Goal: Information Seeking & Learning: Learn about a topic

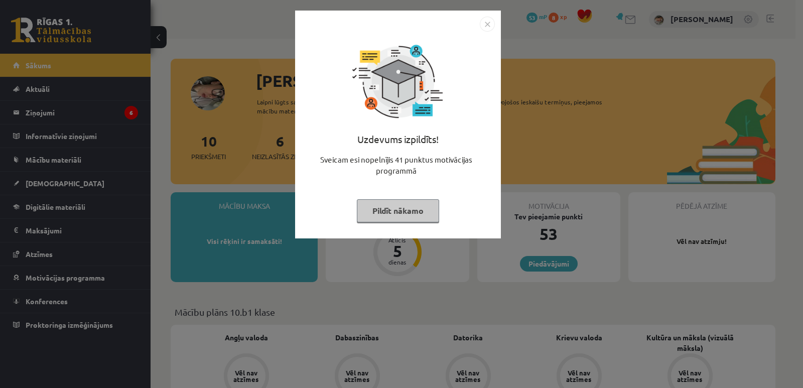
click at [381, 227] on div "Uzdevums izpildīts! Sveicam esi nopelnījis 41 punktus motivācijas programmā Pil…" at bounding box center [398, 132] width 194 height 201
click at [399, 207] on button "Pildīt nākamo" at bounding box center [398, 210] width 82 height 23
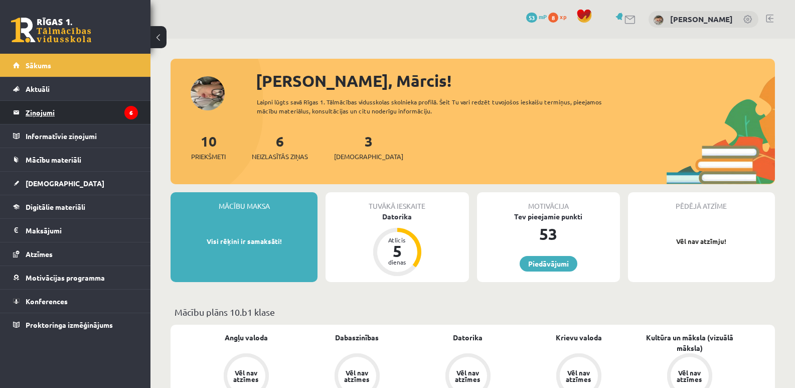
click at [72, 110] on legend "Ziņojumi 6" at bounding box center [82, 112] width 112 height 23
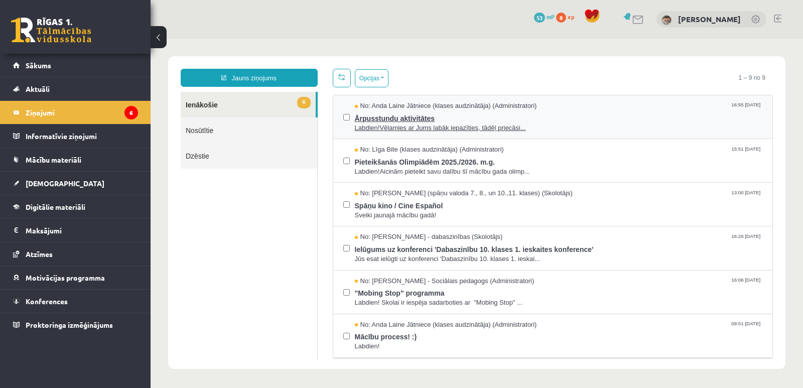
click at [543, 111] on span "Ārpusstundu aktivitātes" at bounding box center [559, 117] width 408 height 13
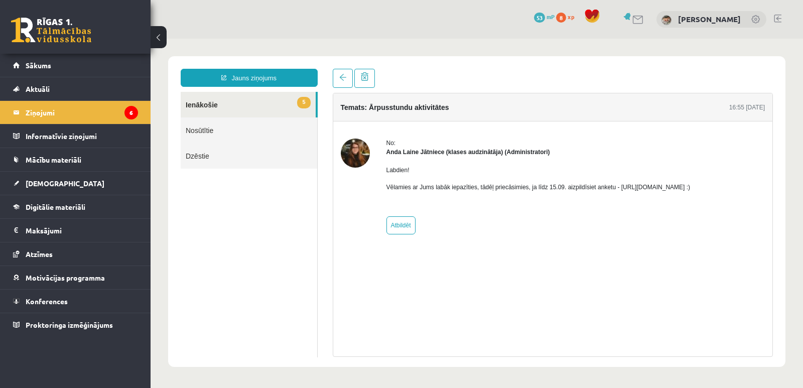
drag, startPoint x: 613, startPoint y: 188, endPoint x: 724, endPoint y: 190, distance: 111.4
click at [690, 190] on p "Vēlamies ar Jums labāk iepazīties, tādēļ priecāsimies, ja līdz 15.09. aizpildīs…" at bounding box center [538, 187] width 304 height 9
copy p "[URL][DOMAIN_NAME]"
click at [343, 79] on span at bounding box center [342, 77] width 7 height 7
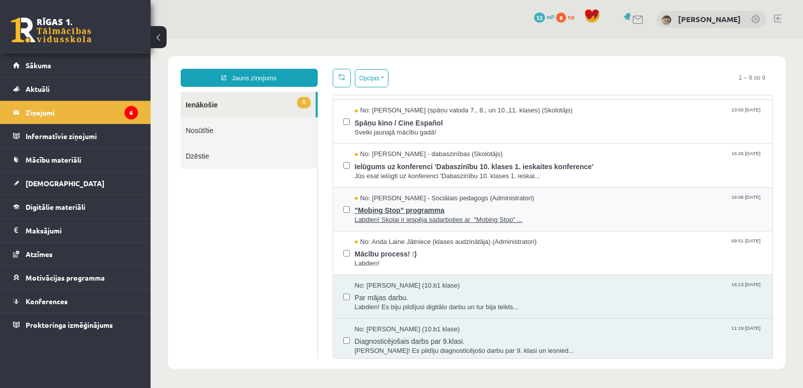
scroll to position [100, 0]
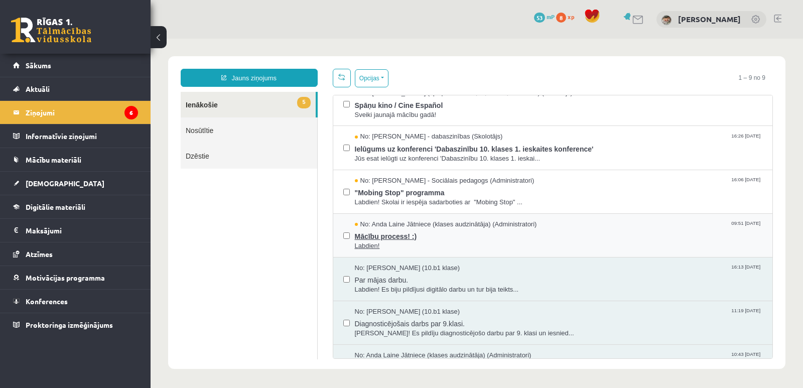
click at [409, 238] on span "Mācību process! :)" at bounding box center [559, 235] width 408 height 13
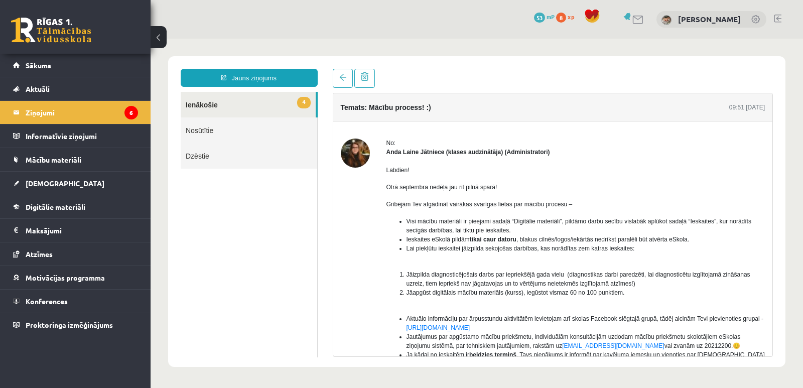
scroll to position [0, 0]
click at [345, 79] on span at bounding box center [342, 77] width 7 height 7
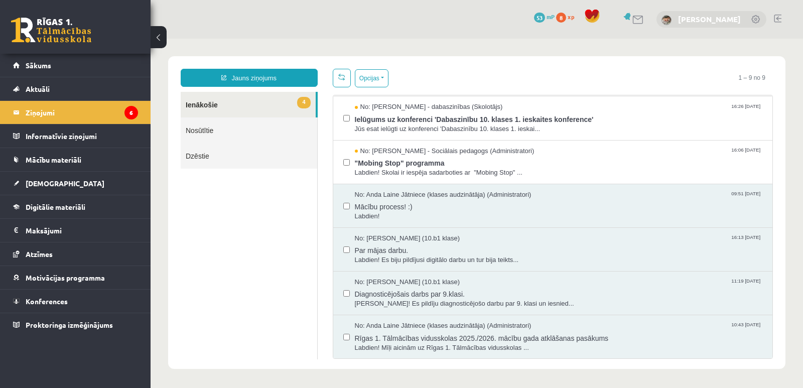
click at [730, 17] on link "[PERSON_NAME]" at bounding box center [709, 19] width 63 height 10
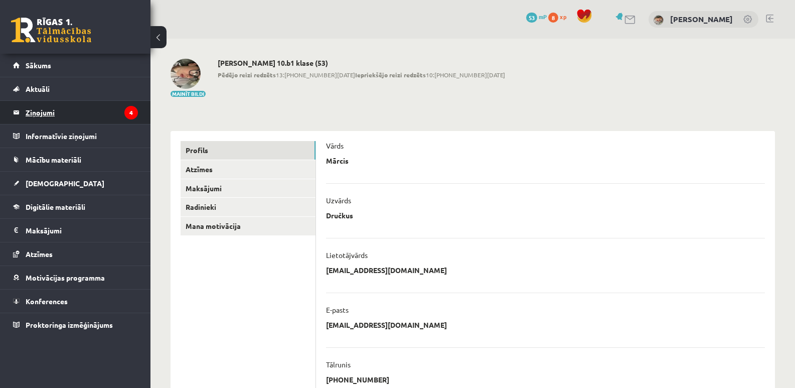
click at [83, 103] on legend "Ziņojumi 4" at bounding box center [82, 112] width 112 height 23
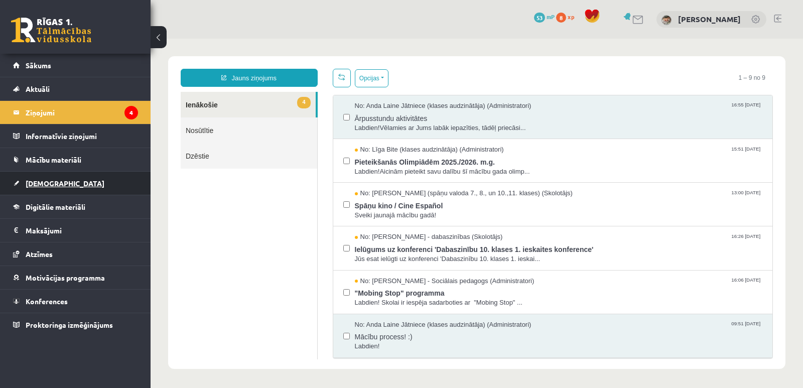
click at [47, 184] on span "[DEMOGRAPHIC_DATA]" at bounding box center [65, 183] width 79 height 9
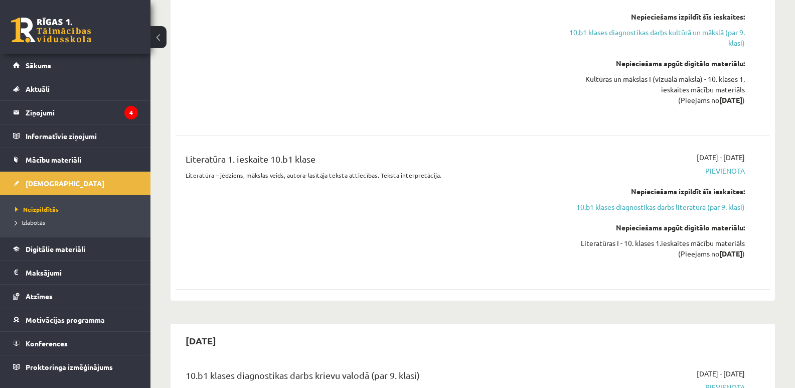
scroll to position [903, 0]
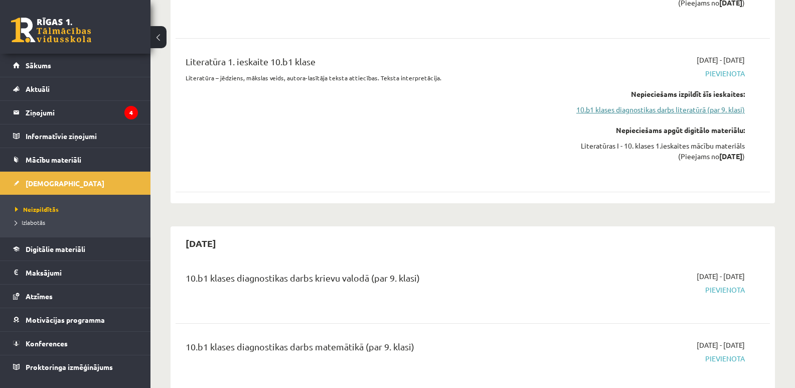
click at [674, 104] on link "10.b1 klases diagnostikas darbs literatūrā (par 9. klasi)" at bounding box center [656, 109] width 177 height 11
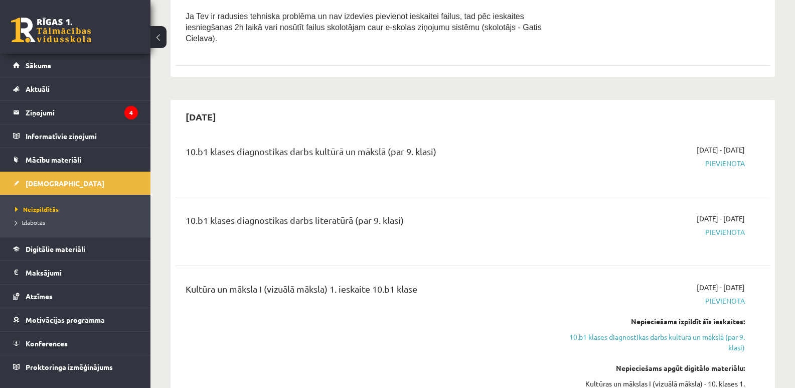
scroll to position [593, 0]
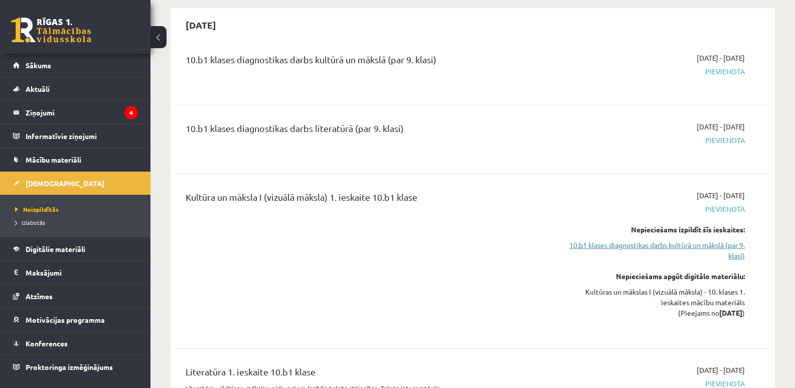
click at [666, 240] on link "10.b1 klases diagnostikas darbs kultūrā un mākslā (par 9. klasi)" at bounding box center [656, 250] width 177 height 21
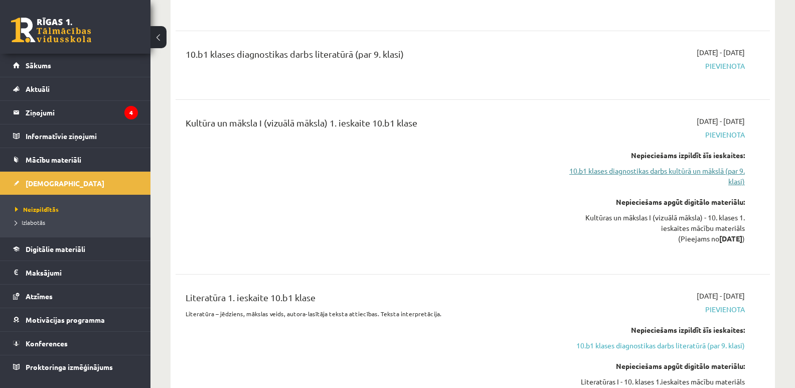
scroll to position [675, 0]
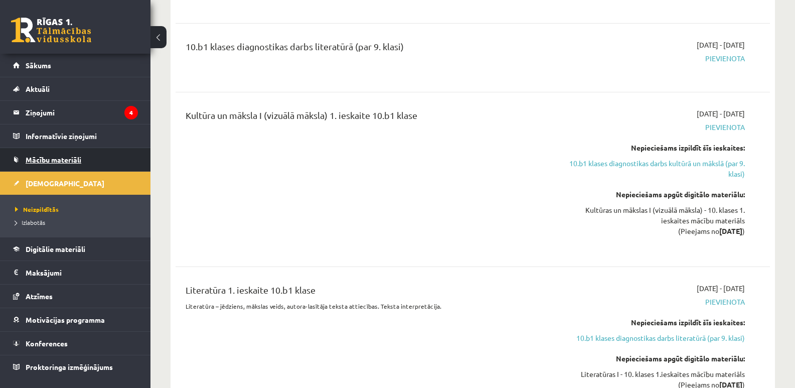
click at [58, 163] on span "Mācību materiāli" at bounding box center [54, 159] width 56 height 9
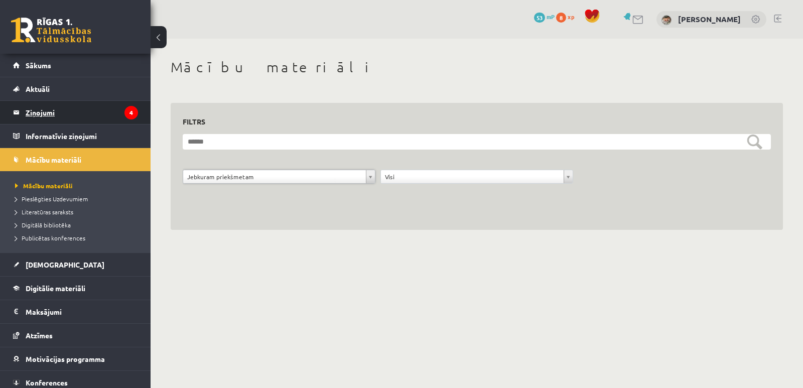
click at [53, 117] on legend "Ziņojumi 4" at bounding box center [82, 112] width 112 height 23
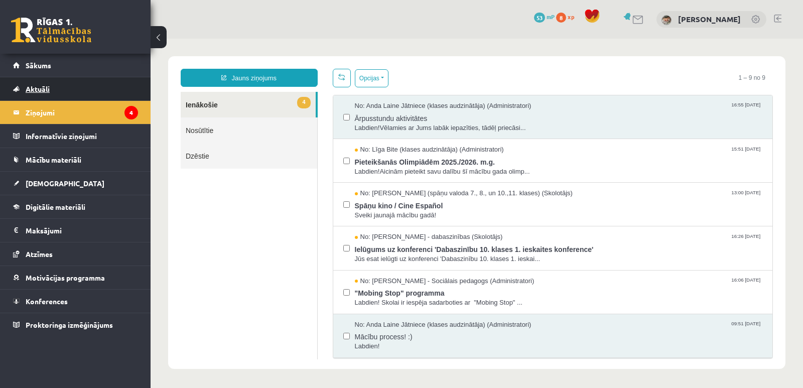
click at [33, 93] on link "Aktuāli" at bounding box center [75, 88] width 125 height 23
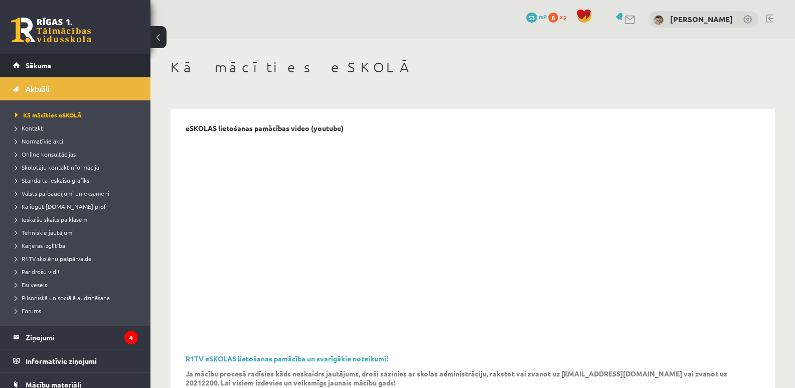
click at [51, 75] on link "Sākums" at bounding box center [75, 65] width 125 height 23
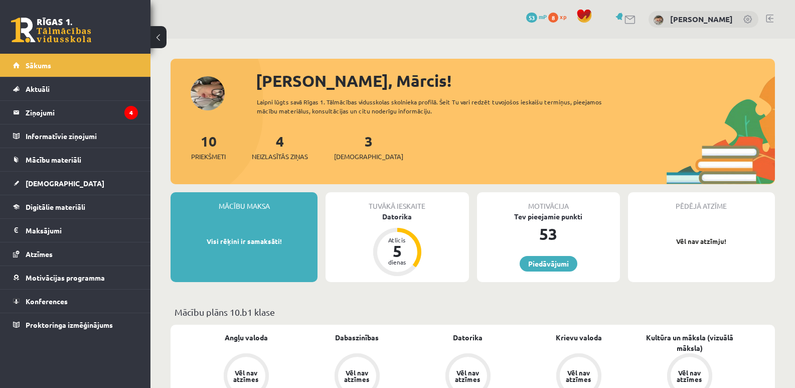
scroll to position [100, 0]
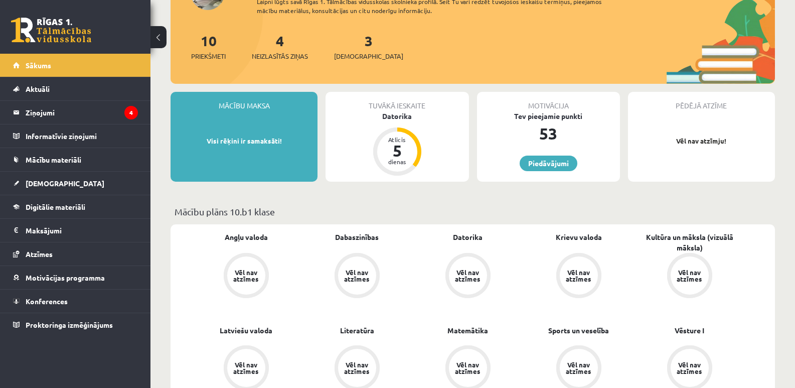
click at [395, 121] on div "Tuvākā ieskaite Datorika Atlicis 5 dienas" at bounding box center [397, 137] width 143 height 90
click at [398, 116] on div "Datorika" at bounding box center [397, 116] width 143 height 11
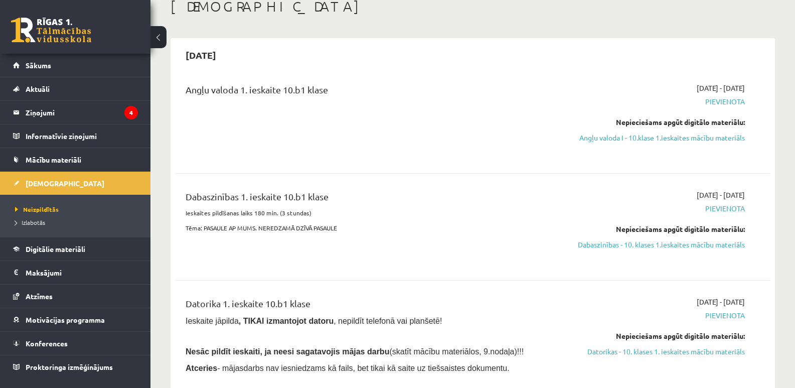
scroll to position [201, 0]
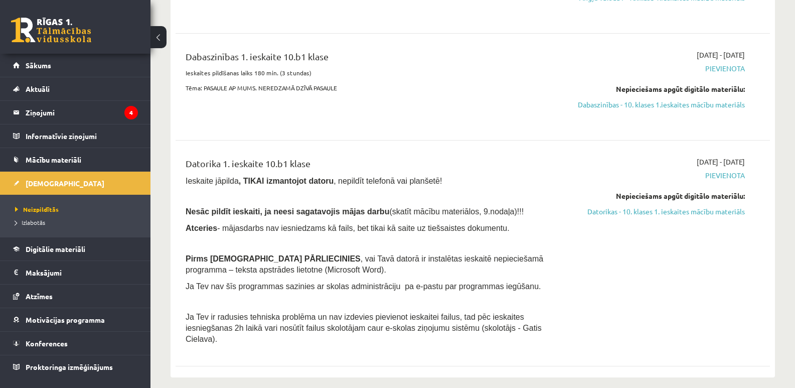
click at [726, 215] on link "Datorikas - 10. klases 1. ieskaites mācību materiāls" at bounding box center [656, 211] width 177 height 11
click at [606, 207] on link "Datorikas - 10. klases 1. ieskaites mācību materiāls" at bounding box center [656, 211] width 177 height 11
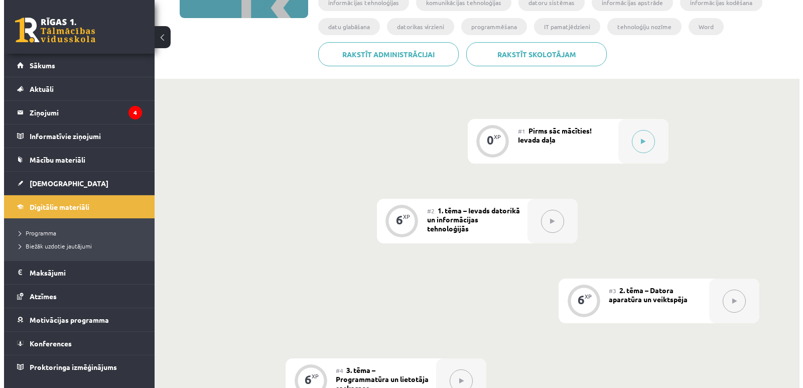
scroll to position [100, 0]
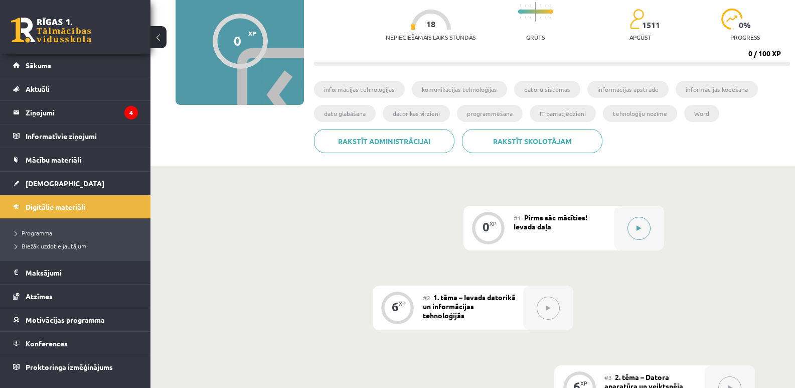
click at [639, 236] on button at bounding box center [639, 228] width 23 height 23
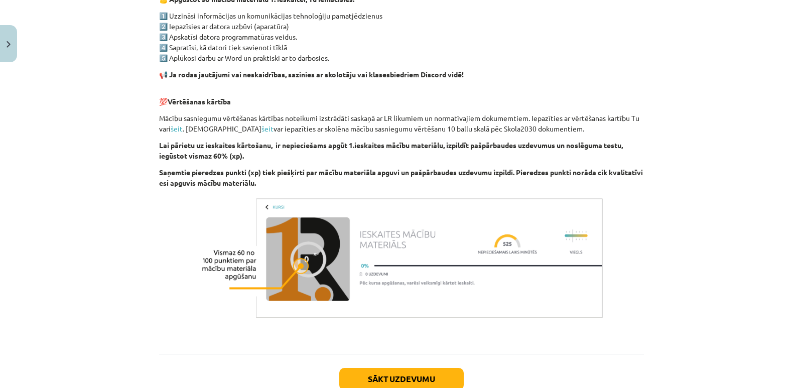
scroll to position [676, 0]
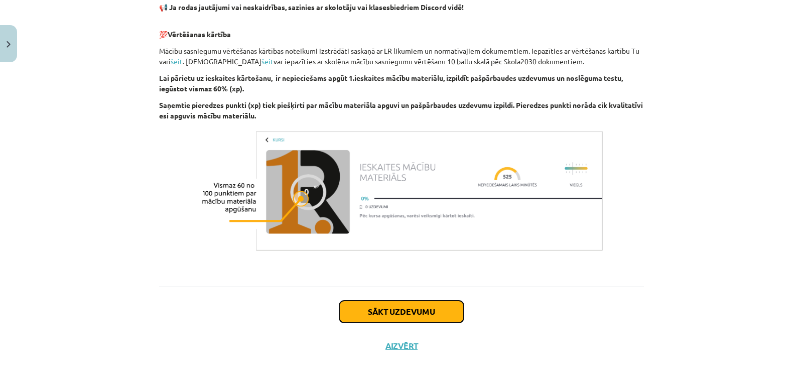
click at [384, 320] on button "Sākt uzdevumu" at bounding box center [401, 312] width 124 height 22
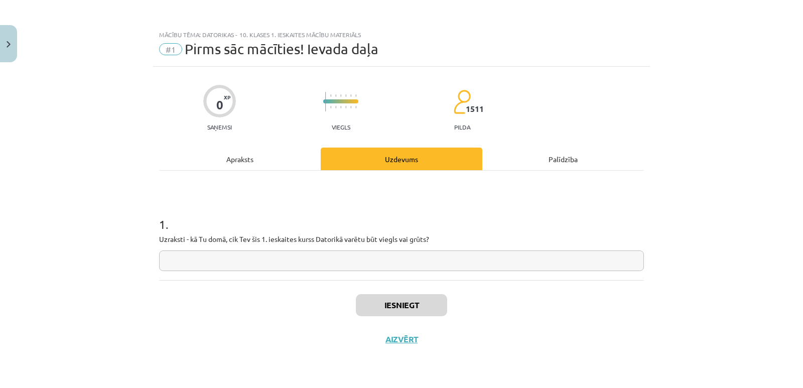
click at [253, 261] on input "text" at bounding box center [401, 260] width 485 height 21
type input "**********"
click at [418, 314] on button "Iesniegt" at bounding box center [401, 305] width 91 height 22
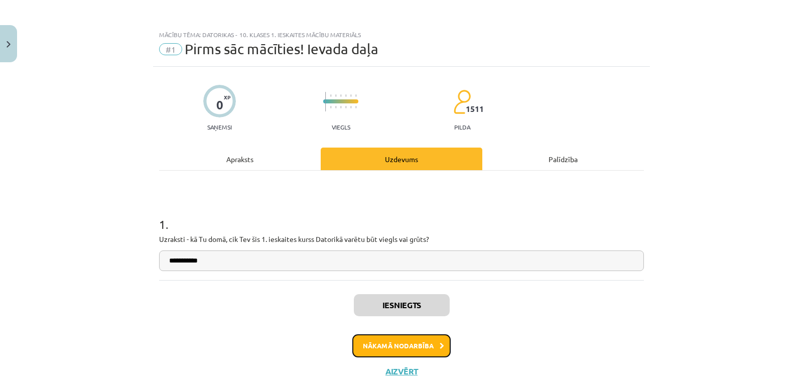
click at [393, 343] on button "Nākamā nodarbība" at bounding box center [401, 345] width 98 height 23
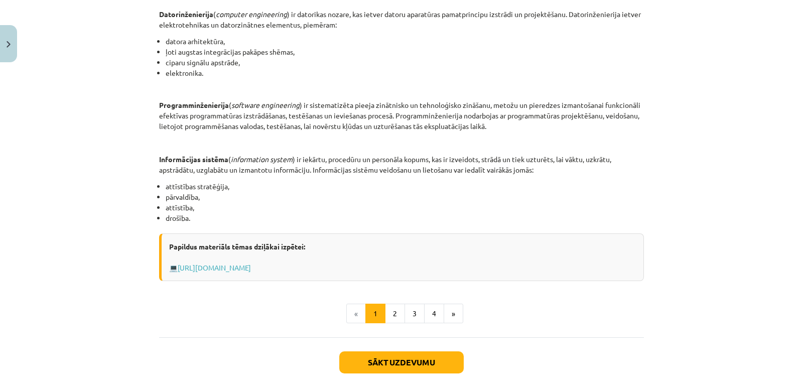
scroll to position [471, 0]
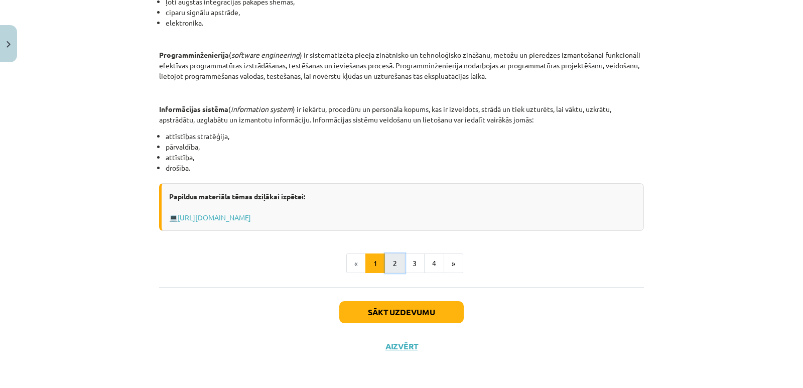
click at [392, 269] on button "2" at bounding box center [395, 263] width 20 height 20
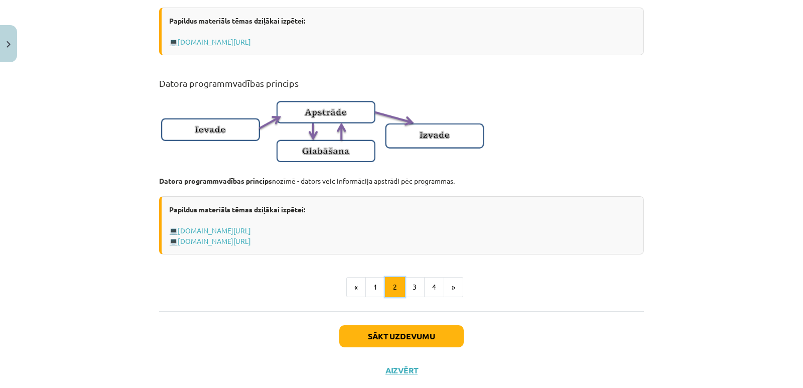
scroll to position [599, 0]
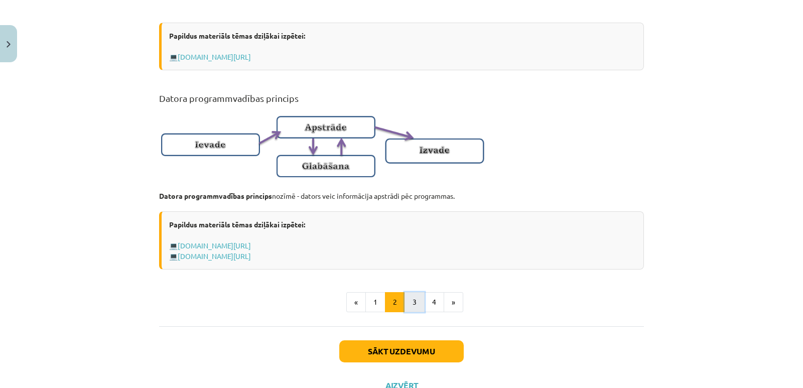
click at [404, 312] on button "3" at bounding box center [414, 302] width 20 height 20
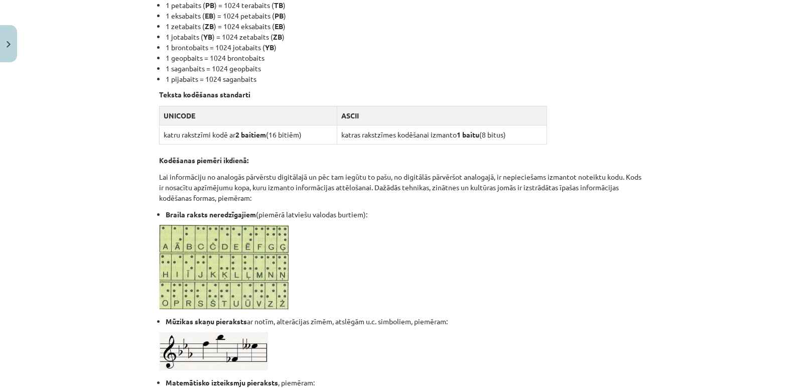
scroll to position [632, 0]
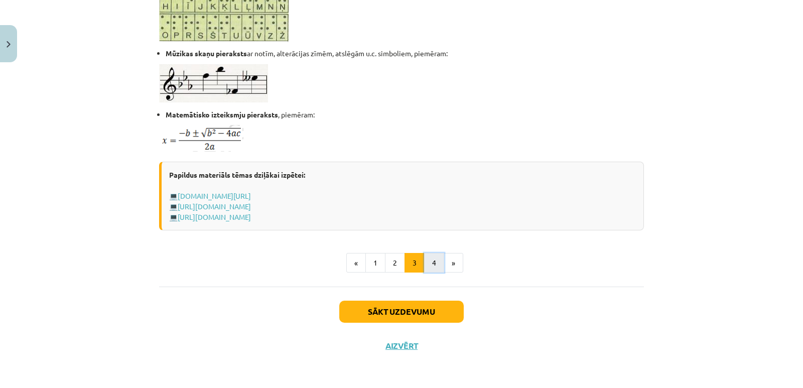
click at [436, 259] on button "4" at bounding box center [434, 263] width 20 height 20
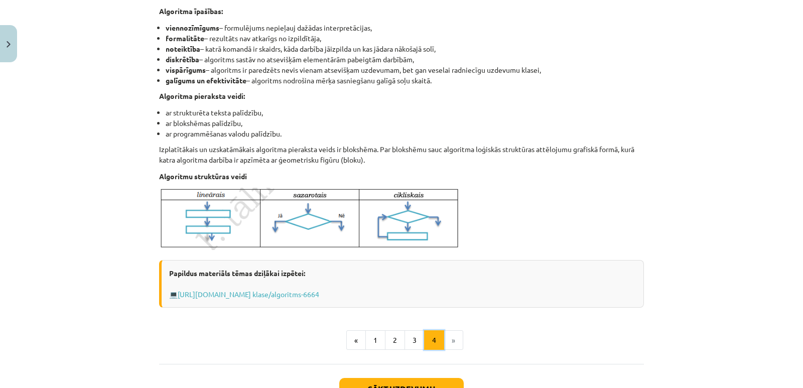
scroll to position [375, 0]
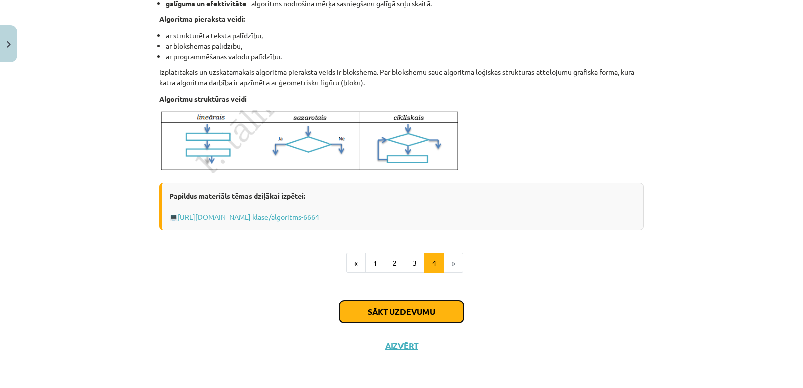
click at [428, 317] on button "Sākt uzdevumu" at bounding box center [401, 312] width 124 height 22
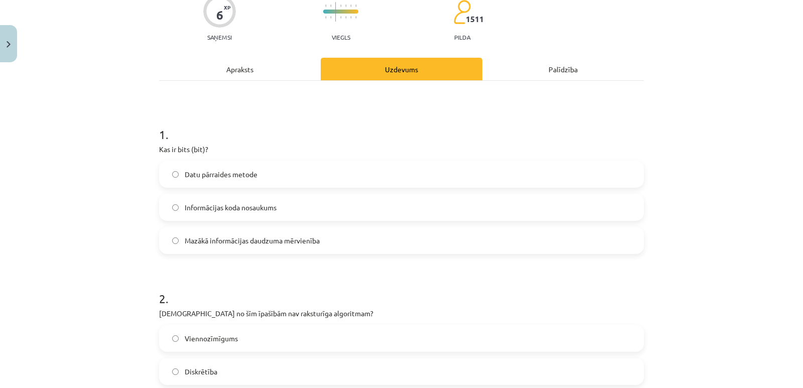
scroll to position [100, 0]
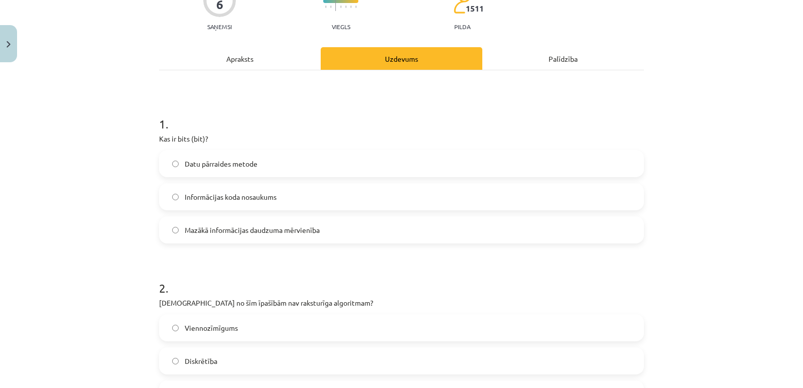
click at [219, 58] on div "Apraksts" at bounding box center [240, 58] width 162 height 23
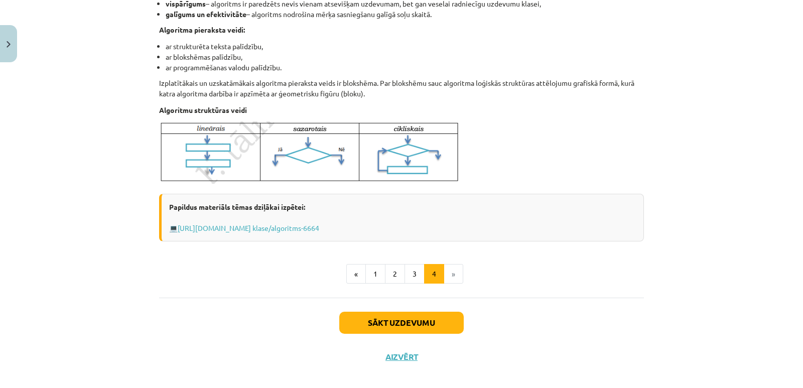
scroll to position [375, 0]
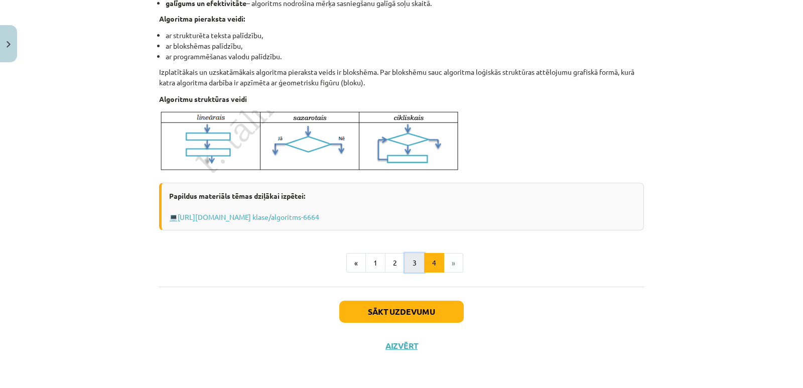
click at [404, 260] on button "3" at bounding box center [414, 263] width 20 height 20
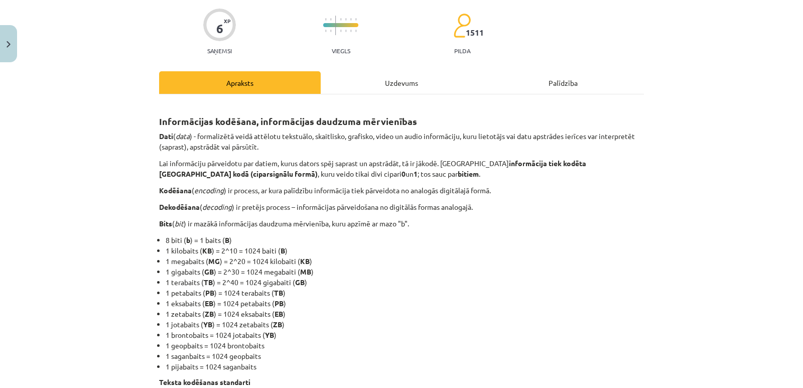
scroll to position [100, 0]
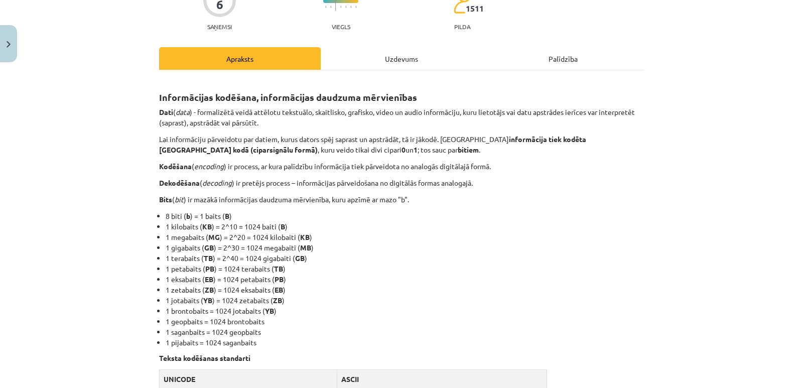
click at [378, 61] on div "Uzdevums" at bounding box center [402, 58] width 162 height 23
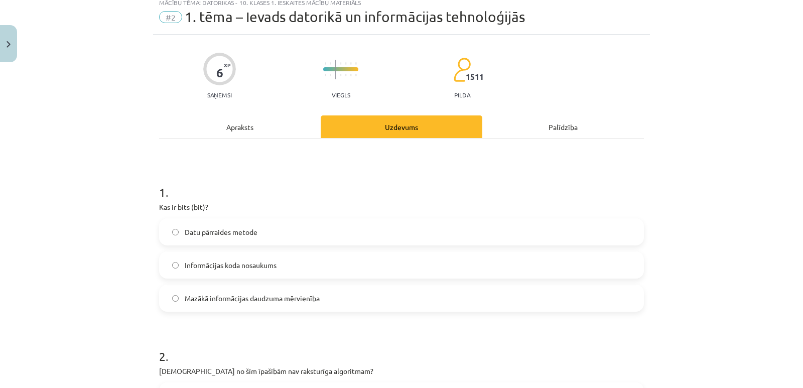
scroll to position [25, 0]
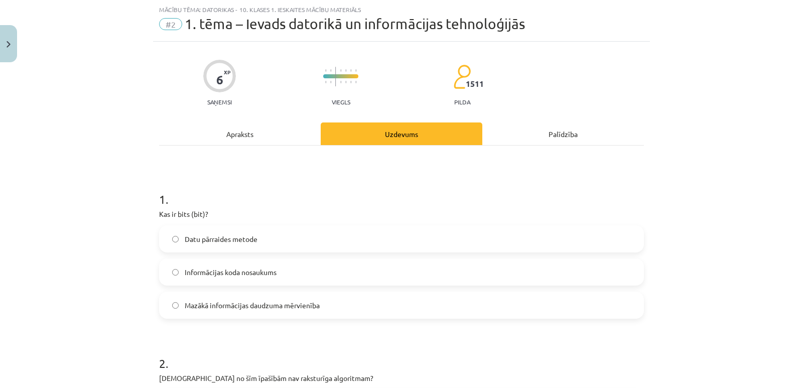
click at [277, 302] on span "Mazākā informācijas daudzuma mērvienība" at bounding box center [252, 305] width 135 height 11
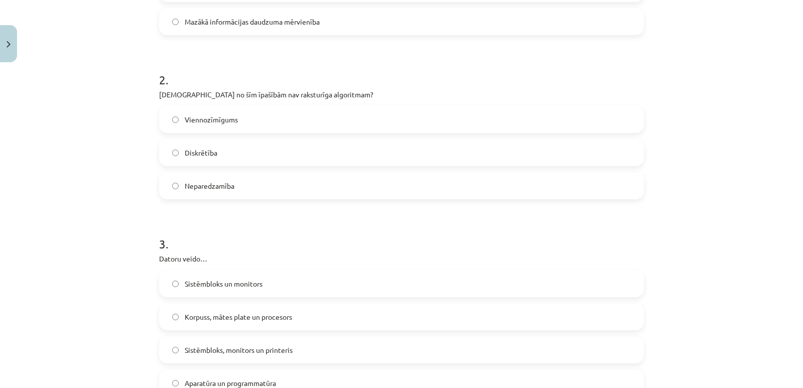
scroll to position [326, 0]
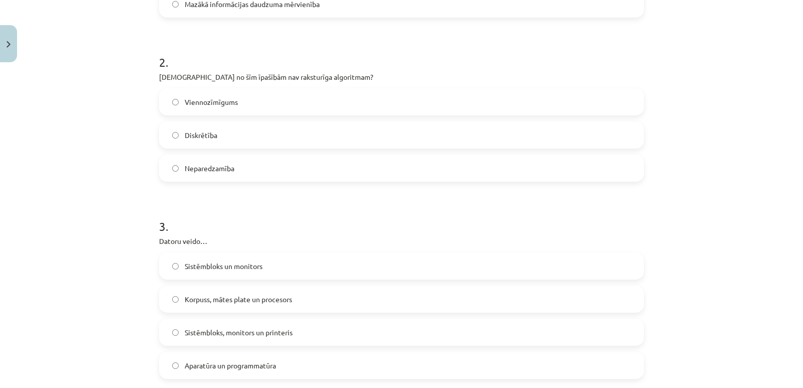
click at [252, 168] on label "Neparedzamība" at bounding box center [401, 168] width 483 height 25
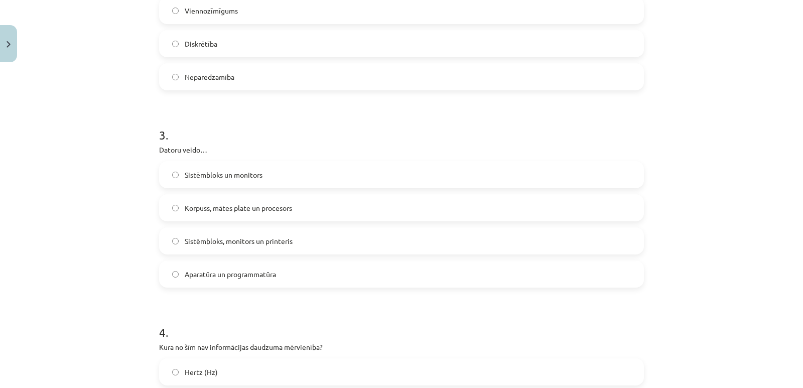
scroll to position [477, 0]
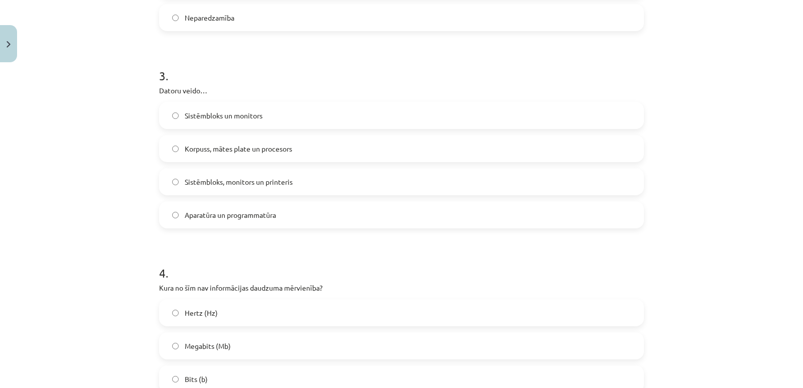
click at [282, 152] on span "Korpuss, mātes plate un procesors" at bounding box center [238, 148] width 107 height 11
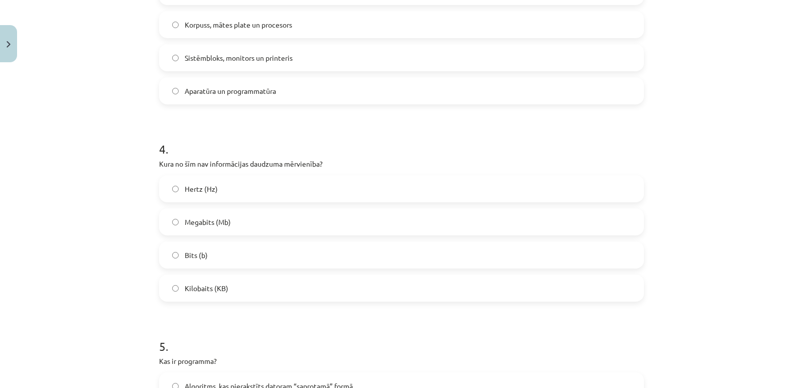
scroll to position [577, 0]
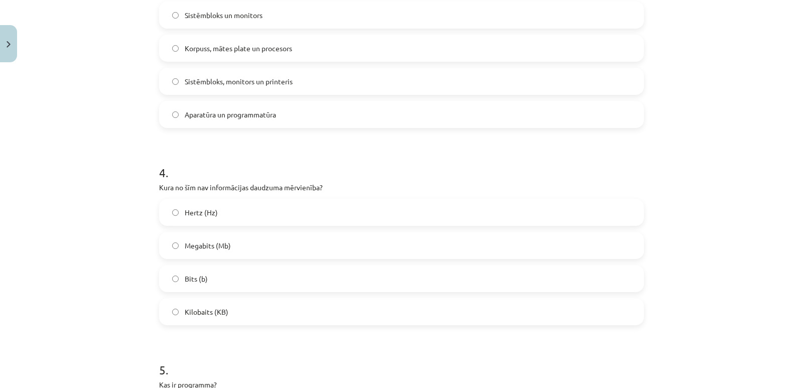
click at [215, 203] on label "Hertz (Hz)" at bounding box center [401, 212] width 483 height 25
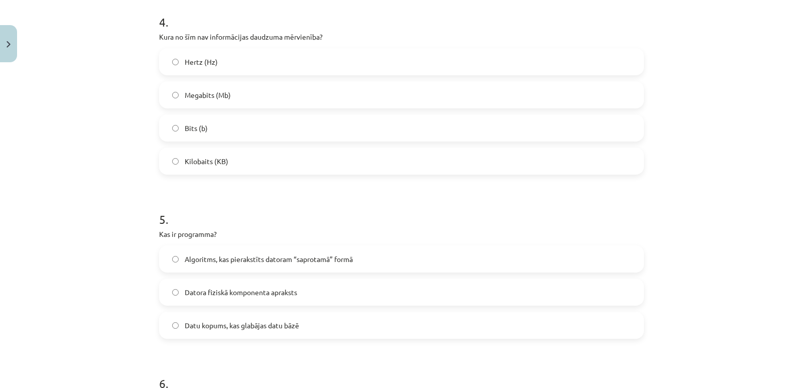
scroll to position [778, 0]
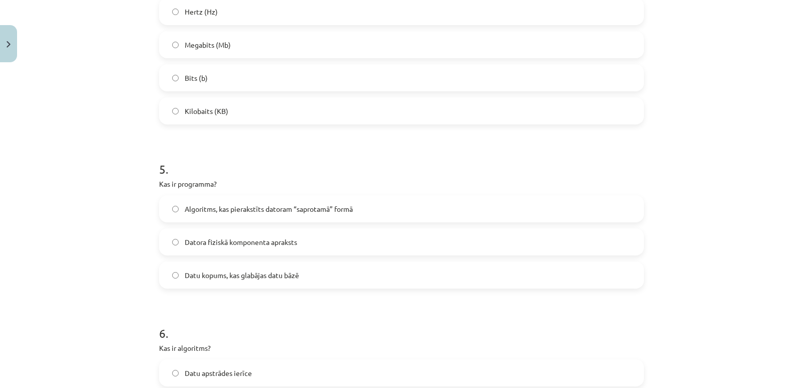
drag, startPoint x: 251, startPoint y: 209, endPoint x: 243, endPoint y: 211, distance: 8.8
click at [249, 209] on span "Algoritms, kas pierakstīts datoram “saprotamā” formā" at bounding box center [269, 209] width 168 height 11
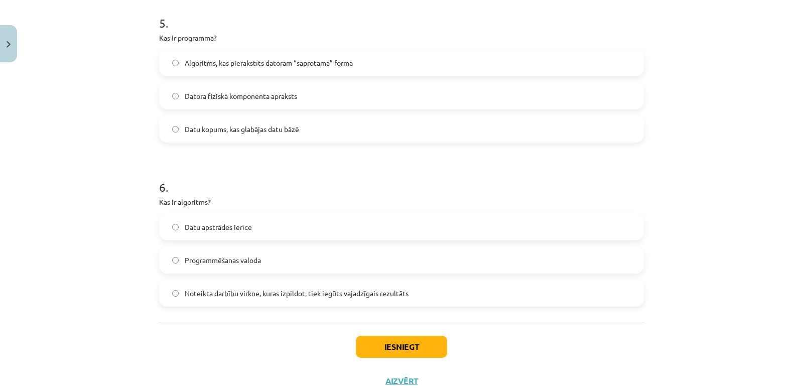
scroll to position [928, 0]
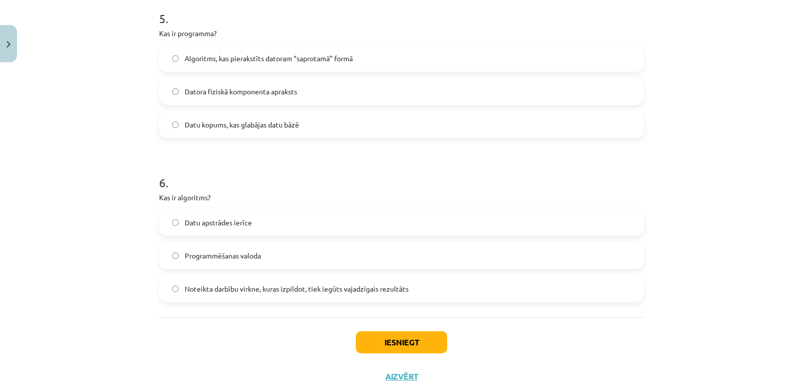
click at [263, 295] on label "Noteikta darbību virkne, kuras izpildot, tiek iegūts vajadzīgais rezultāts" at bounding box center [401, 288] width 483 height 25
click at [425, 347] on button "Iesniegt" at bounding box center [401, 342] width 91 height 22
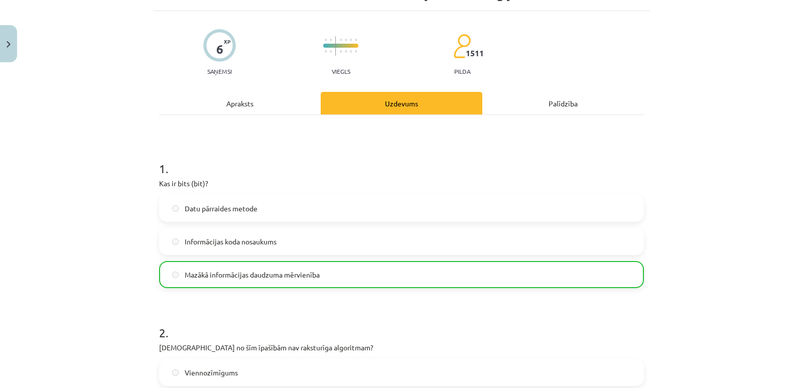
scroll to position [0, 0]
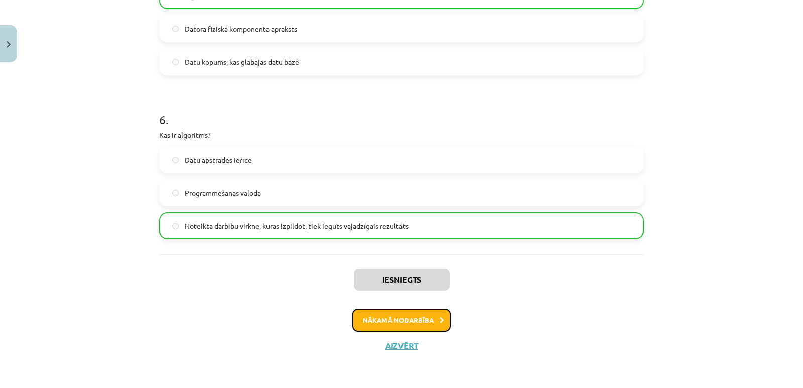
click at [394, 321] on button "Nākamā nodarbība" at bounding box center [401, 320] width 98 height 23
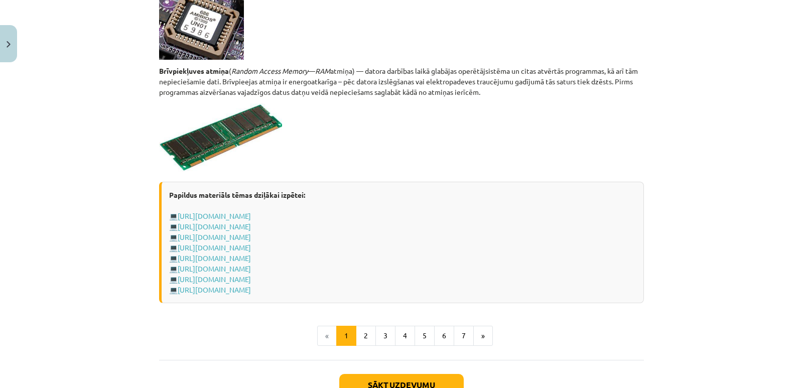
scroll to position [1761, 0]
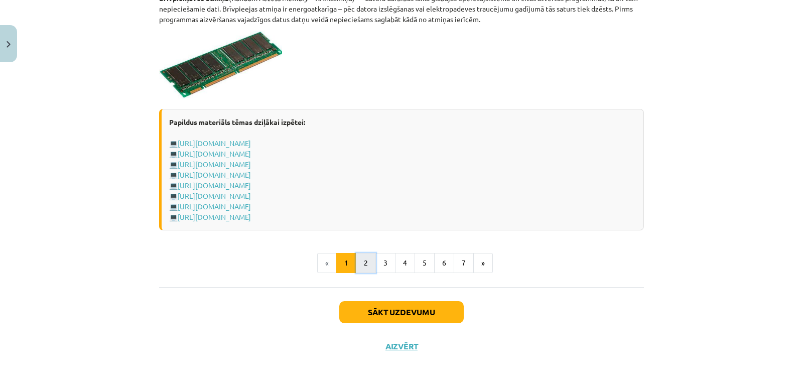
click at [358, 266] on button "2" at bounding box center [366, 263] width 20 height 20
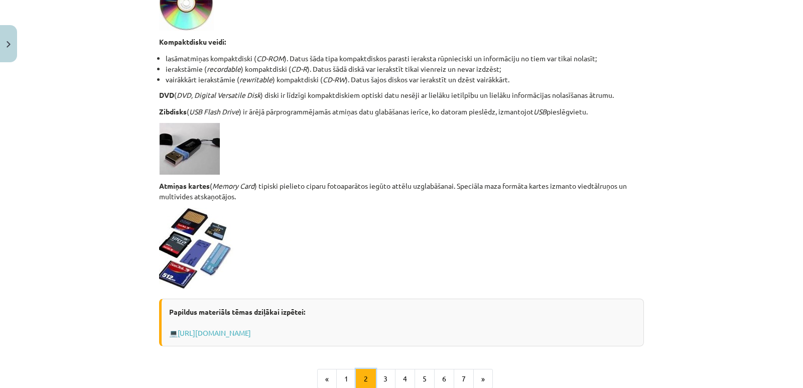
scroll to position [859, 0]
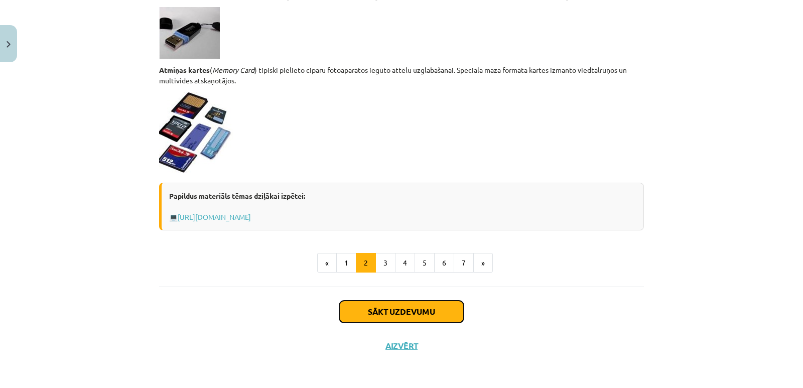
click at [437, 310] on button "Sākt uzdevumu" at bounding box center [401, 312] width 124 height 22
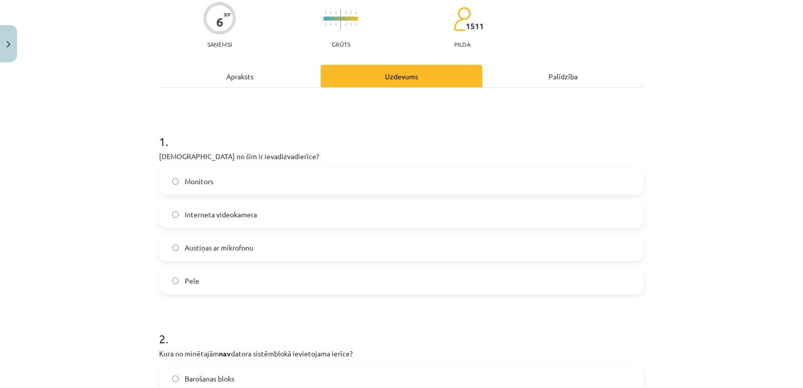
scroll to position [100, 0]
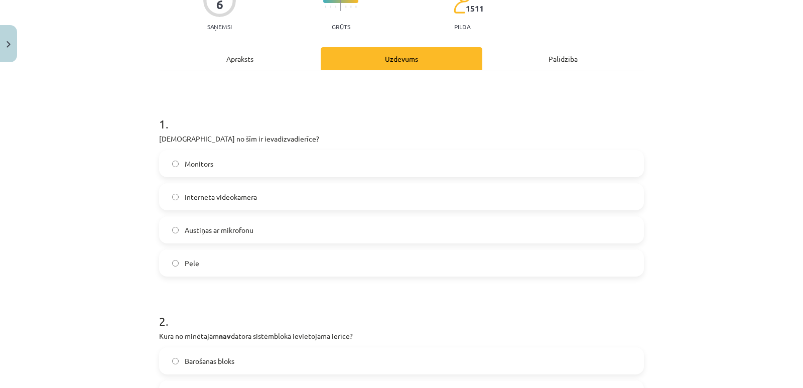
click at [256, 62] on div "Apraksts" at bounding box center [240, 58] width 162 height 23
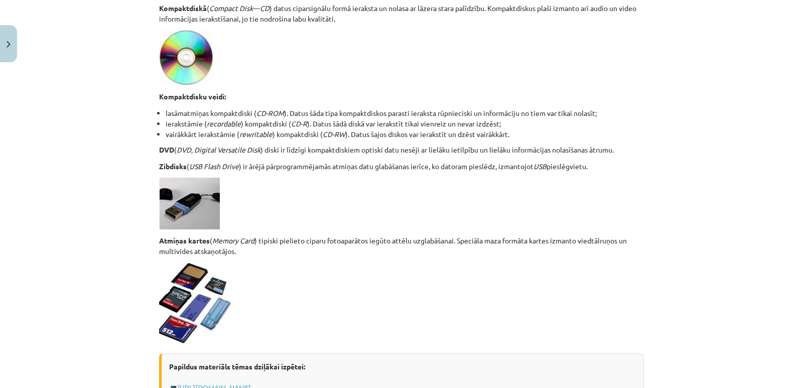
scroll to position [859, 0]
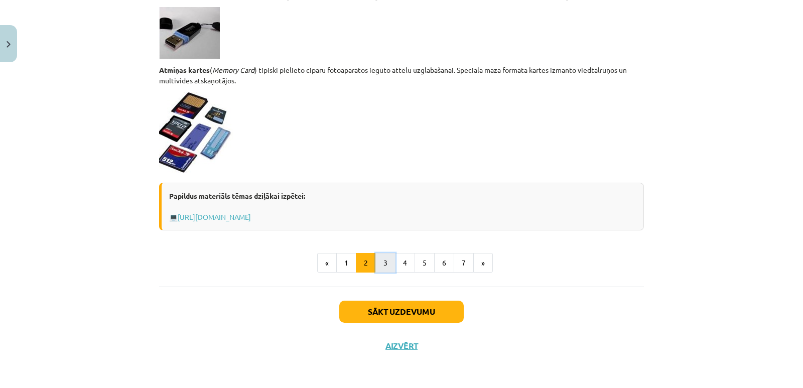
click at [383, 257] on button "3" at bounding box center [385, 263] width 20 height 20
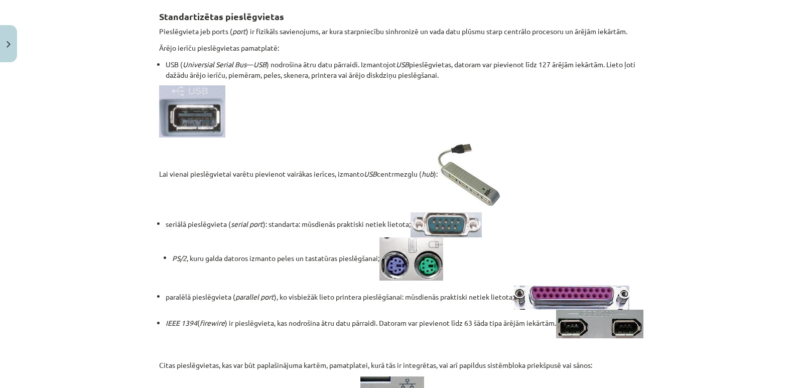
scroll to position [180, 0]
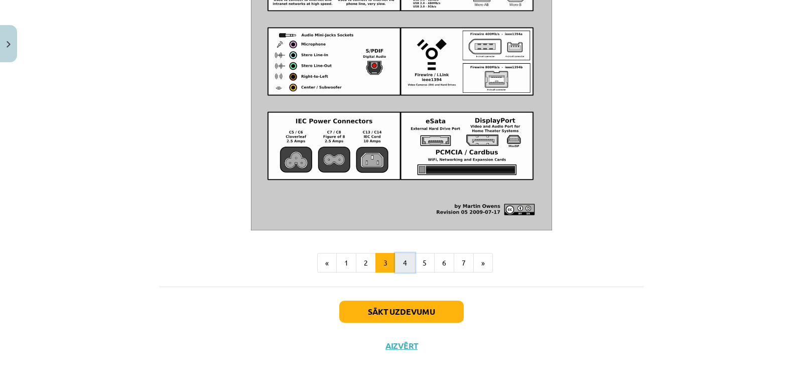
click at [402, 260] on button "4" at bounding box center [405, 263] width 20 height 20
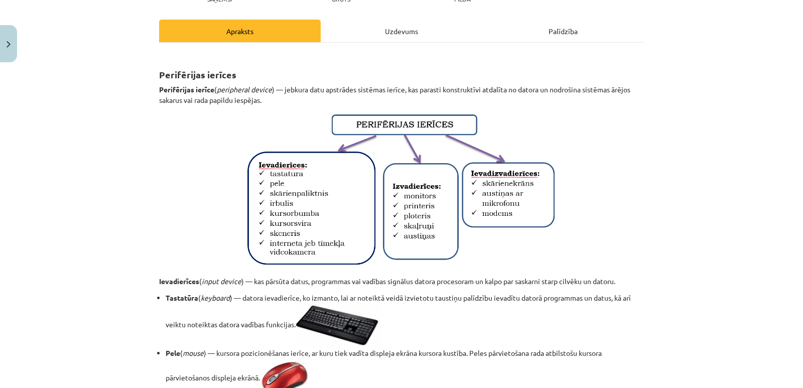
scroll to position [0, 0]
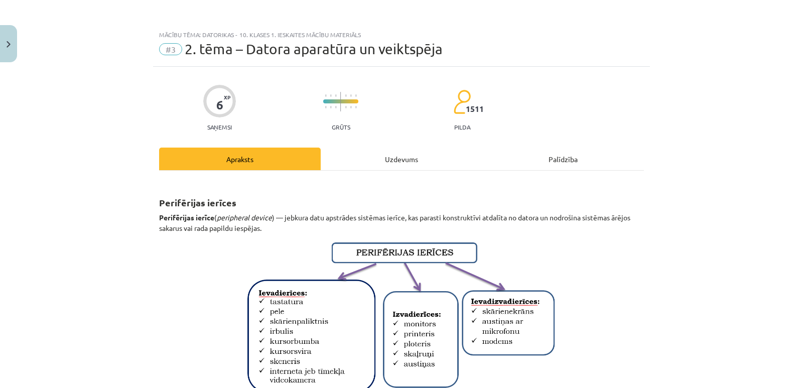
drag, startPoint x: 406, startPoint y: 150, endPoint x: 402, endPoint y: 154, distance: 6.0
click at [404, 151] on div "Uzdevums" at bounding box center [402, 159] width 162 height 23
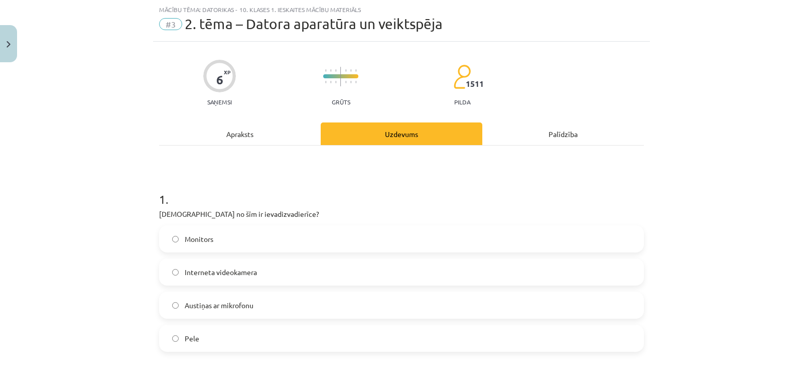
click at [270, 305] on label "Austiņas ar mikrofonu" at bounding box center [401, 305] width 483 height 25
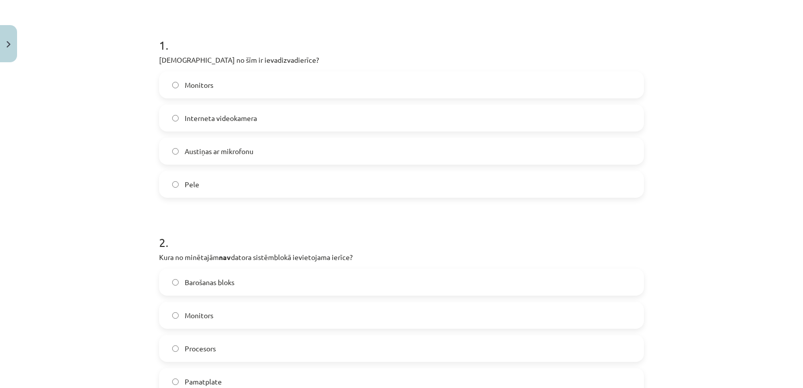
scroll to position [326, 0]
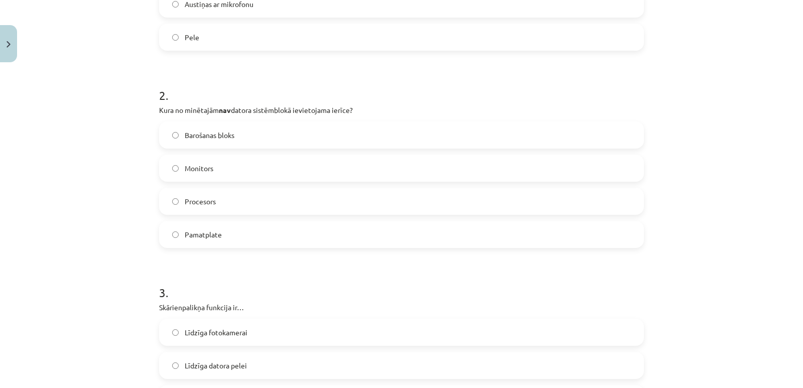
click at [209, 169] on span "Monitors" at bounding box center [199, 168] width 29 height 11
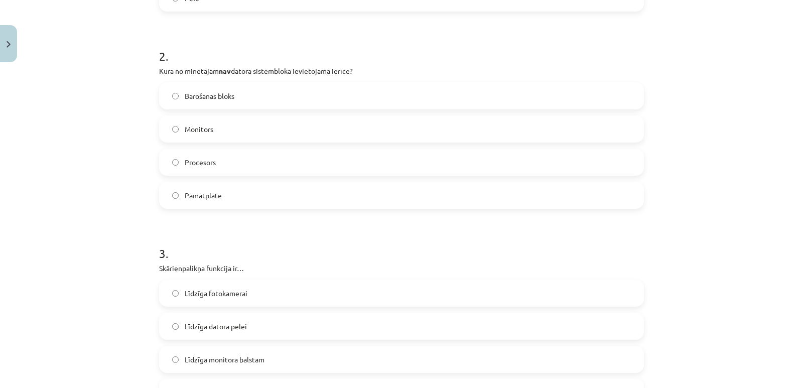
scroll to position [477, 0]
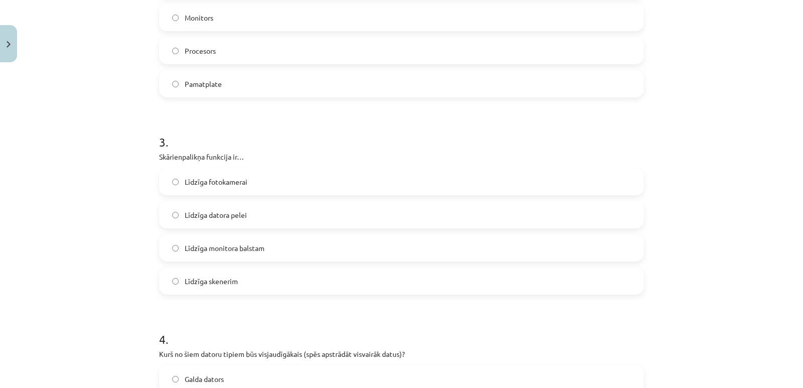
click at [218, 281] on span "Līdzīga skenerim" at bounding box center [211, 281] width 53 height 11
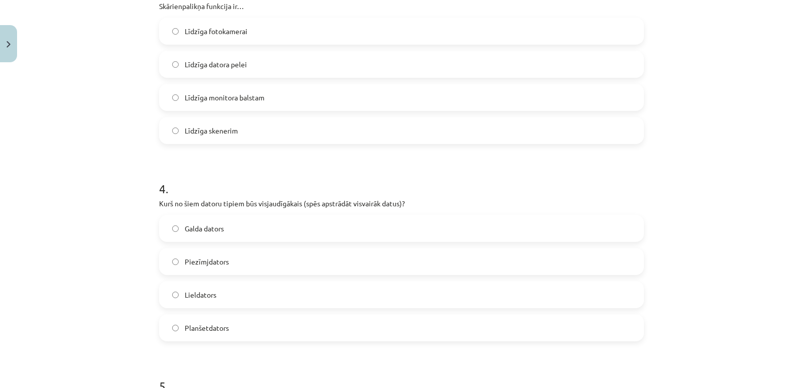
scroll to position [677, 0]
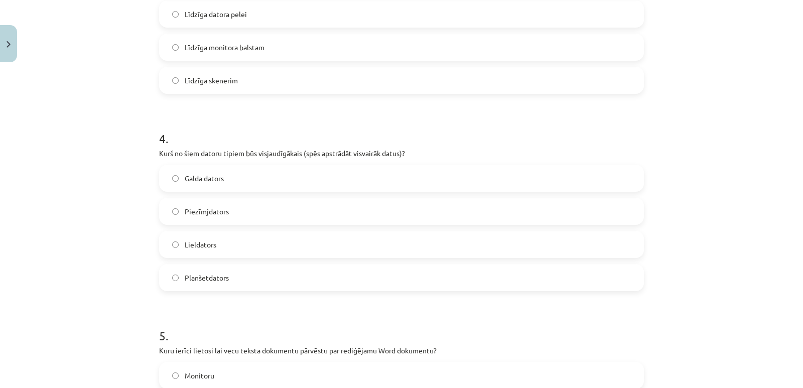
click at [249, 245] on label "Lieldators" at bounding box center [401, 244] width 483 height 25
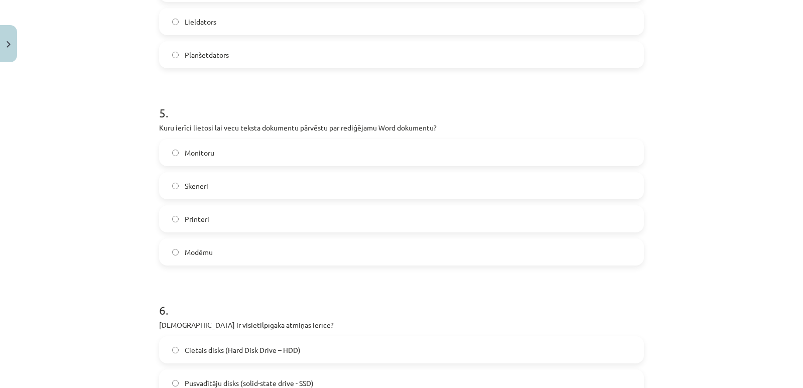
scroll to position [928, 0]
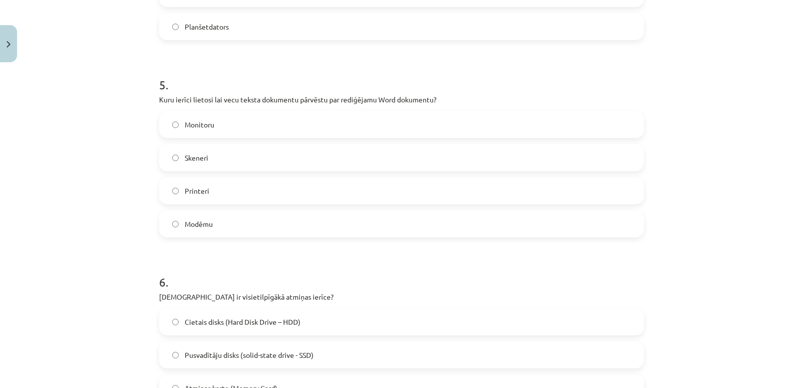
click at [245, 129] on label "Monitoru" at bounding box center [401, 124] width 483 height 25
click at [222, 170] on div "Skeneri" at bounding box center [401, 157] width 485 height 27
click at [224, 166] on label "Skeneri" at bounding box center [401, 157] width 483 height 25
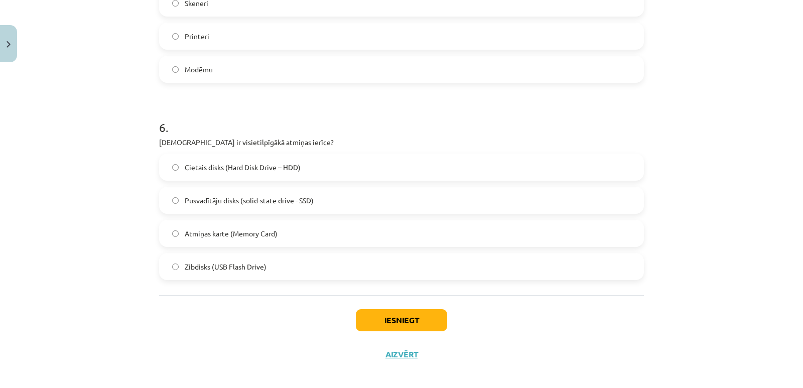
scroll to position [1091, 0]
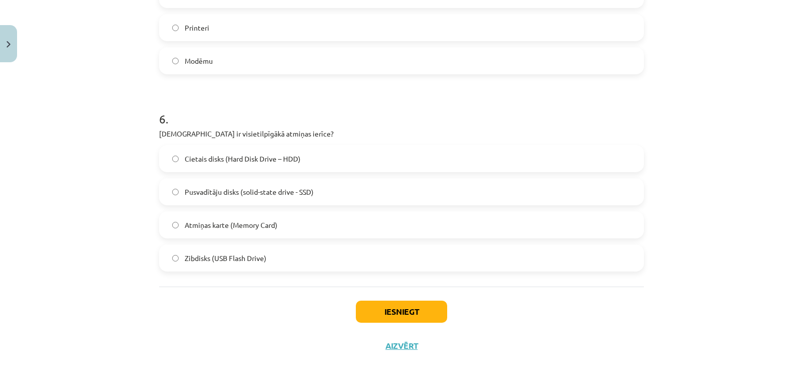
click at [274, 156] on span "Cietais disks (Hard Disk Drive – HDD)" at bounding box center [243, 159] width 116 height 11
click at [387, 313] on button "Iesniegt" at bounding box center [401, 312] width 91 height 22
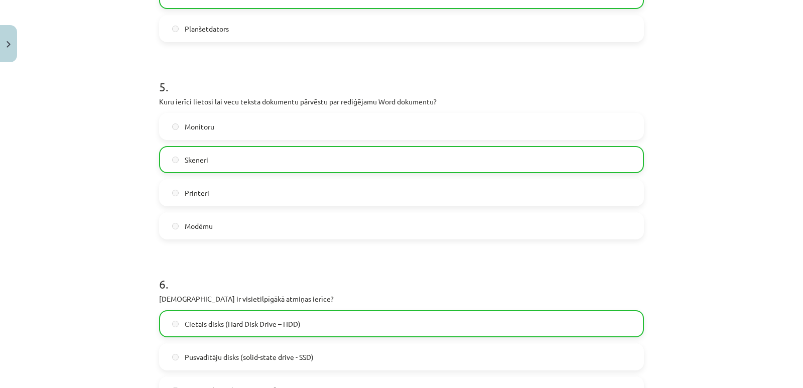
scroll to position [1123, 0]
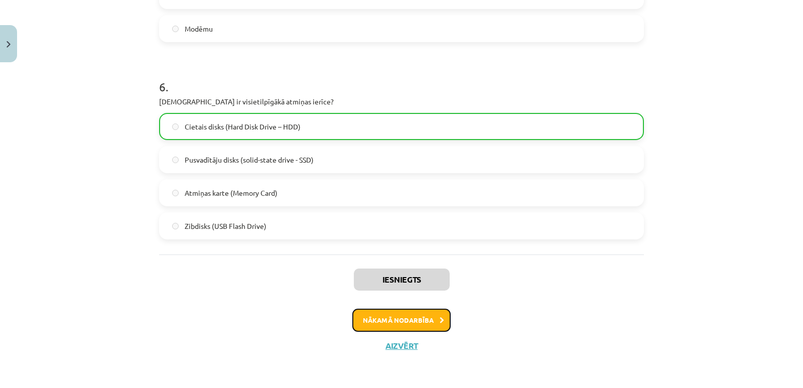
click at [424, 316] on button "Nākamā nodarbība" at bounding box center [401, 320] width 98 height 23
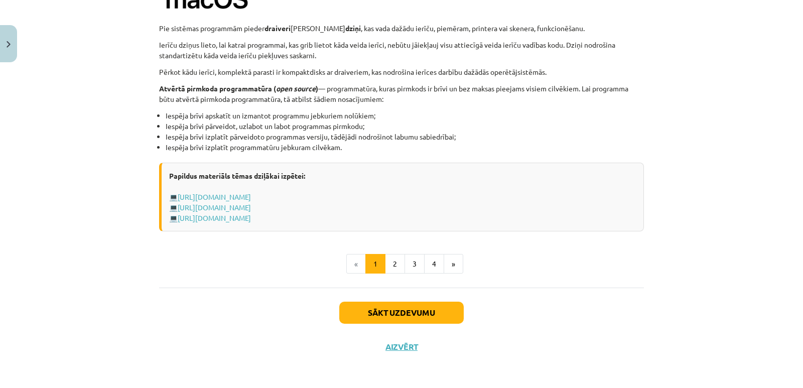
scroll to position [1033, 0]
click at [385, 264] on button "2" at bounding box center [395, 263] width 20 height 20
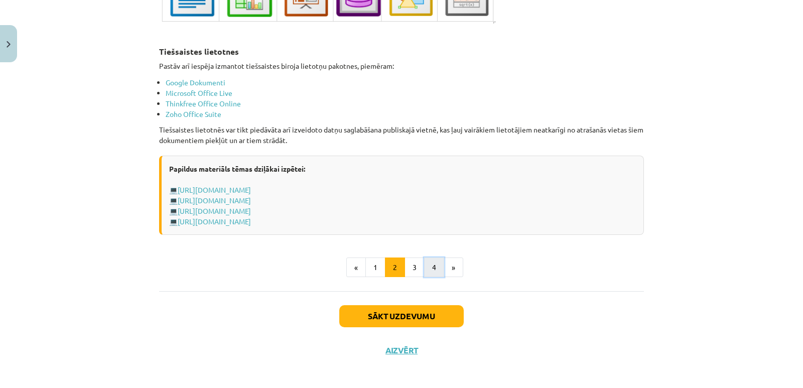
click at [435, 266] on button "4" at bounding box center [434, 267] width 20 height 20
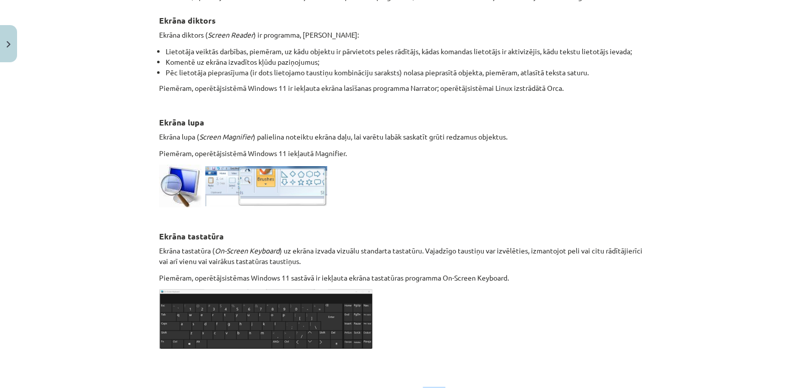
scroll to position [520, 0]
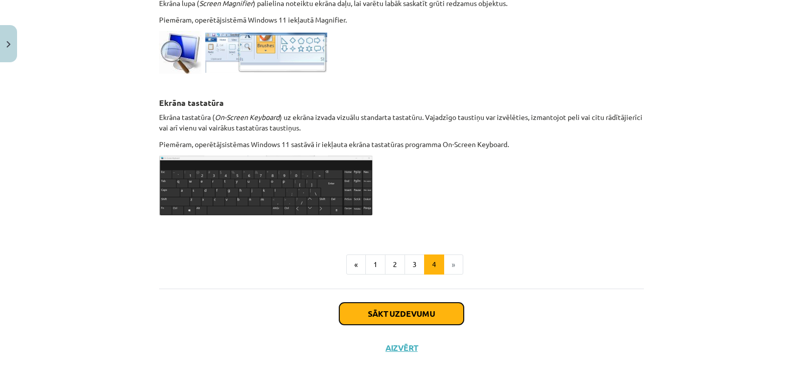
click at [410, 313] on button "Sākt uzdevumu" at bounding box center [401, 314] width 124 height 22
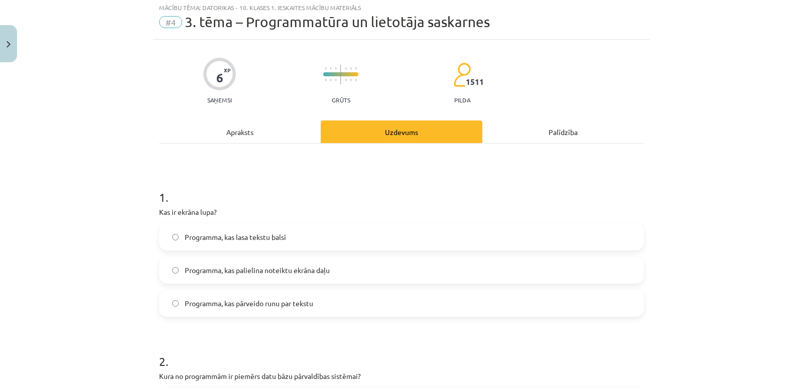
scroll to position [25, 0]
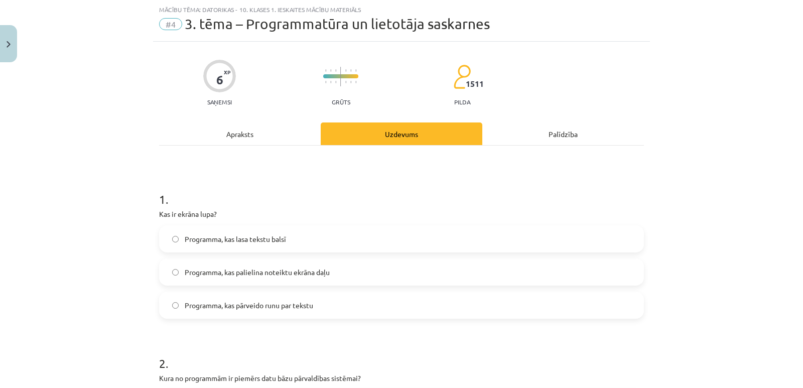
click at [321, 275] on span "Programma, kas palielina noteiktu ekrāna daļu" at bounding box center [257, 272] width 145 height 11
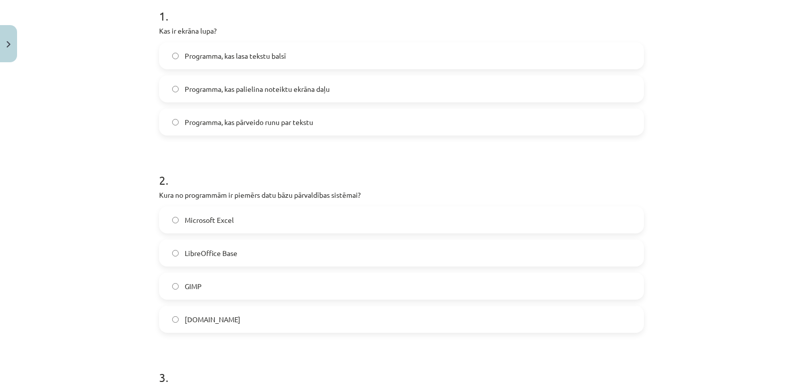
scroll to position [226, 0]
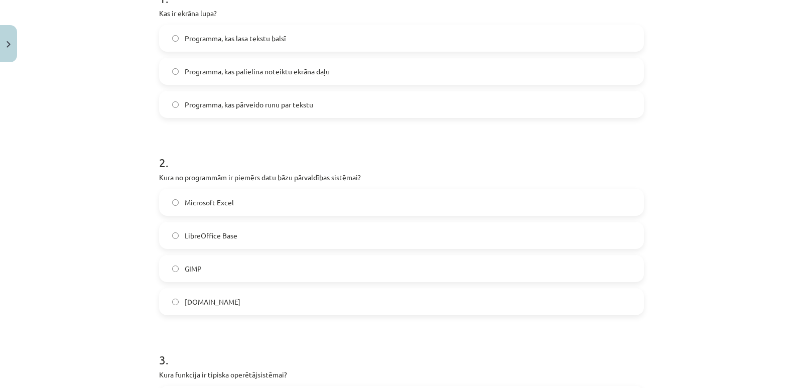
click at [240, 41] on span "Programma, kas lasa tekstu balsī" at bounding box center [235, 38] width 101 height 11
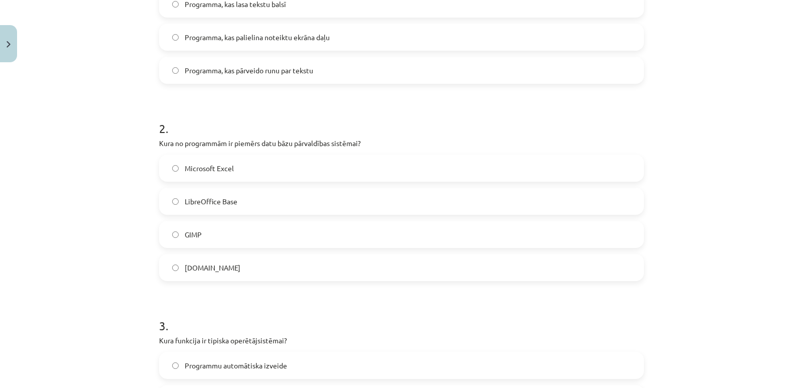
scroll to position [326, 0]
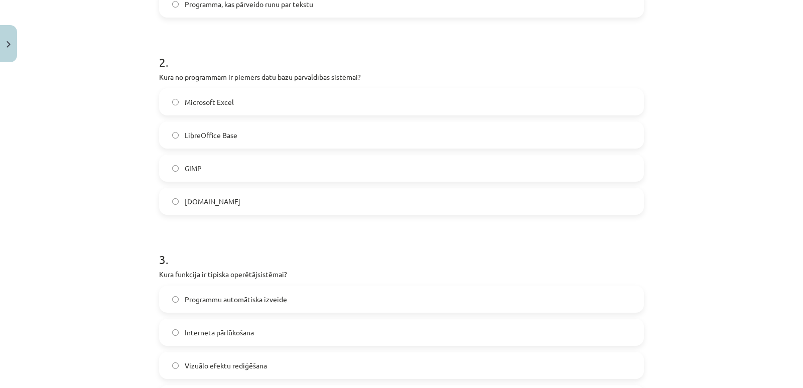
click at [207, 139] on span "LibreOffice Base" at bounding box center [211, 135] width 53 height 11
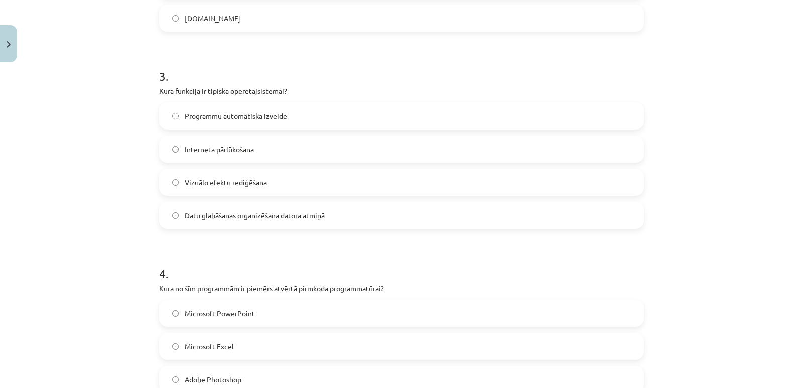
scroll to position [527, 0]
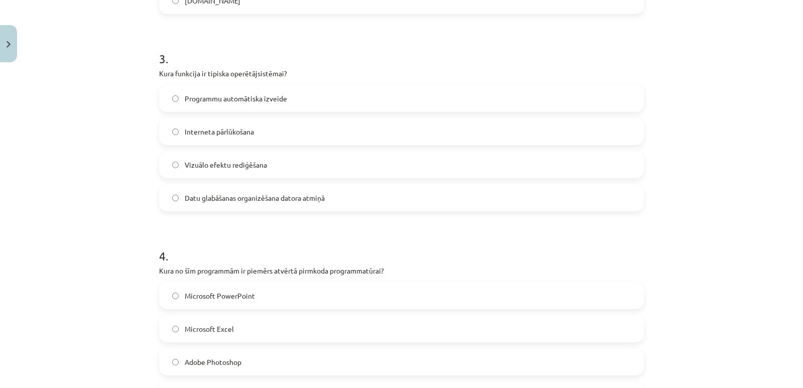
click at [276, 101] on span "Programmu automātiska izveide" at bounding box center [236, 98] width 102 height 11
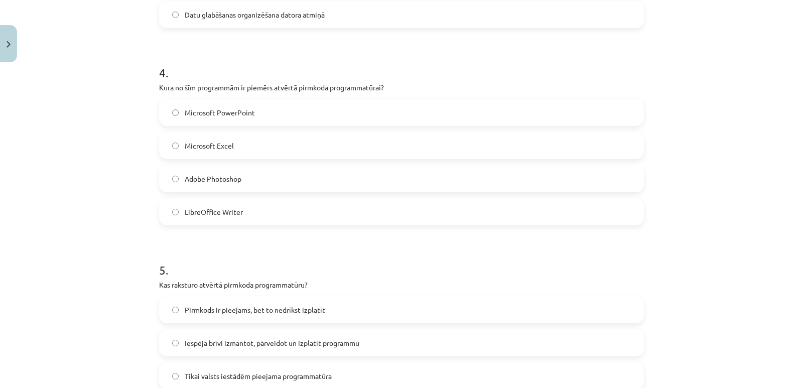
scroll to position [727, 0]
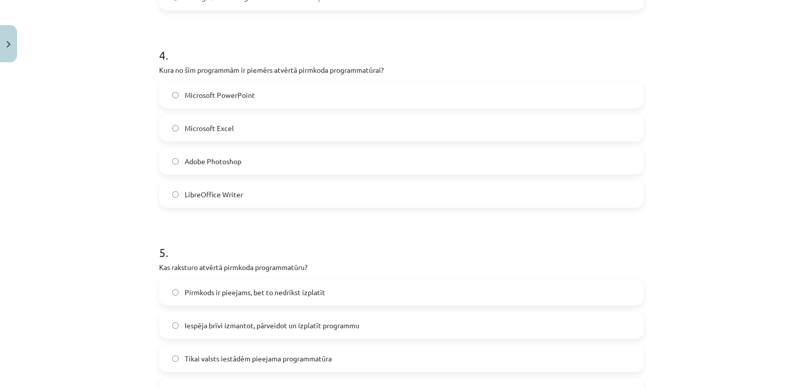
click at [258, 192] on label "LibreOffice Writer" at bounding box center [401, 194] width 483 height 25
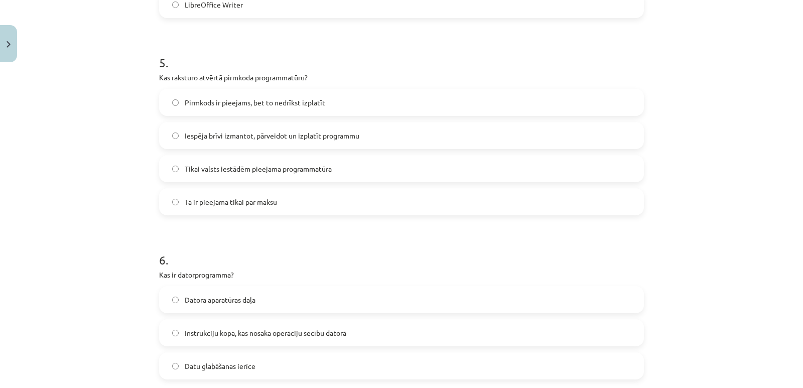
scroll to position [928, 0]
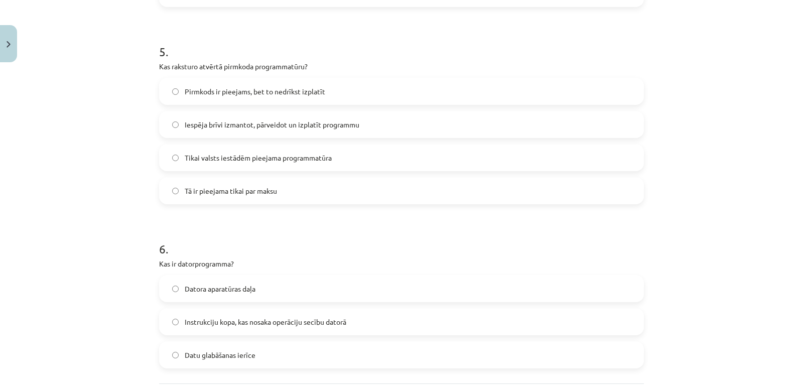
click at [308, 121] on span "Iespēja brīvi izmantot, pārveidot un izplatīt programmu" at bounding box center [272, 124] width 175 height 11
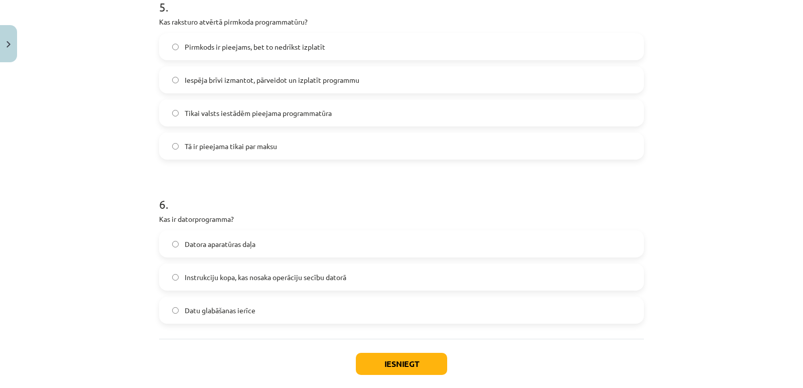
scroll to position [1025, 0]
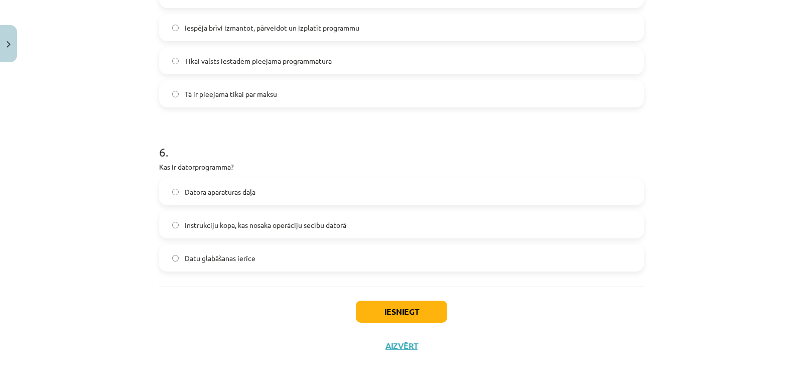
click at [276, 229] on span "Instrukciju kopa, kas nosaka operāciju secību datorā" at bounding box center [266, 225] width 162 height 11
click at [410, 307] on button "Iesniegt" at bounding box center [401, 312] width 91 height 22
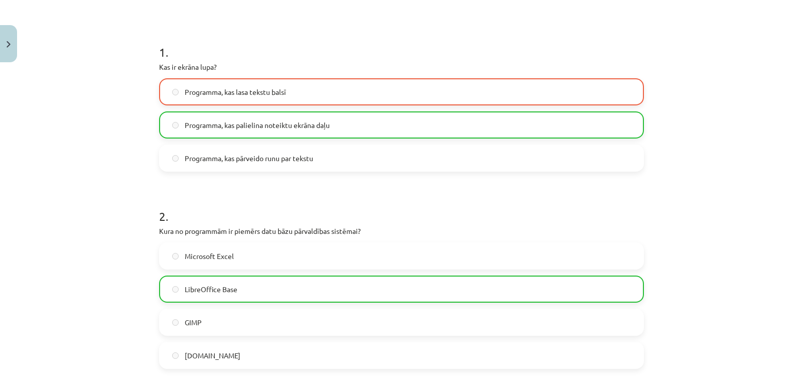
scroll to position [0, 0]
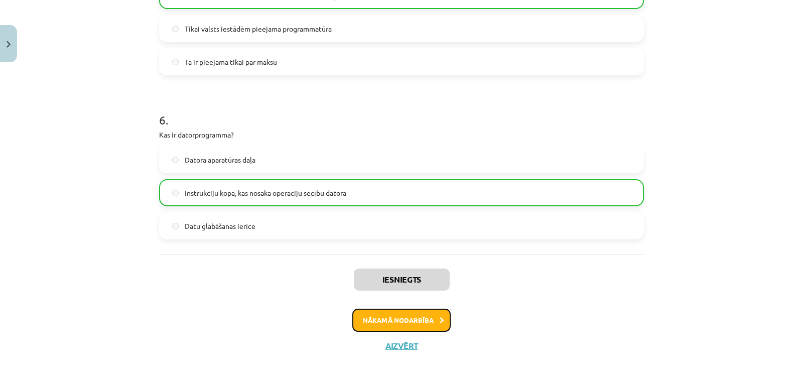
click at [400, 317] on button "Nākamā nodarbība" at bounding box center [401, 320] width 98 height 23
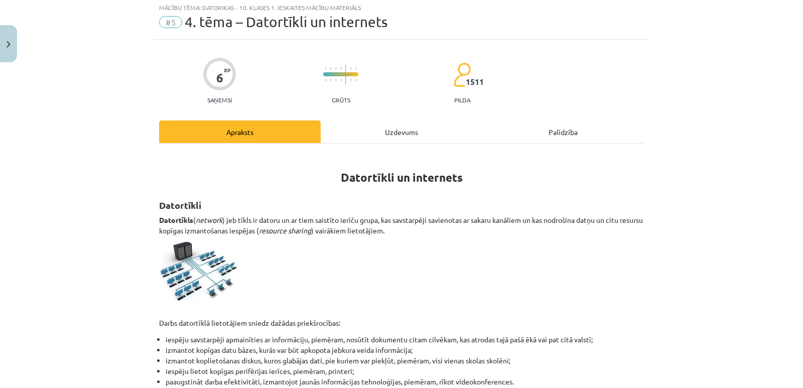
scroll to position [25, 0]
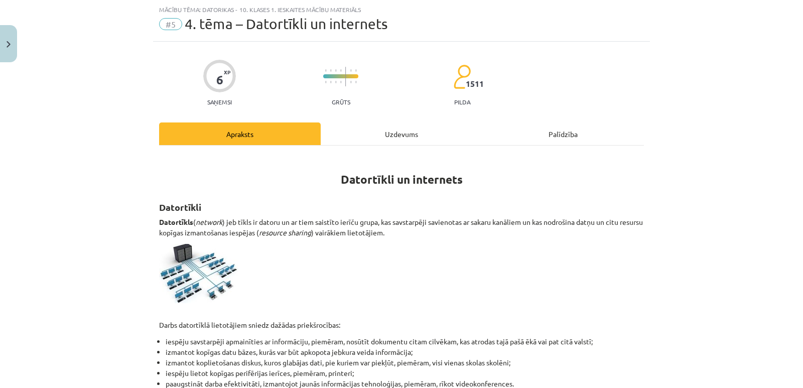
click at [171, 25] on span "#5" at bounding box center [170, 24] width 23 height 12
click at [405, 128] on div "Uzdevums" at bounding box center [402, 133] width 162 height 23
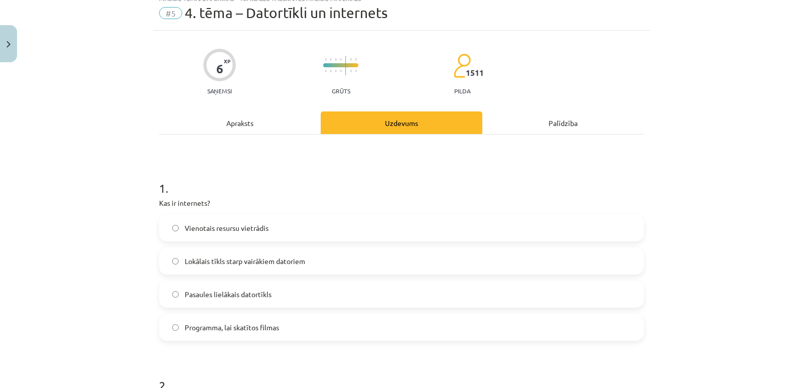
scroll to position [0, 0]
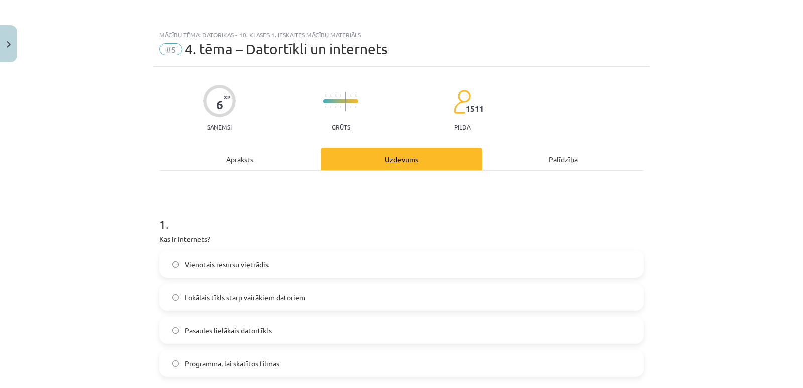
click at [259, 159] on div "Apraksts" at bounding box center [240, 159] width 162 height 23
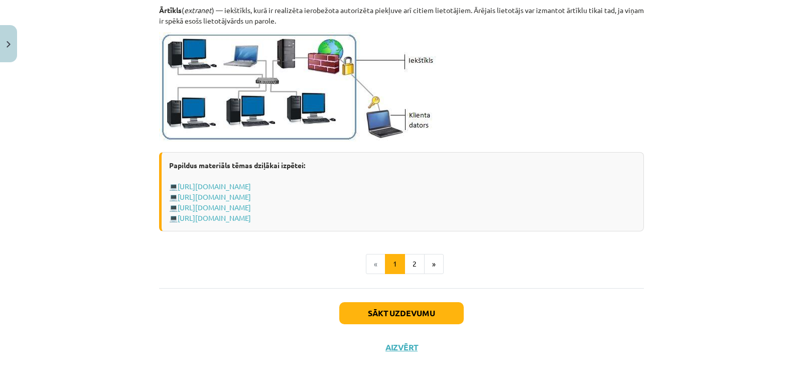
scroll to position [1206, 0]
click at [410, 271] on button "2" at bounding box center [414, 263] width 20 height 20
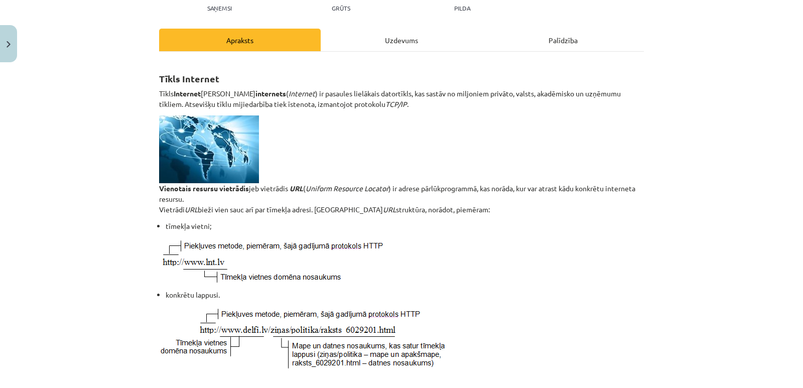
scroll to position [31, 0]
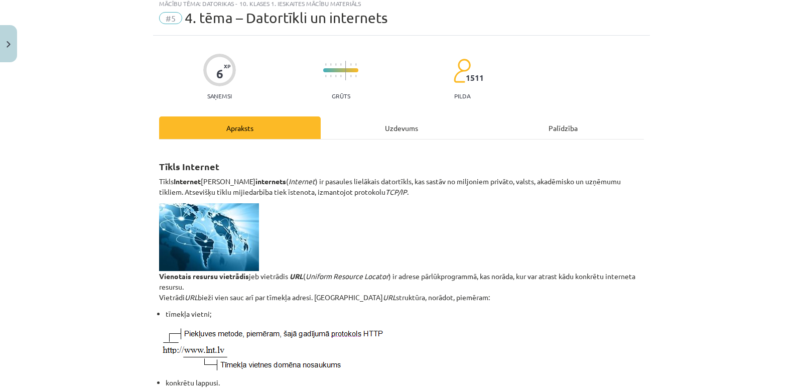
click at [411, 132] on div "Uzdevums" at bounding box center [402, 127] width 162 height 23
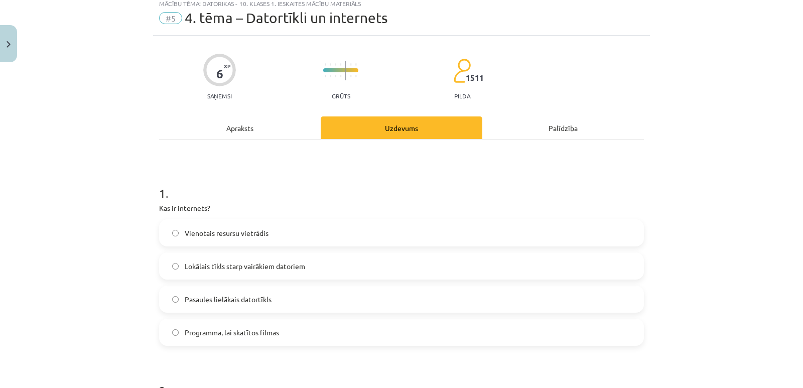
scroll to position [25, 0]
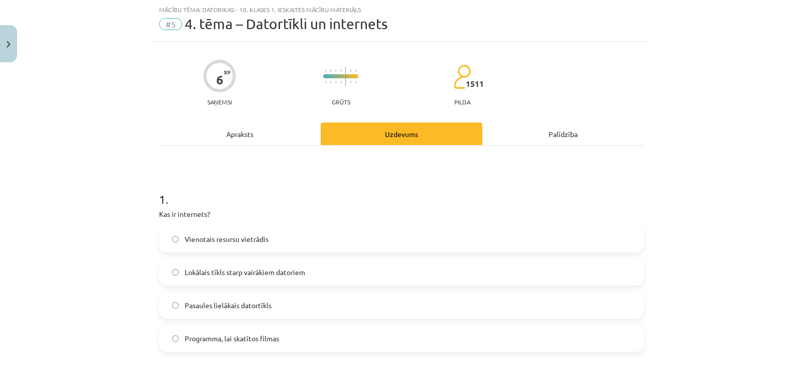
click at [256, 143] on div "Apraksts" at bounding box center [240, 133] width 162 height 23
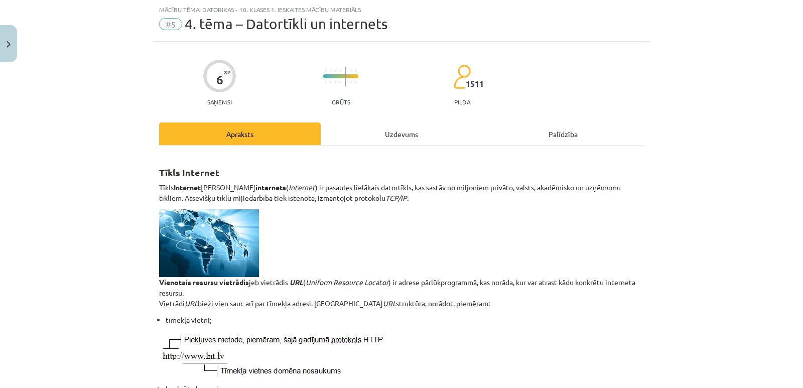
click at [406, 131] on div "Uzdevums" at bounding box center [402, 133] width 162 height 23
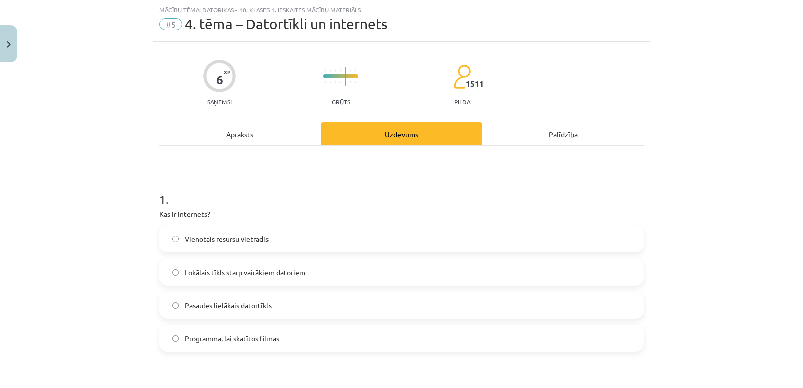
click at [257, 131] on div "Apraksts" at bounding box center [240, 133] width 162 height 23
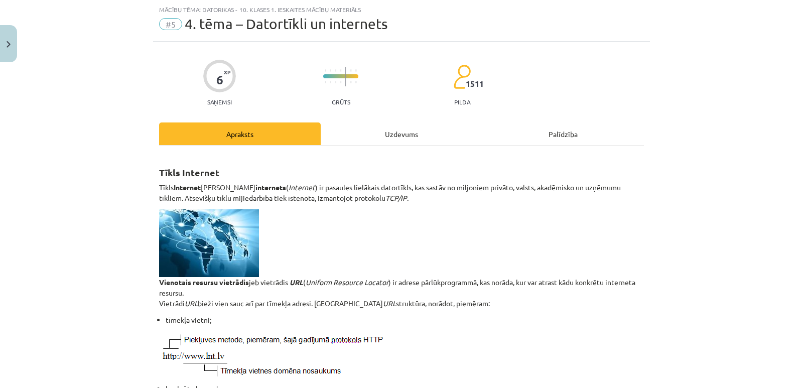
click at [370, 130] on div "Uzdevums" at bounding box center [402, 133] width 162 height 23
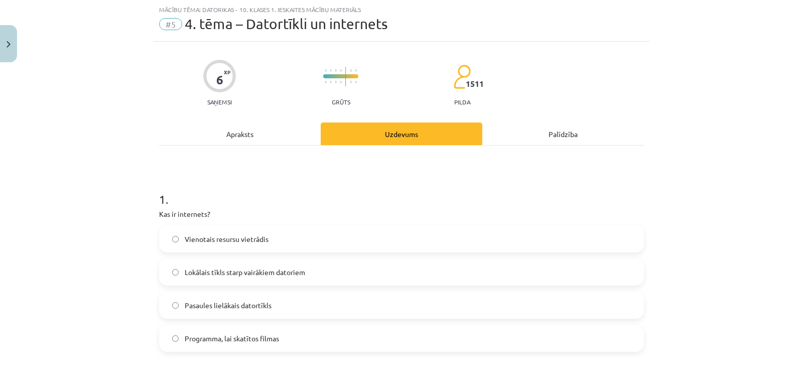
click at [216, 316] on label "Pasaules lielākais datortīkls" at bounding box center [401, 305] width 483 height 25
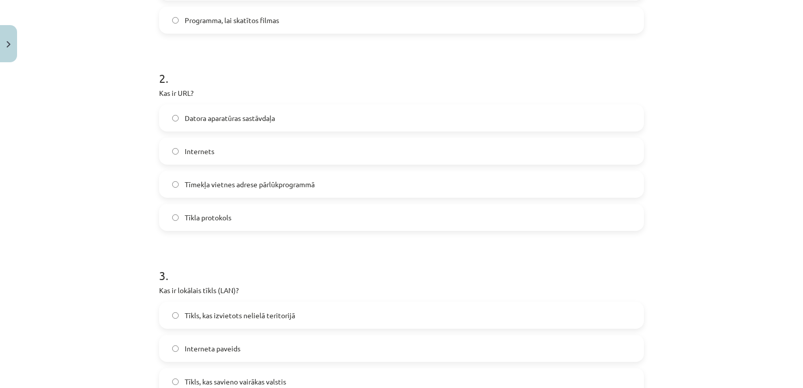
scroll to position [326, 0]
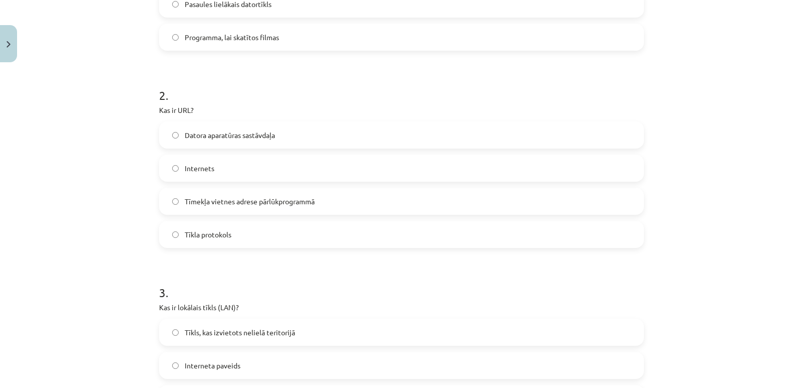
click at [272, 204] on span "Tīmekļa vietnes adrese pārlūkprogrammā" at bounding box center [250, 201] width 130 height 11
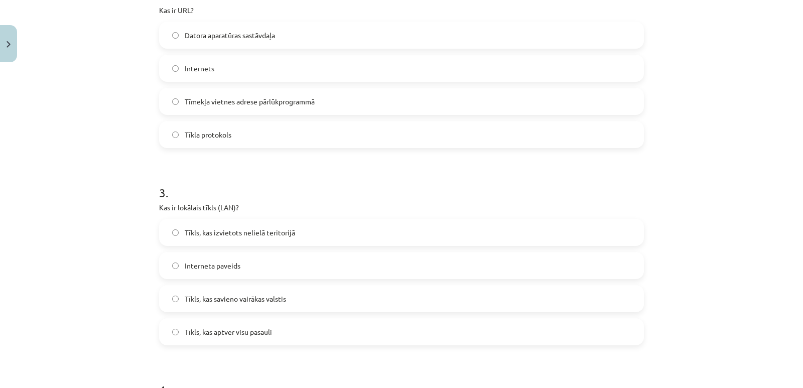
scroll to position [527, 0]
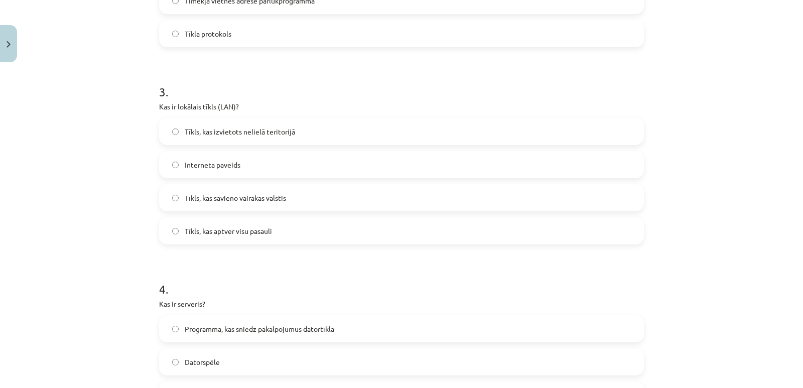
click at [272, 136] on span "Tīkls, kas izvietots nelielā teritorijā" at bounding box center [240, 131] width 110 height 11
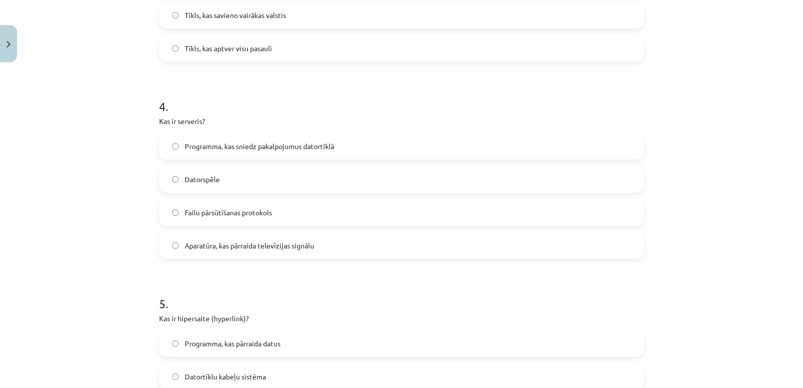
scroll to position [727, 0]
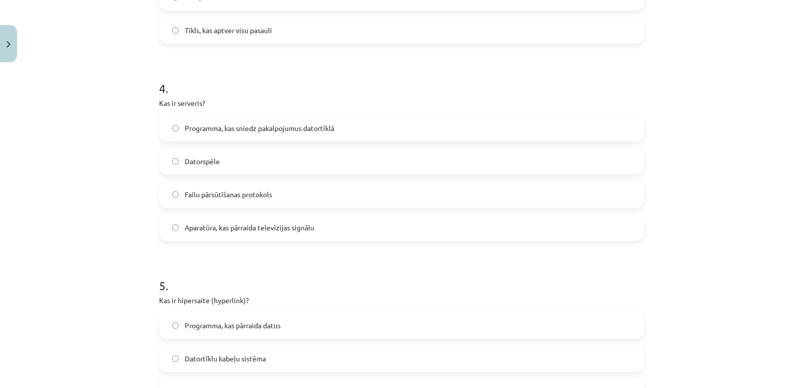
drag, startPoint x: 310, startPoint y: 130, endPoint x: 314, endPoint y: 132, distance: 5.2
click at [311, 130] on span "Programma, kas sniedz pakalpojumus datortīklā" at bounding box center [260, 128] width 150 height 11
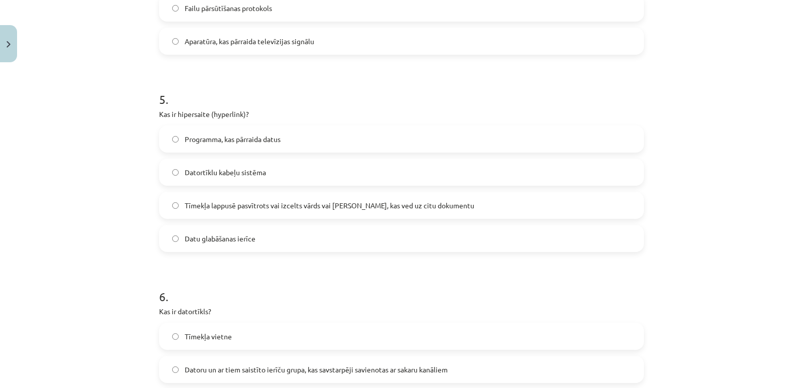
scroll to position [928, 0]
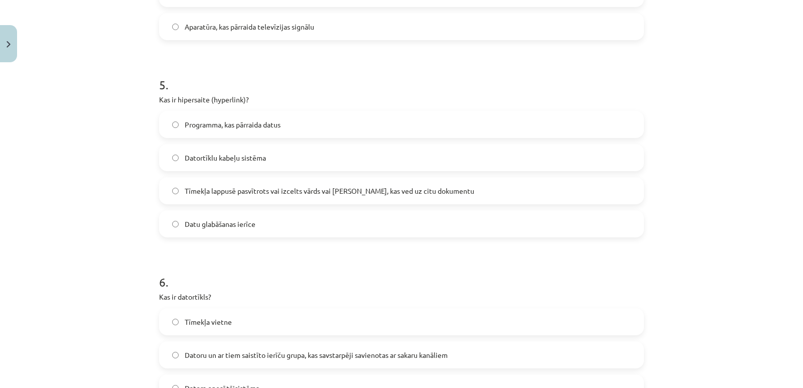
click at [270, 186] on span "Tīmekļa lappusē pasvītrots vai izcelts vārds vai [PERSON_NAME], kas ved uz citu…" at bounding box center [329, 191] width 289 height 11
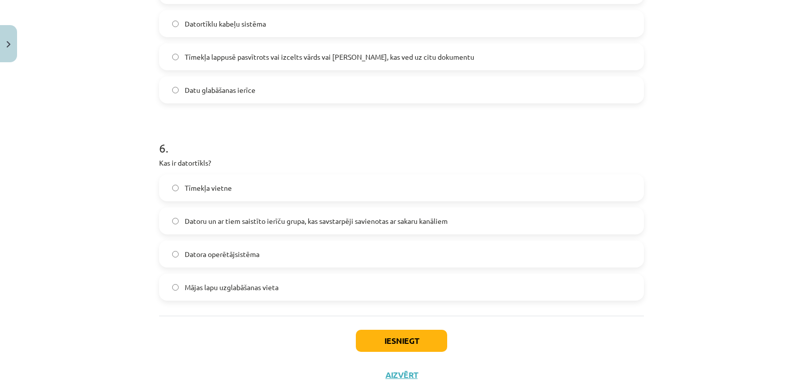
scroll to position [1079, 0]
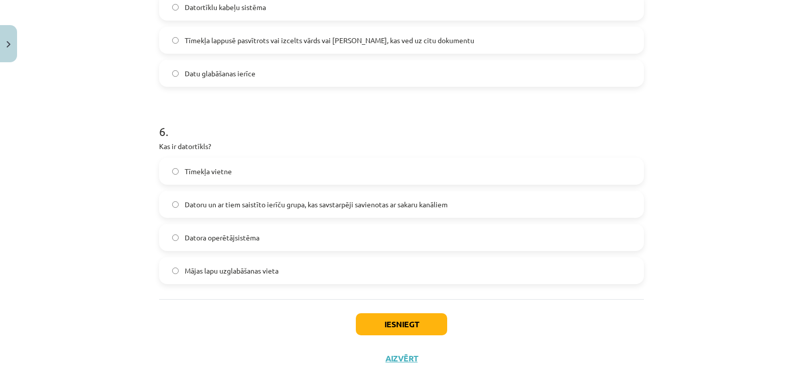
click at [312, 206] on span "Datoru un ar tiem saistīto ierīču grupa, kas savstarpēji savienotas ar sakaru k…" at bounding box center [316, 204] width 263 height 11
click at [382, 323] on button "Iesniegt" at bounding box center [401, 324] width 91 height 22
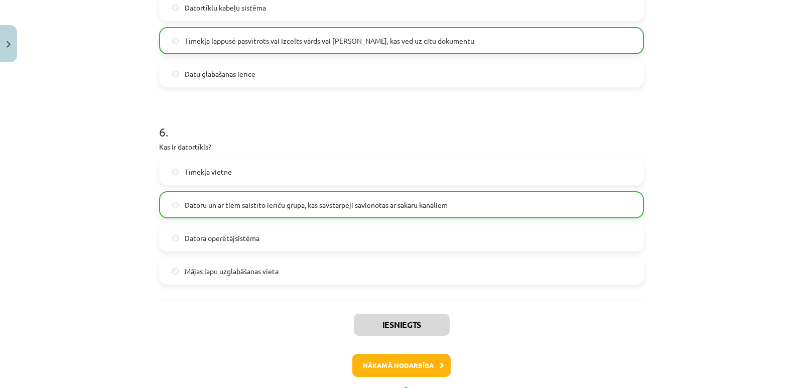
scroll to position [1123, 0]
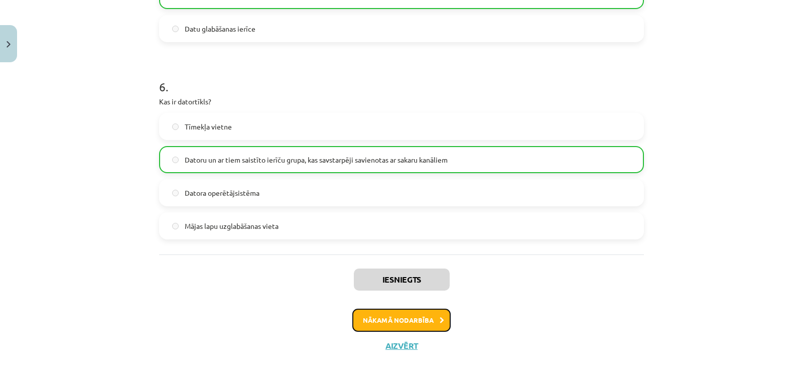
click at [400, 314] on button "Nākamā nodarbība" at bounding box center [401, 320] width 98 height 23
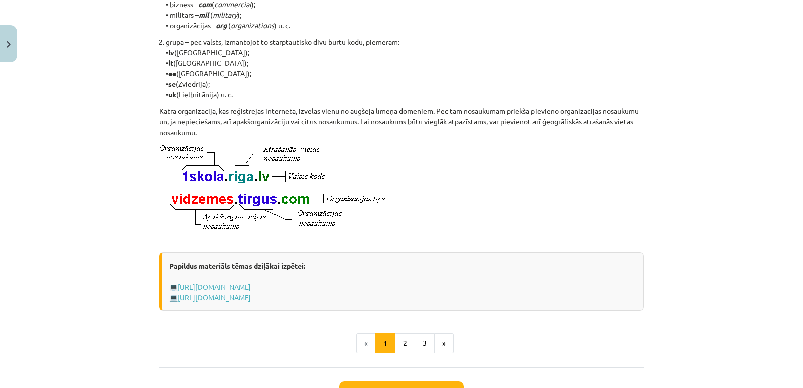
scroll to position [544, 0]
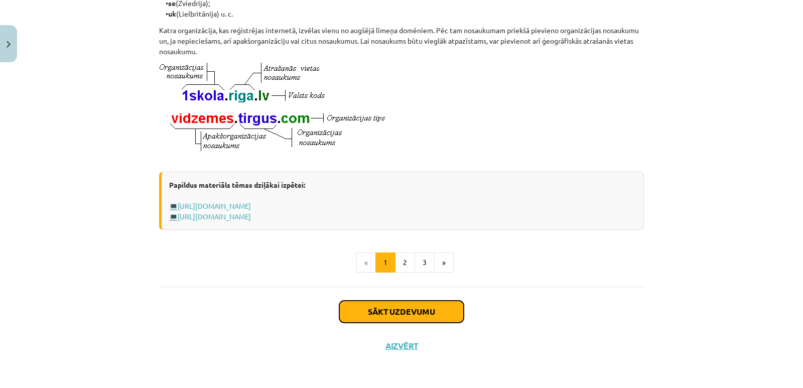
click at [394, 313] on button "Sākt uzdevumu" at bounding box center [401, 312] width 124 height 22
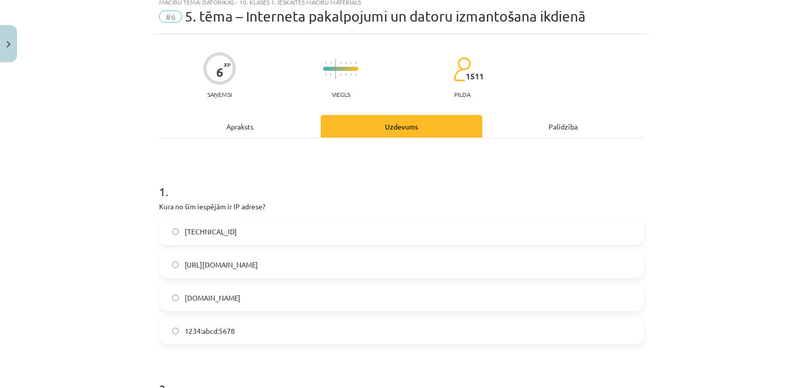
scroll to position [25, 0]
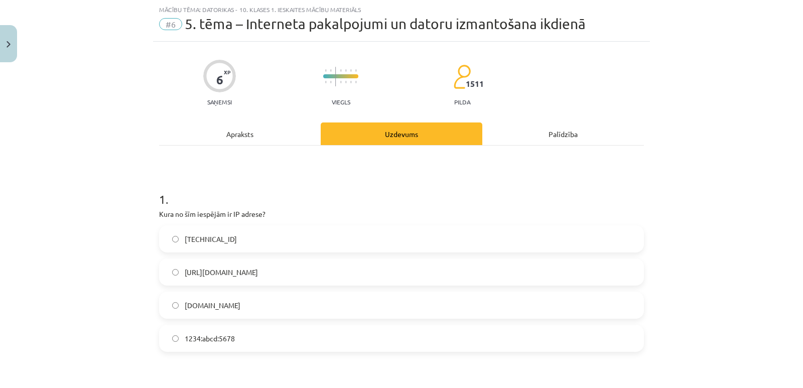
click at [218, 246] on label "[TECHNICAL_ID]" at bounding box center [401, 238] width 483 height 25
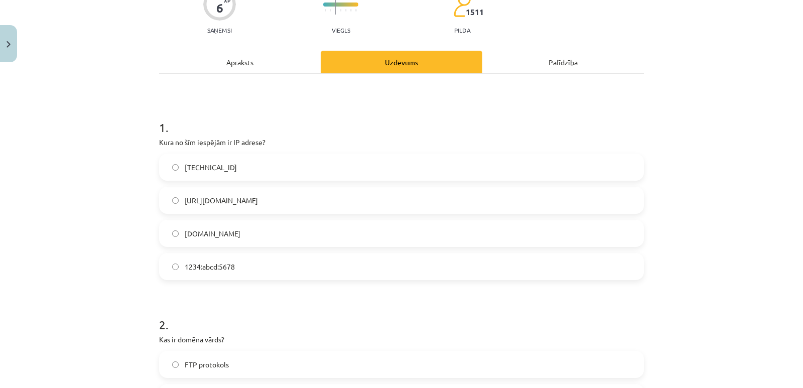
scroll to position [0, 0]
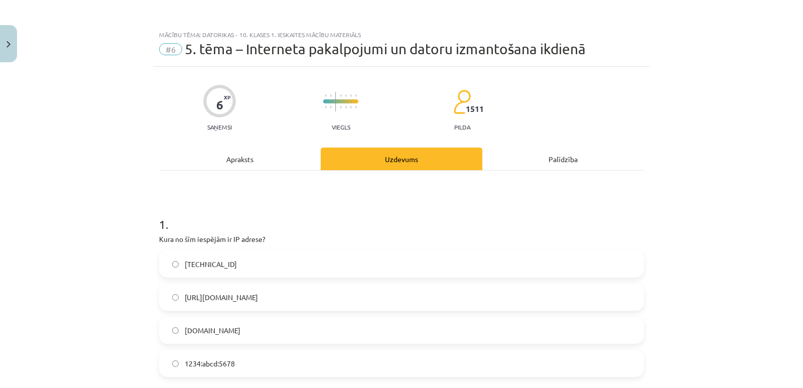
click at [258, 164] on div "Apraksts" at bounding box center [240, 159] width 162 height 23
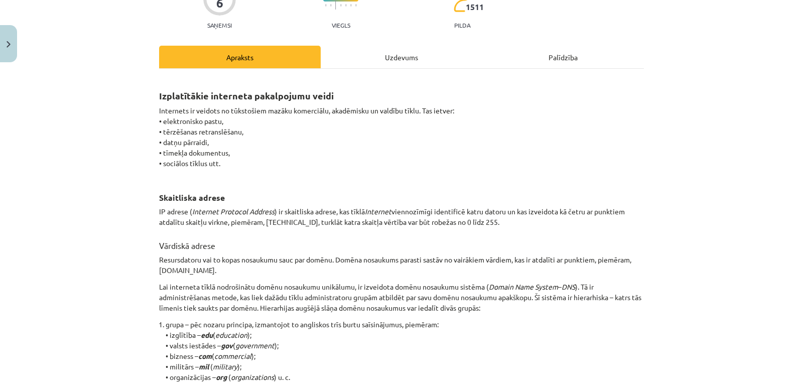
scroll to position [75, 0]
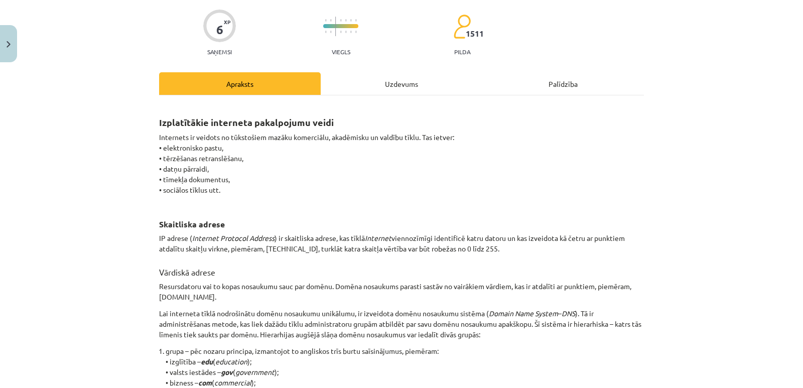
click at [386, 82] on div "Uzdevums" at bounding box center [402, 83] width 162 height 23
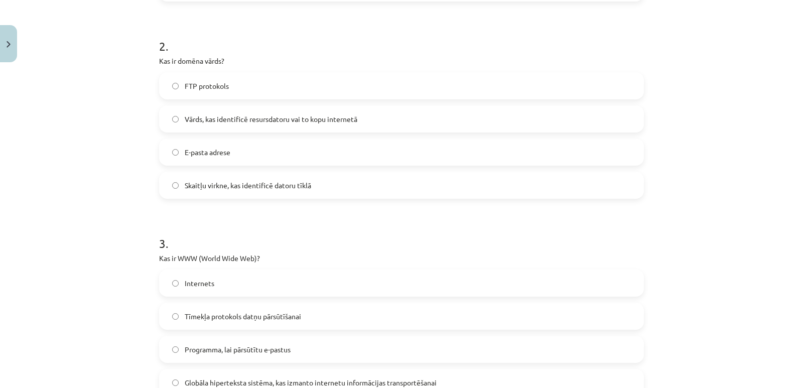
scroll to position [376, 0]
click at [310, 121] on span "Vārds, kas identificē resursdatoru vai to kopu internetā" at bounding box center [271, 118] width 173 height 11
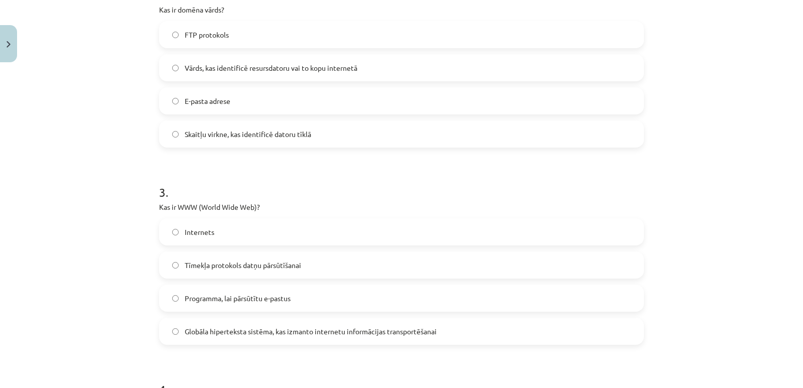
scroll to position [477, 0]
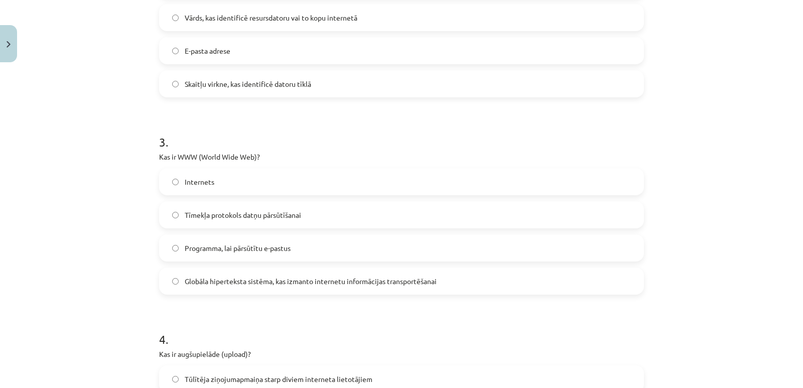
click at [295, 277] on span "Globāla hiperteksta sistēma, kas izmanto internetu informācijas transportēšanai" at bounding box center [311, 281] width 252 height 11
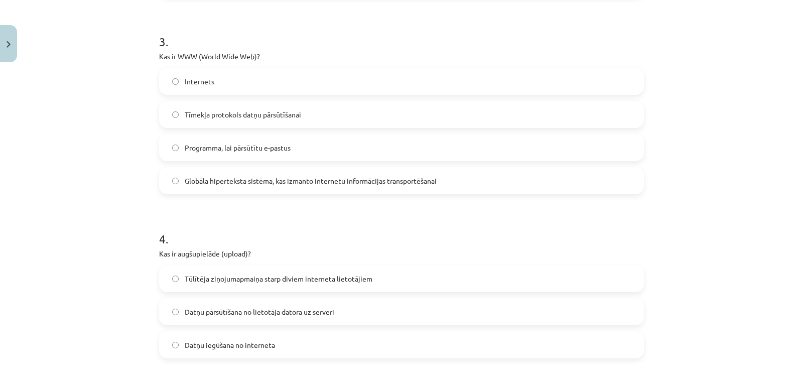
scroll to position [677, 0]
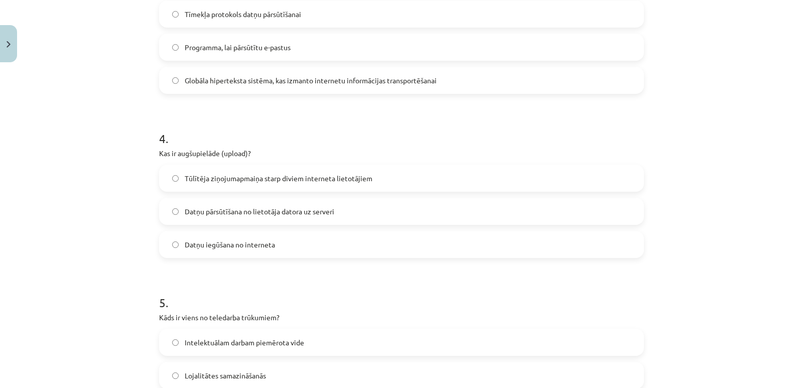
click at [312, 210] on span "Datņu pārsūtīšana no lietotāja datora uz serveri" at bounding box center [260, 211] width 150 height 11
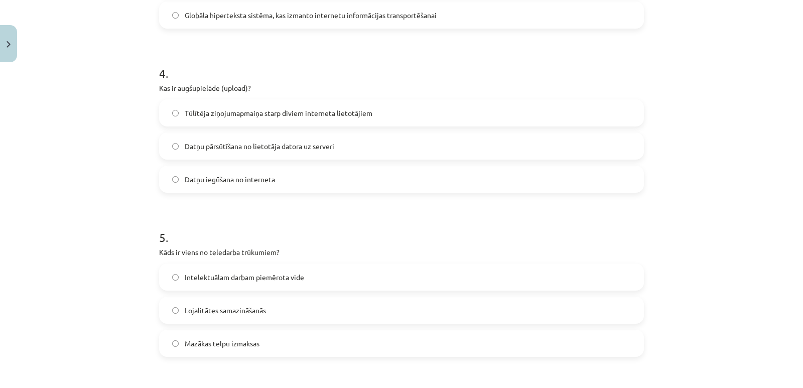
scroll to position [878, 0]
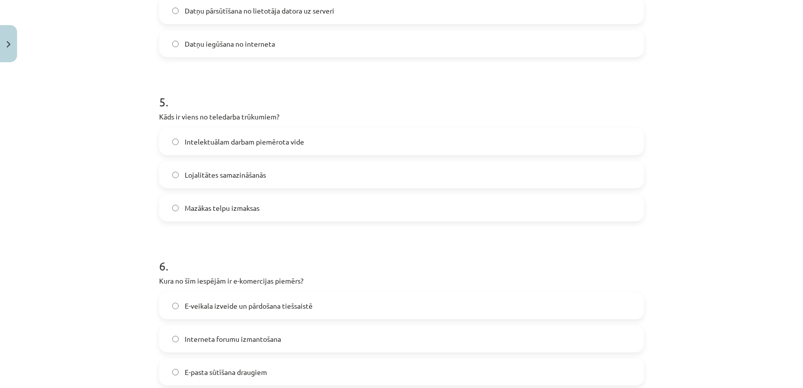
click at [277, 175] on label "Lojalitātes samazināšanās" at bounding box center [401, 174] width 483 height 25
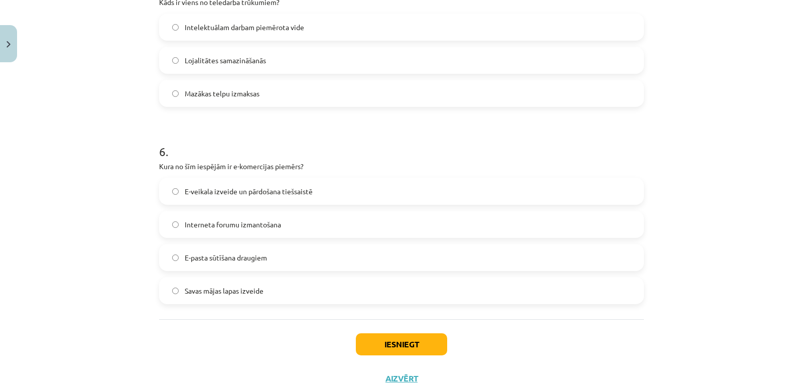
scroll to position [975, 0]
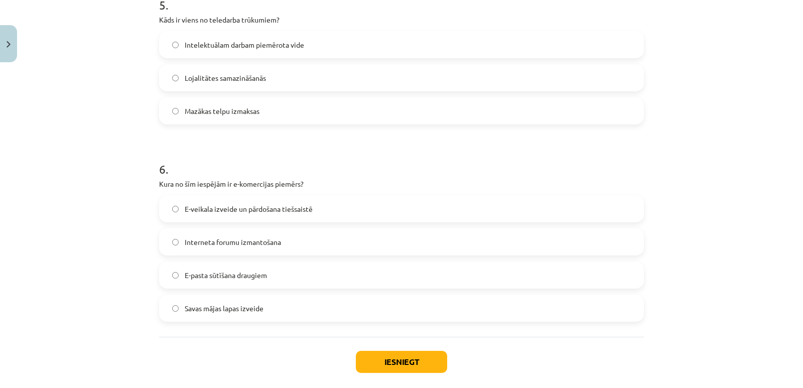
drag, startPoint x: 258, startPoint y: 198, endPoint x: 372, endPoint y: 278, distance: 138.9
click at [258, 198] on label "E-veikala izveide un pārdošana tiešsaistē" at bounding box center [401, 208] width 483 height 25
click at [373, 362] on button "Iesniegt" at bounding box center [401, 362] width 91 height 22
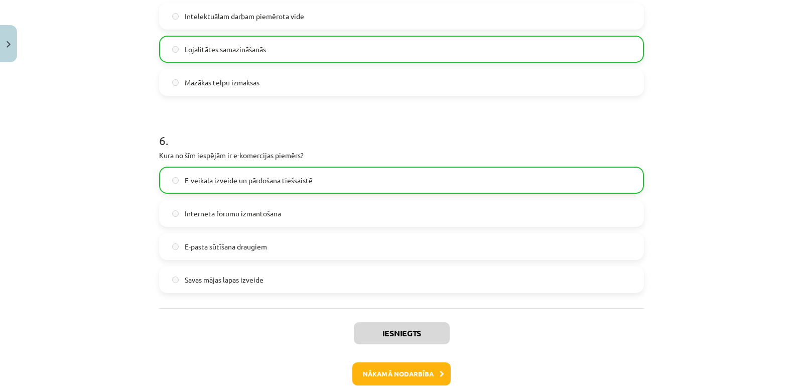
scroll to position [1057, 0]
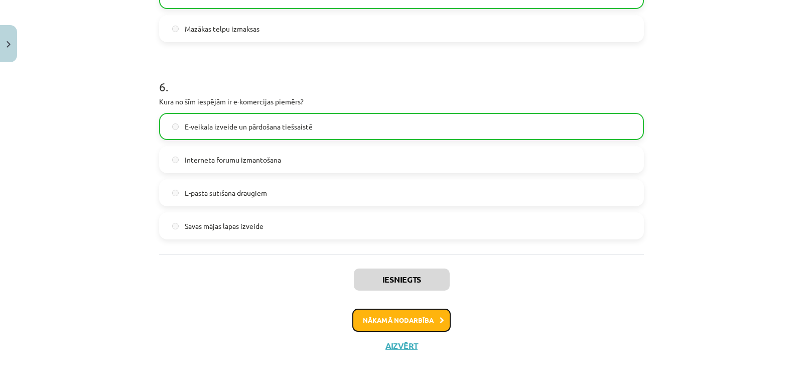
click at [402, 323] on button "Nākamā nodarbība" at bounding box center [401, 320] width 98 height 23
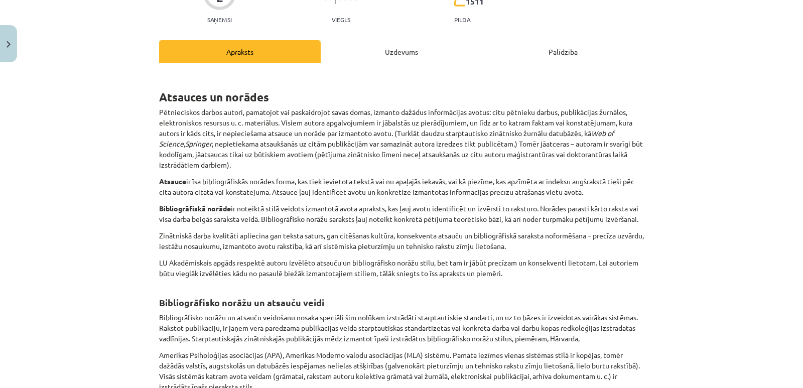
scroll to position [80, 0]
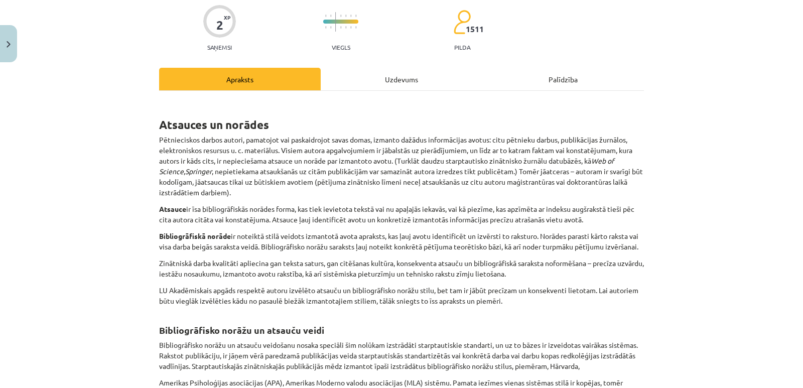
click at [417, 82] on div "Uzdevums" at bounding box center [402, 79] width 162 height 23
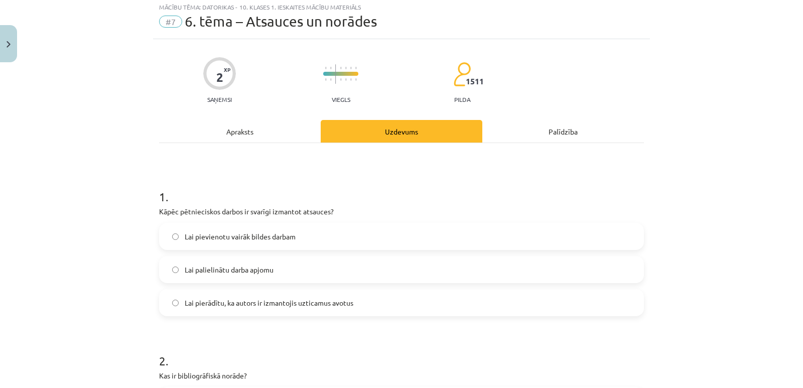
scroll to position [25, 0]
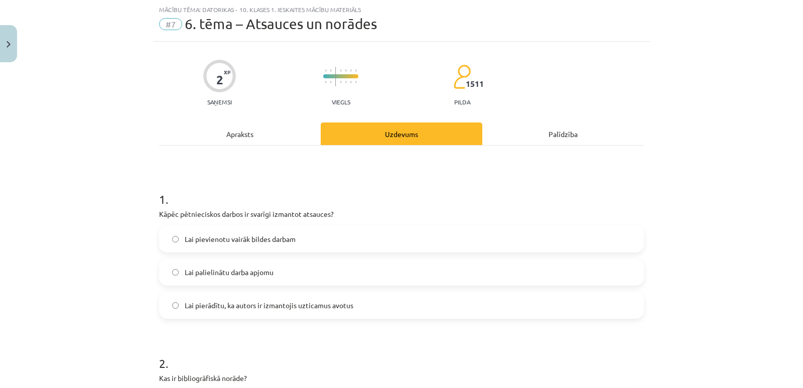
click at [335, 309] on span "Lai pierādītu, ka autors ir izmantojis uzticamus avotus" at bounding box center [269, 305] width 169 height 11
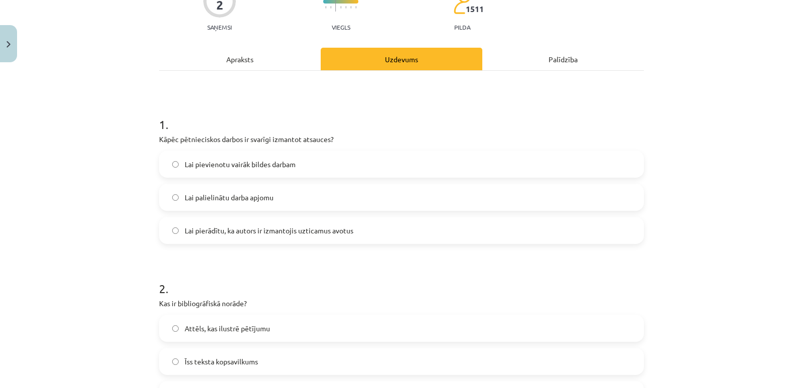
scroll to position [86, 0]
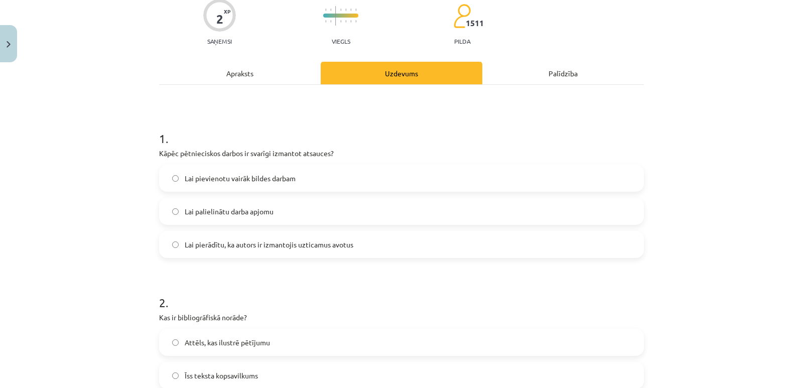
click at [265, 76] on div "Apraksts" at bounding box center [240, 73] width 162 height 23
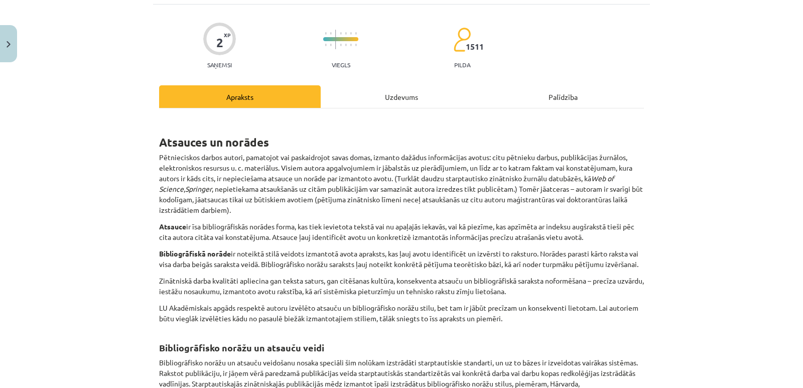
scroll to position [25, 0]
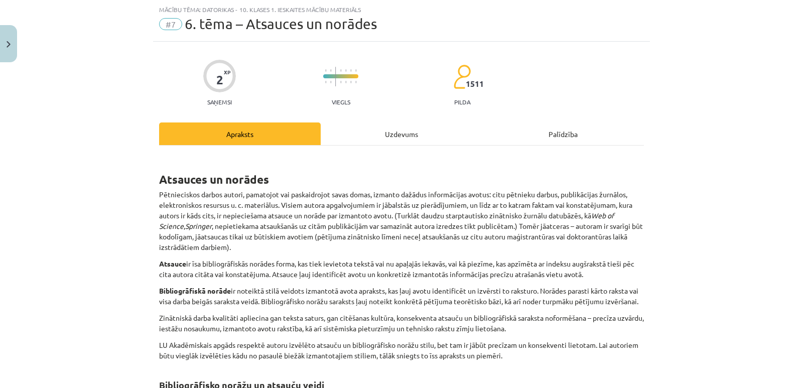
click at [417, 139] on div "Uzdevums" at bounding box center [402, 133] width 162 height 23
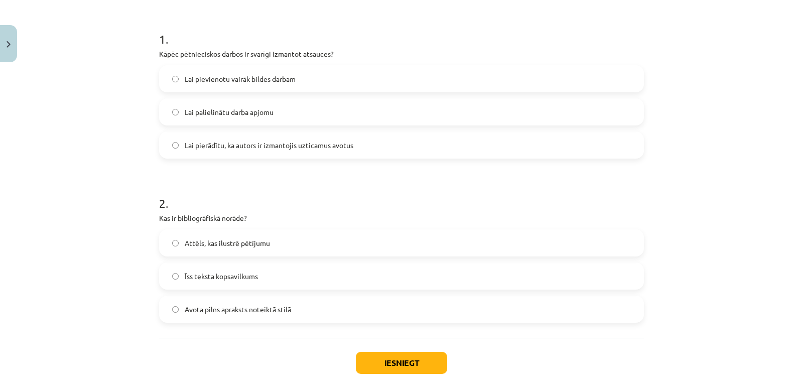
scroll to position [226, 0]
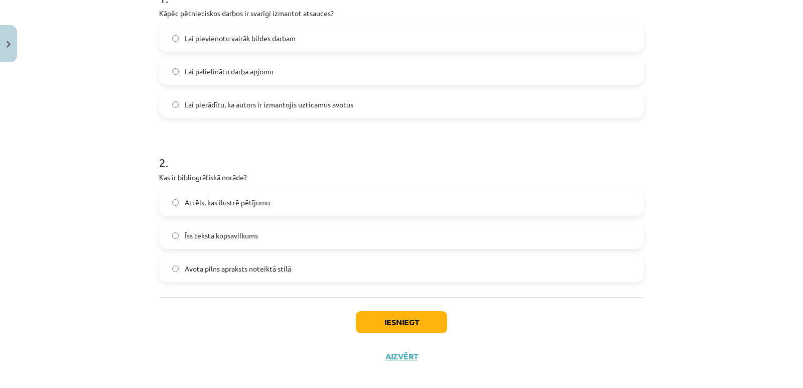
click at [248, 231] on span "Īss teksta kopsavilkums" at bounding box center [221, 235] width 73 height 11
click at [288, 275] on label "Avota pilns apraksts noteiktā stilā" at bounding box center [401, 268] width 483 height 25
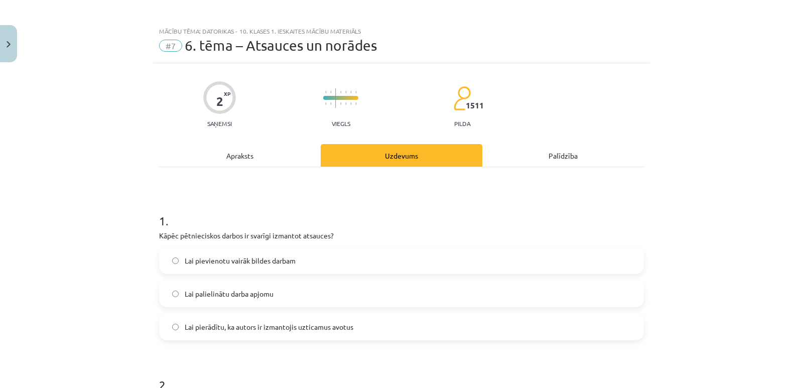
scroll to position [0, 0]
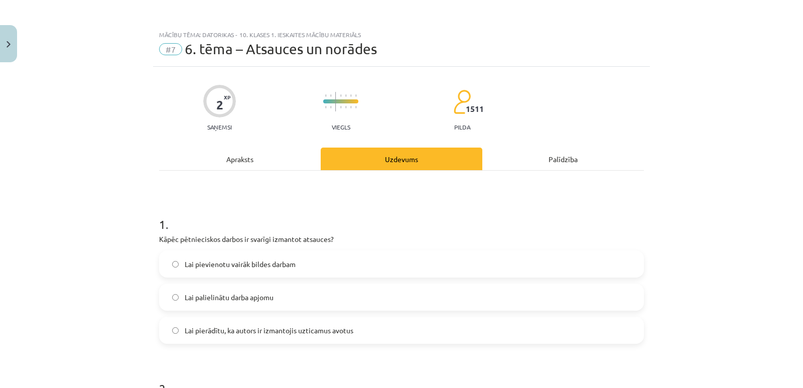
click at [275, 169] on div "Apraksts" at bounding box center [240, 159] width 162 height 23
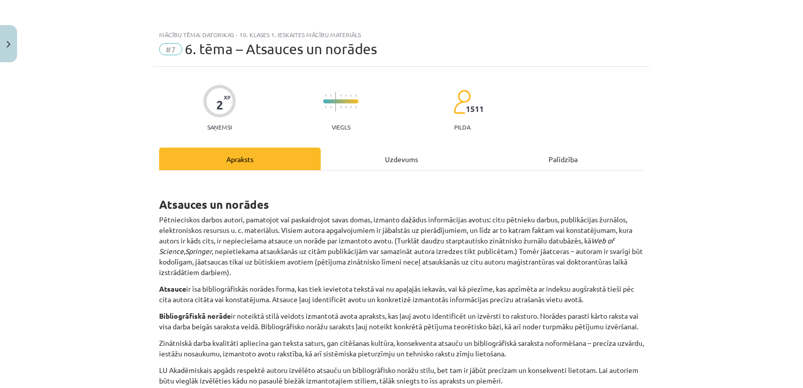
scroll to position [25, 0]
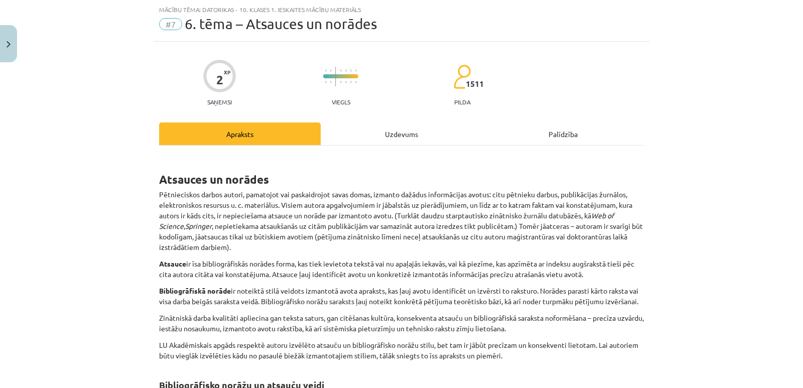
click at [390, 146] on div "Atsauces un norādes Pētnieciskos darbos autori, pamatojot vai paskaidrojot sava…" at bounding box center [401, 388] width 485 height 487
click at [394, 136] on div "Uzdevums" at bounding box center [402, 133] width 162 height 23
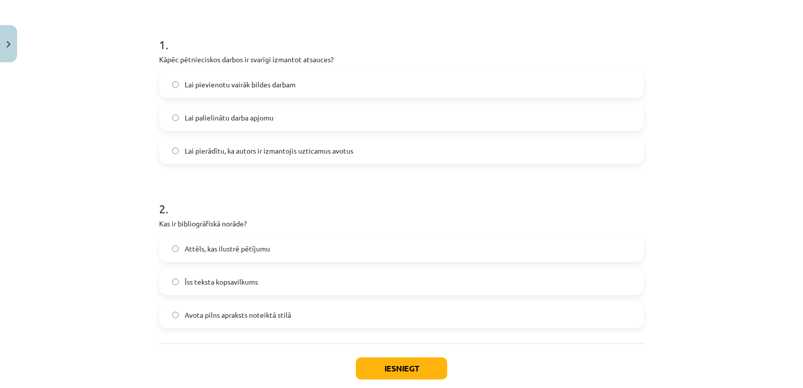
scroll to position [236, 0]
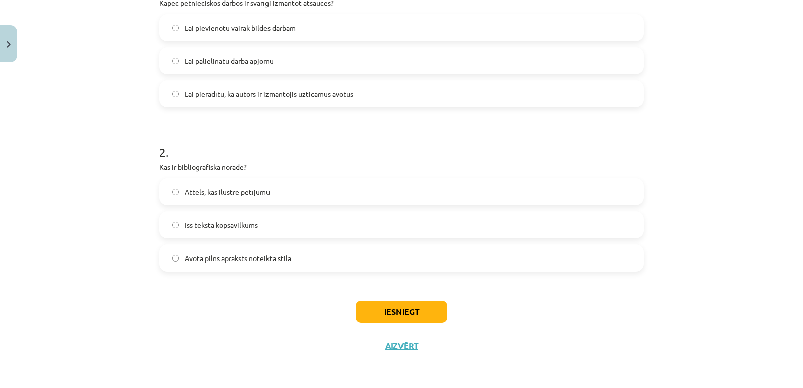
drag, startPoint x: 260, startPoint y: 230, endPoint x: 302, endPoint y: 249, distance: 45.6
click at [264, 230] on label "Īss teksta kopsavilkums" at bounding box center [401, 224] width 483 height 25
click at [387, 313] on button "Iesniegt" at bounding box center [401, 312] width 91 height 22
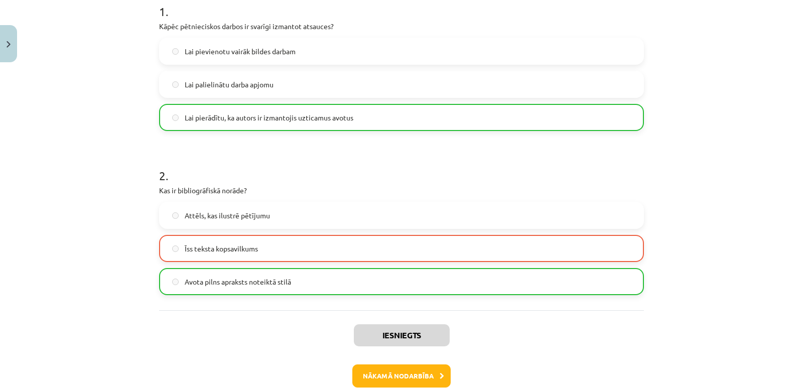
scroll to position [268, 0]
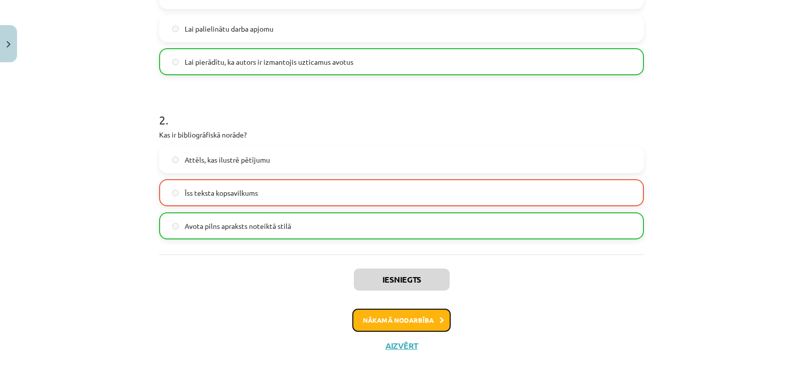
click at [424, 327] on button "Nākamā nodarbība" at bounding box center [401, 320] width 98 height 23
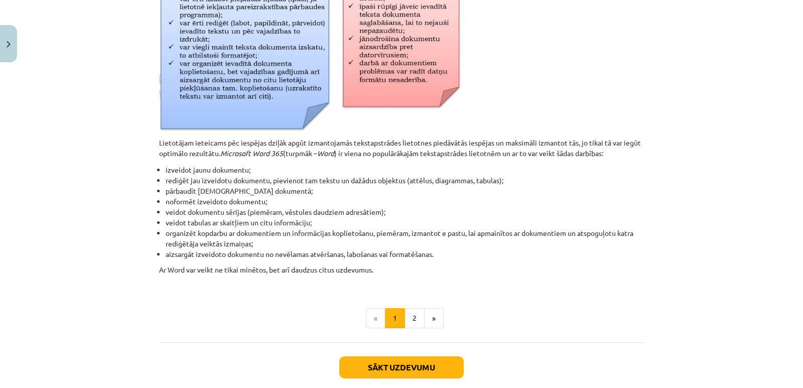
scroll to position [426, 0]
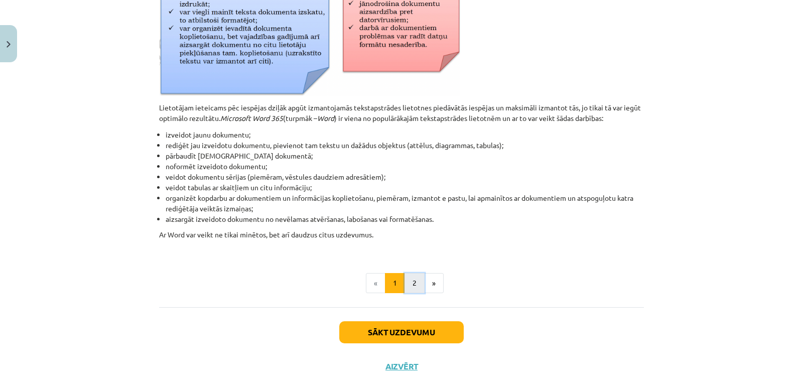
click at [412, 283] on button "2" at bounding box center [414, 283] width 20 height 20
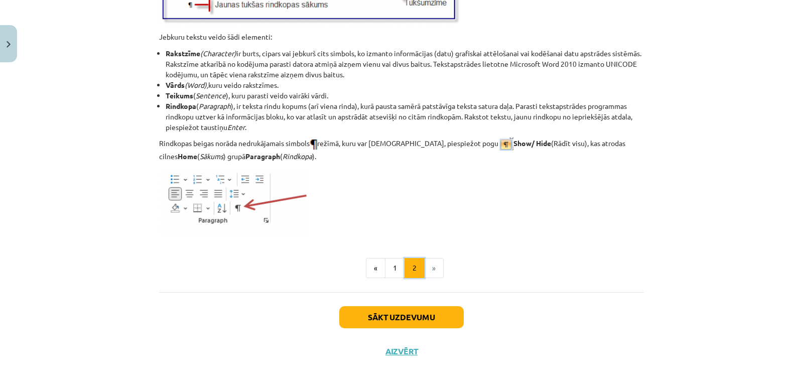
scroll to position [1273, 0]
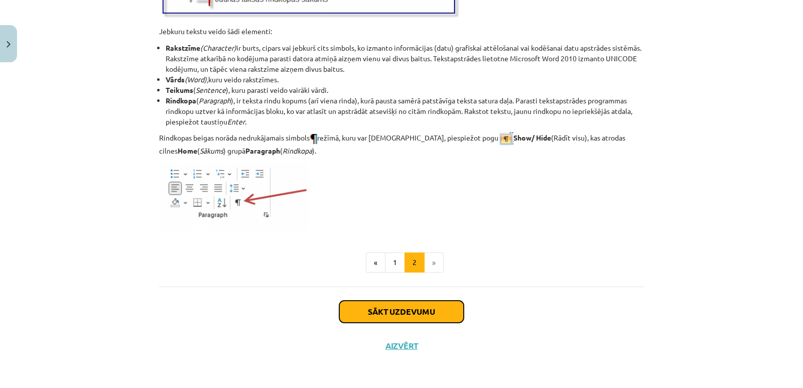
click at [405, 313] on button "Sākt uzdevumu" at bounding box center [401, 312] width 124 height 22
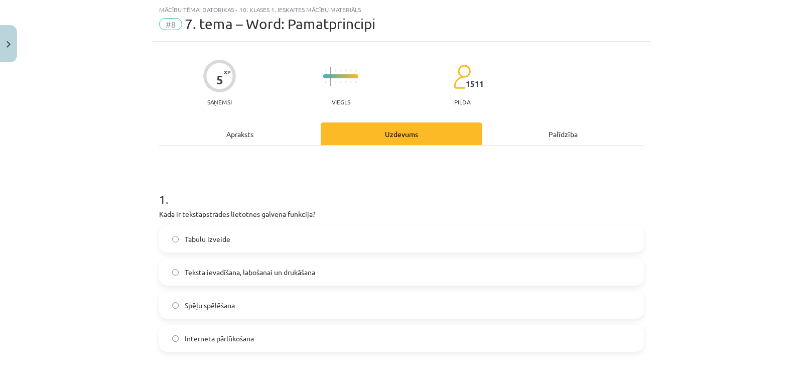
scroll to position [75, 0]
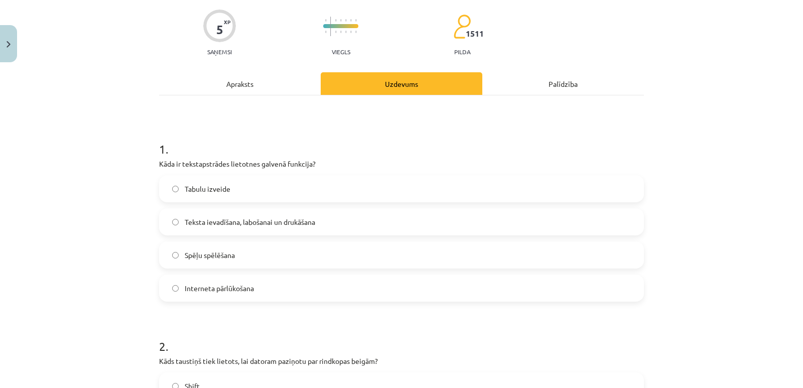
click at [292, 219] on span "Teksta ievadīšana, labošanai un drukāšana" at bounding box center [250, 222] width 130 height 11
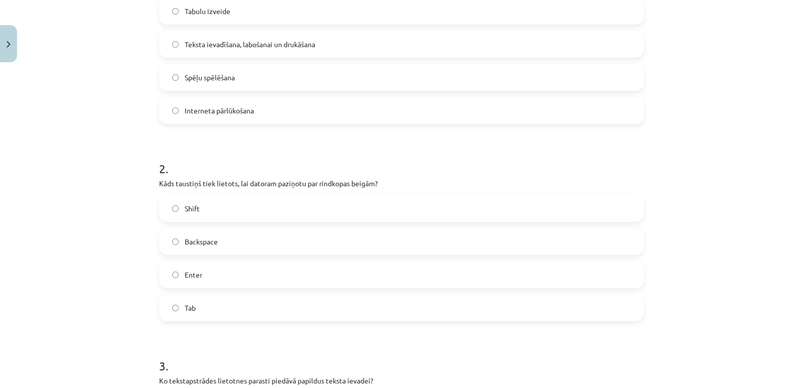
scroll to position [276, 0]
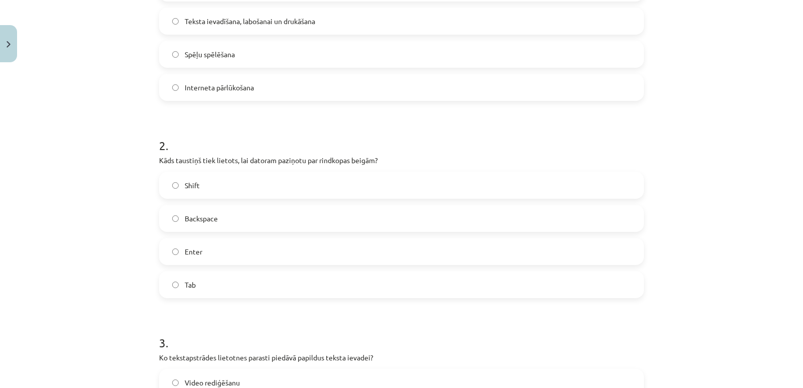
click at [292, 185] on label "Shift" at bounding box center [401, 185] width 483 height 25
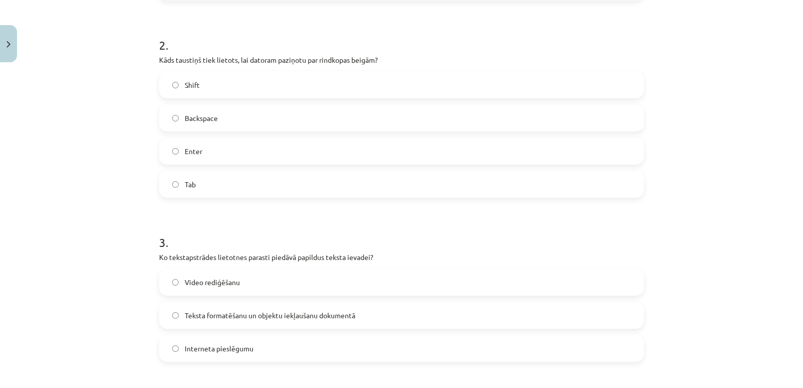
scroll to position [477, 0]
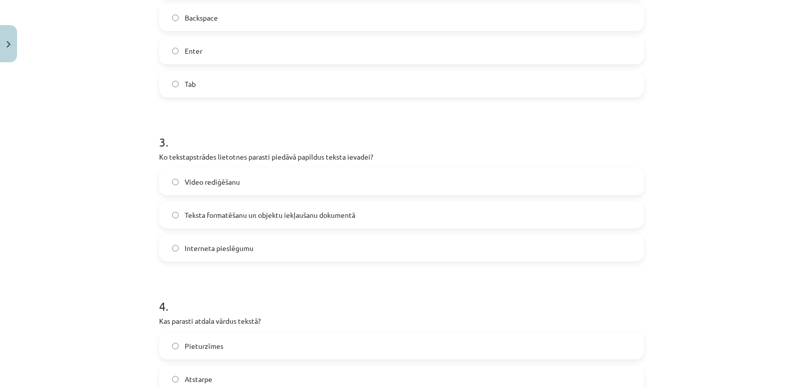
click at [366, 217] on label "Teksta formatēšanu un objektu iekļaušanu dokumentā" at bounding box center [401, 214] width 483 height 25
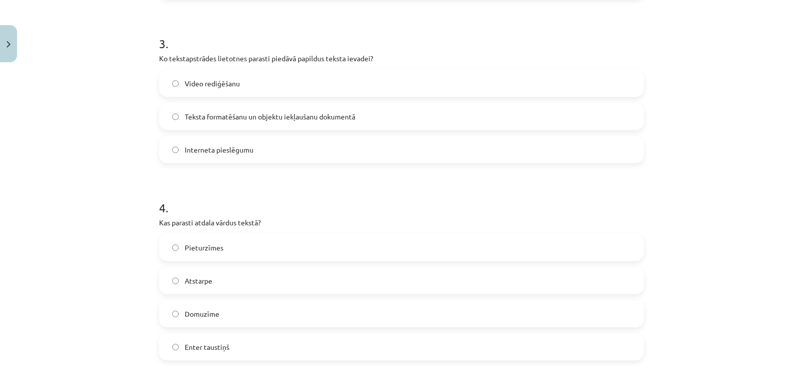
scroll to position [627, 0]
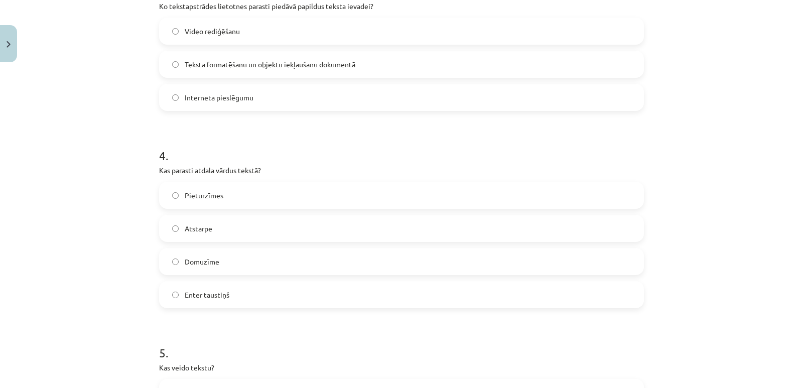
click at [223, 296] on span "Enter taustiņš" at bounding box center [207, 294] width 45 height 11
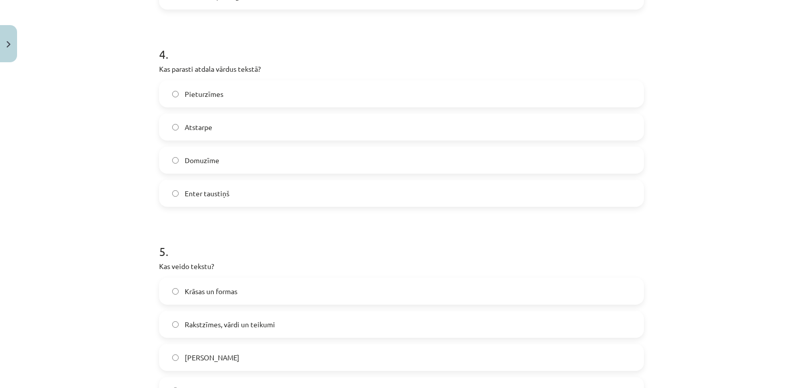
scroll to position [727, 0]
click at [204, 130] on span "Atstarpe" at bounding box center [199, 128] width 28 height 11
click at [226, 196] on label "Enter taustiņš" at bounding box center [401, 194] width 483 height 25
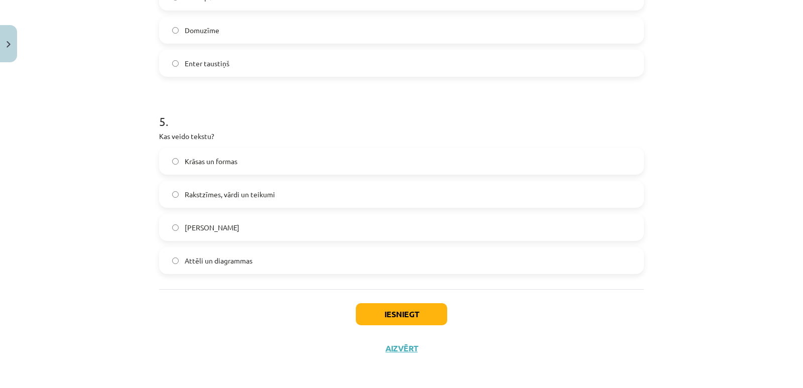
scroll to position [861, 0]
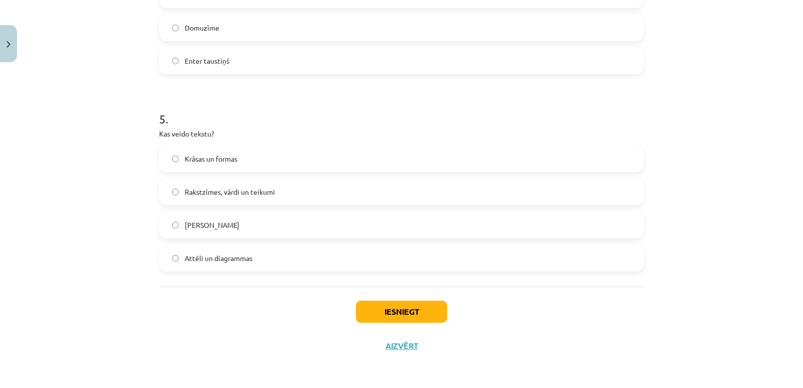
click at [267, 199] on label "Rakstzīmes, vārdi un teikumi" at bounding box center [401, 191] width 483 height 25
click at [396, 313] on button "Iesniegt" at bounding box center [401, 312] width 91 height 22
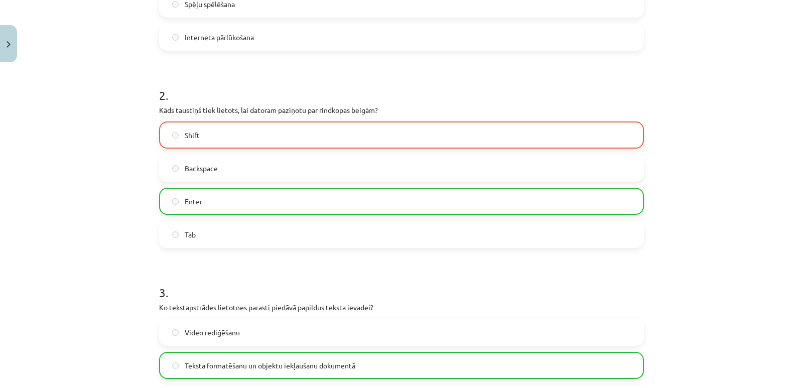
scroll to position [209, 0]
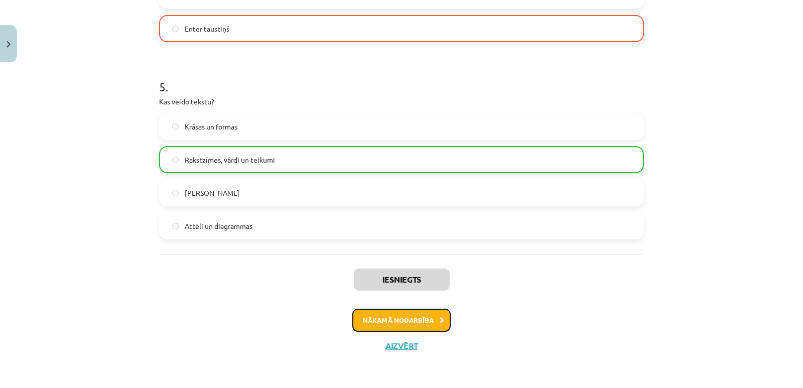
click at [430, 325] on button "Nākamā nodarbība" at bounding box center [401, 320] width 98 height 23
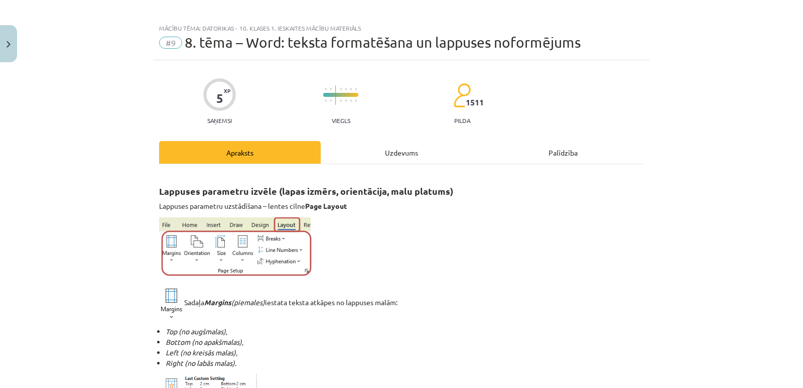
scroll to position [0, 0]
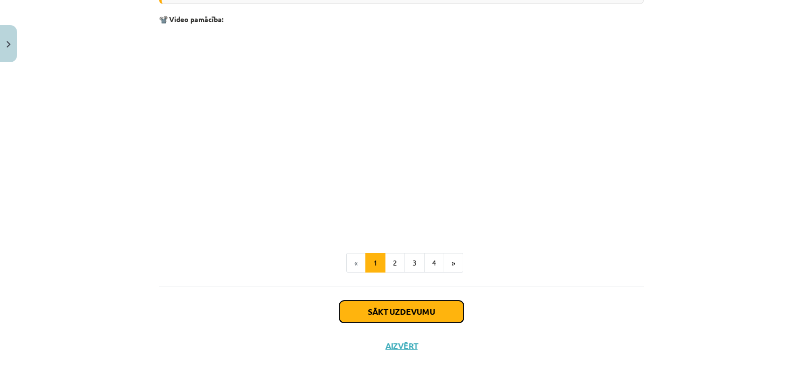
click at [412, 314] on button "Sākt uzdevumu" at bounding box center [401, 312] width 124 height 22
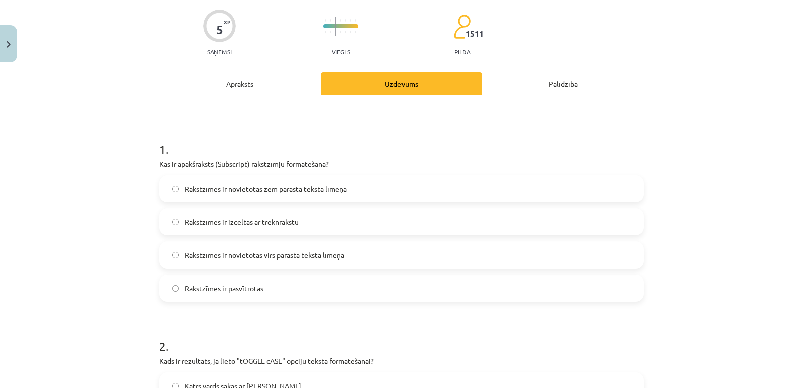
scroll to position [25, 0]
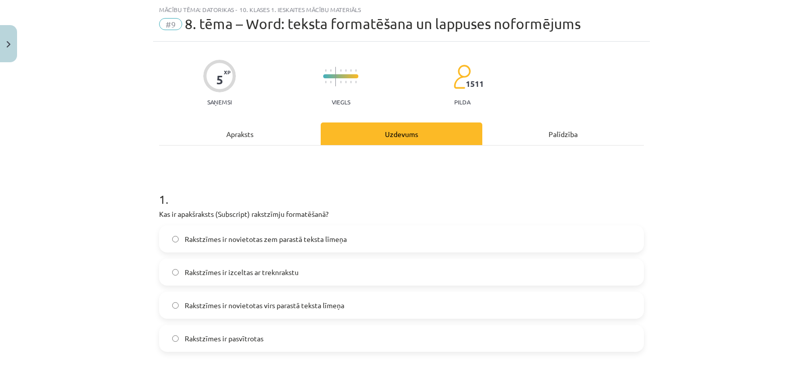
click at [348, 243] on label "Rakstzīmes ir novietotas zem parastā teksta līmeņa" at bounding box center [401, 238] width 483 height 25
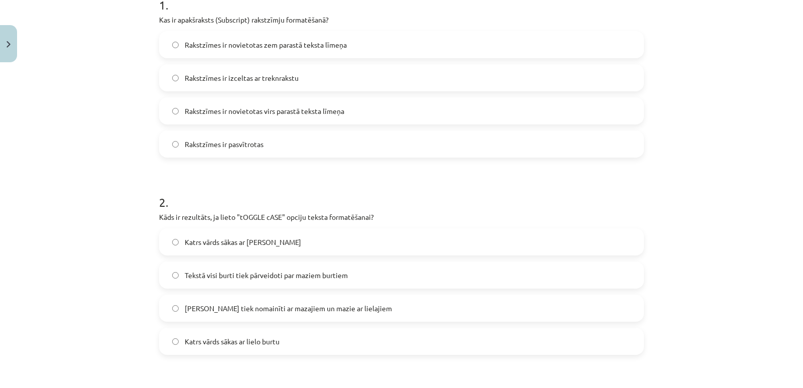
scroll to position [276, 0]
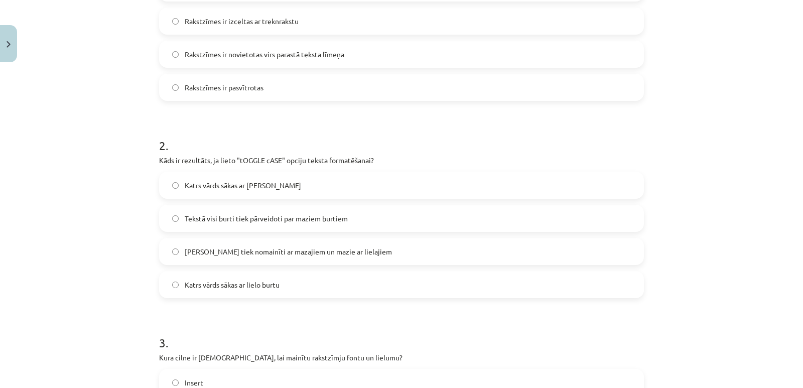
click at [365, 254] on span "[PERSON_NAME] tiek nomainīti ar mazajiem un mazie ar lielajiem" at bounding box center [288, 251] width 207 height 11
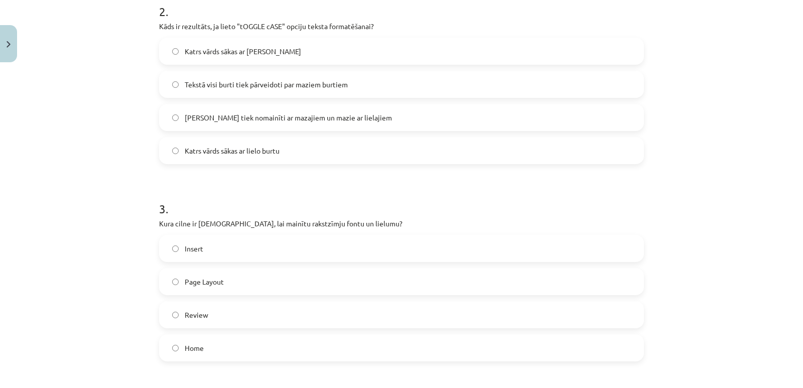
scroll to position [426, 0]
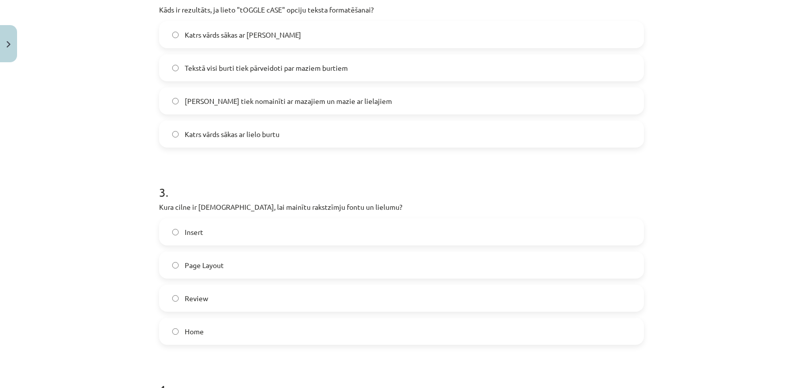
click at [324, 332] on label "Home" at bounding box center [401, 331] width 483 height 25
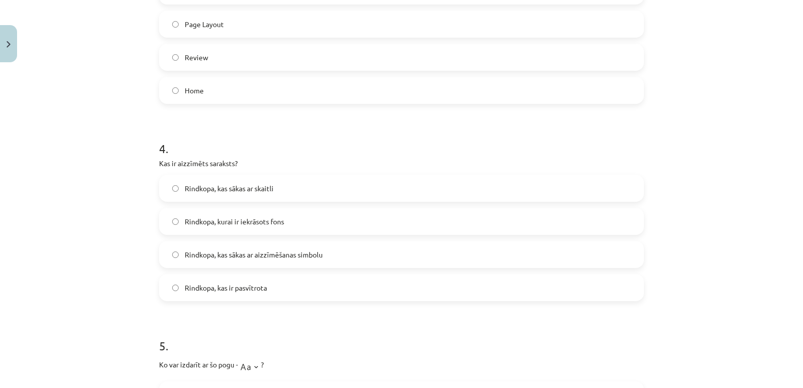
scroll to position [727, 0]
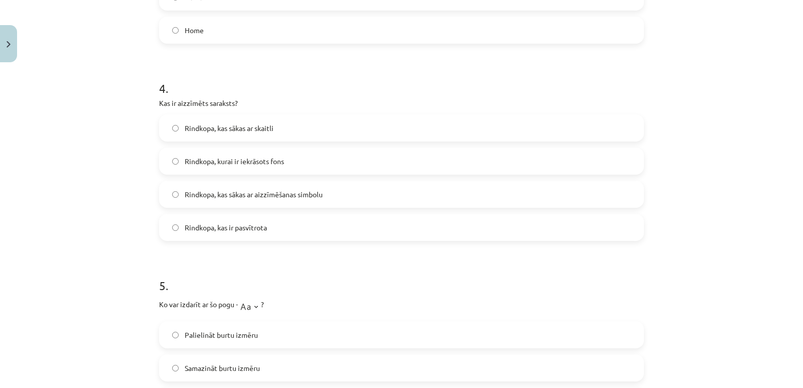
click at [357, 153] on label "Rindkopa, kurai ir iekrāsots fons" at bounding box center [401, 161] width 483 height 25
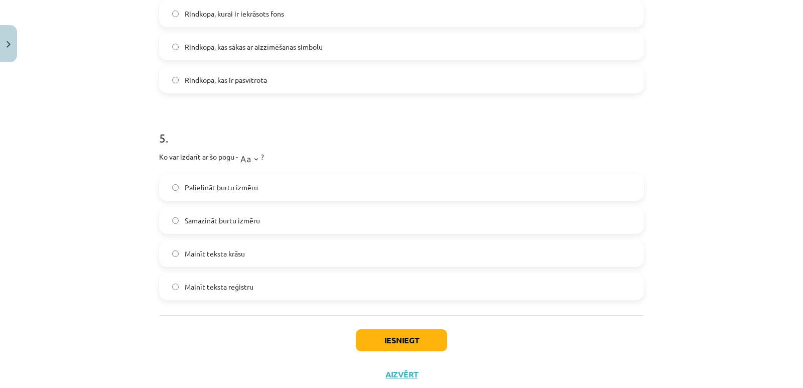
scroll to position [878, 0]
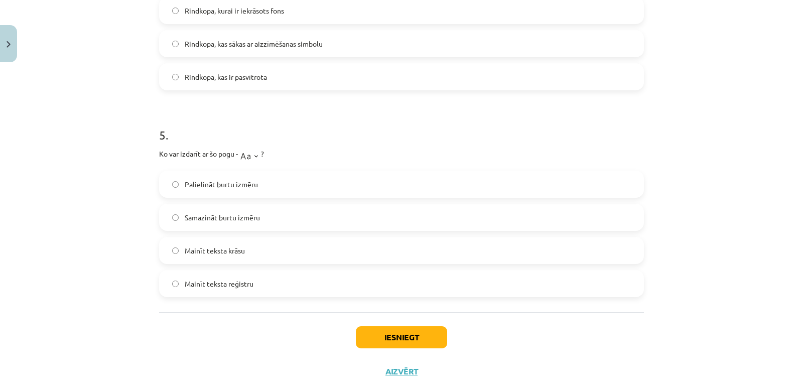
click at [252, 282] on label "Mainīt teksta reģistru" at bounding box center [401, 283] width 483 height 25
click at [374, 332] on button "Iesniegt" at bounding box center [401, 337] width 91 height 22
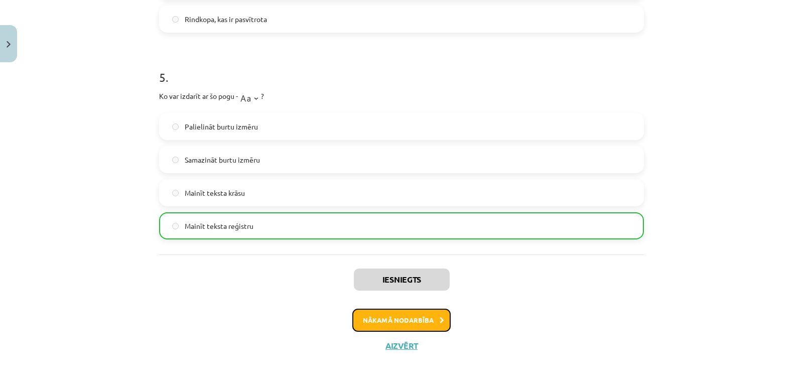
click at [395, 325] on button "Nākamā nodarbība" at bounding box center [401, 320] width 98 height 23
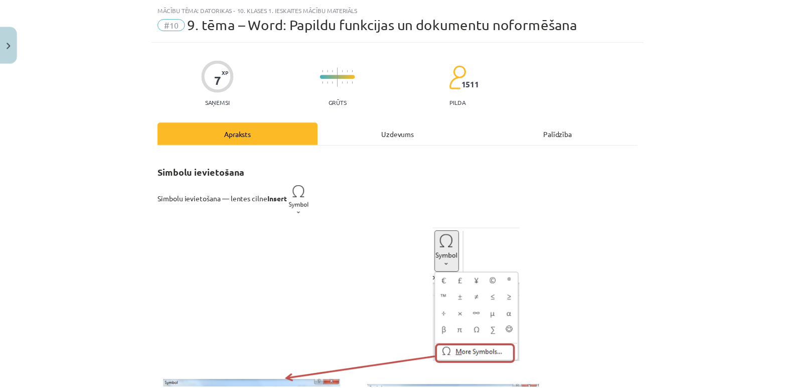
scroll to position [25, 0]
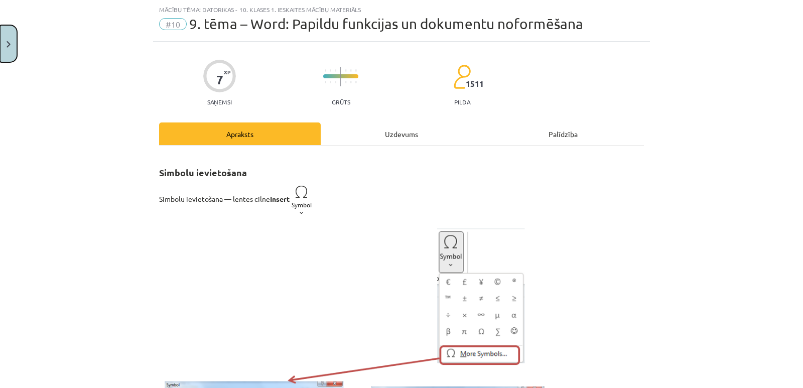
click at [11, 42] on button "Close" at bounding box center [8, 43] width 17 height 37
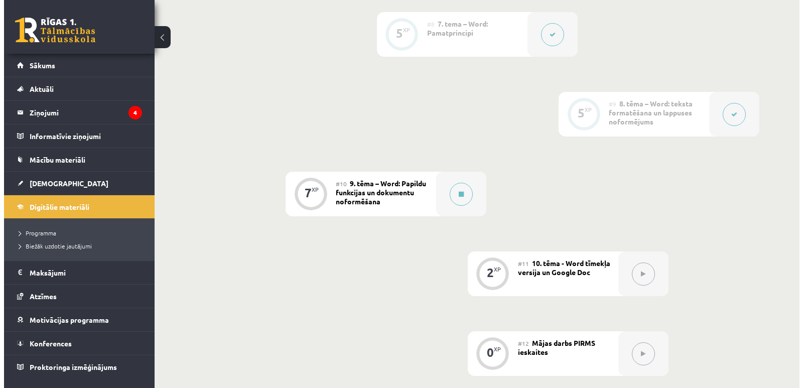
scroll to position [853, 0]
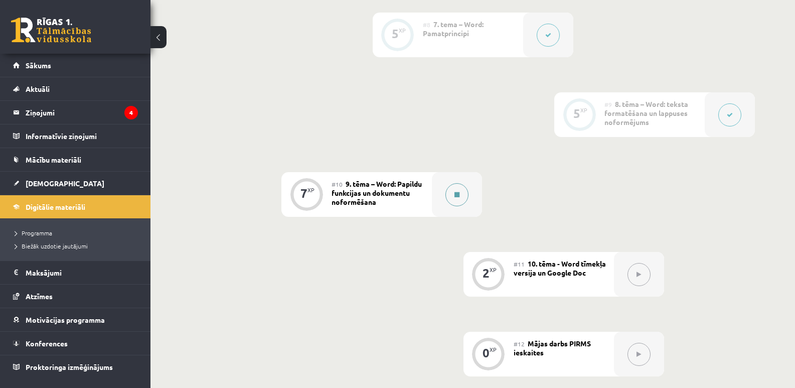
click at [459, 197] on icon at bounding box center [457, 195] width 5 height 6
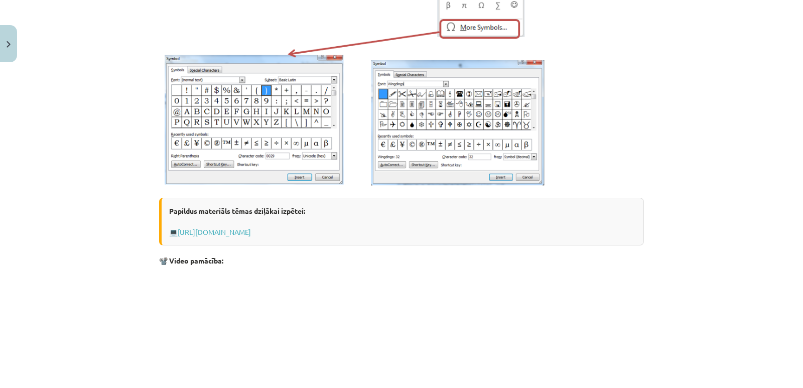
scroll to position [0, 0]
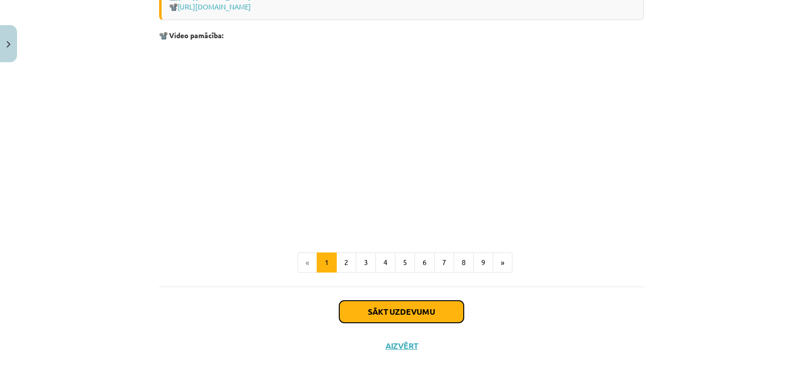
click at [424, 308] on button "Sākt uzdevumu" at bounding box center [401, 312] width 124 height 22
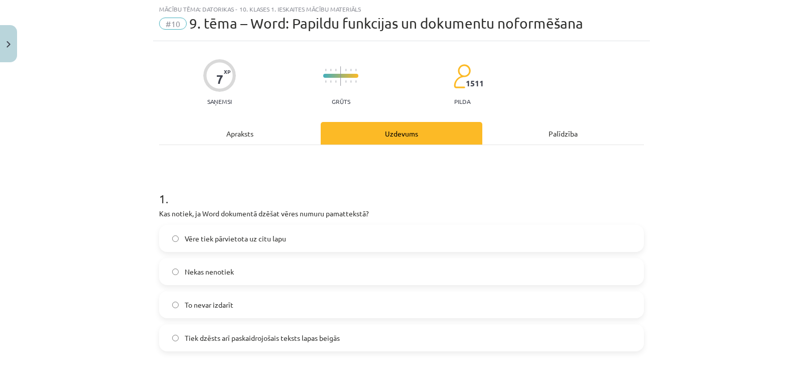
scroll to position [25, 0]
click at [342, 336] on label "Tiek dzēsts arī paskaidrojošais teksts lapas beigās" at bounding box center [401, 338] width 483 height 25
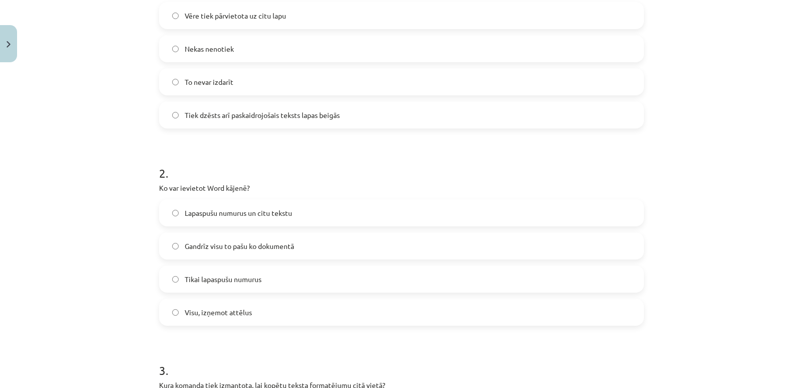
scroll to position [226, 0]
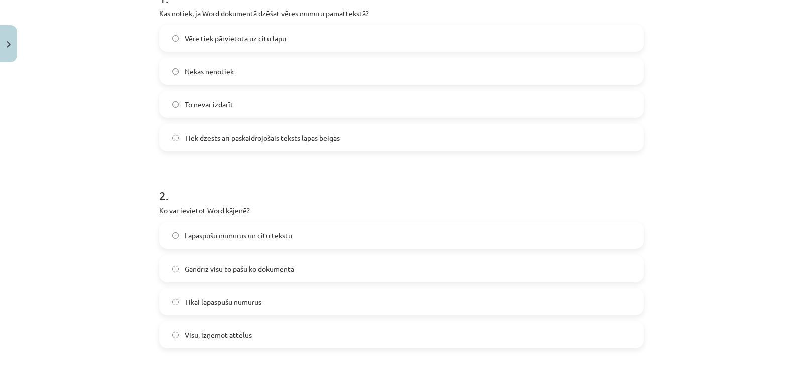
click at [331, 235] on label "Lapaspušu numurus un citu tekstu" at bounding box center [401, 235] width 483 height 25
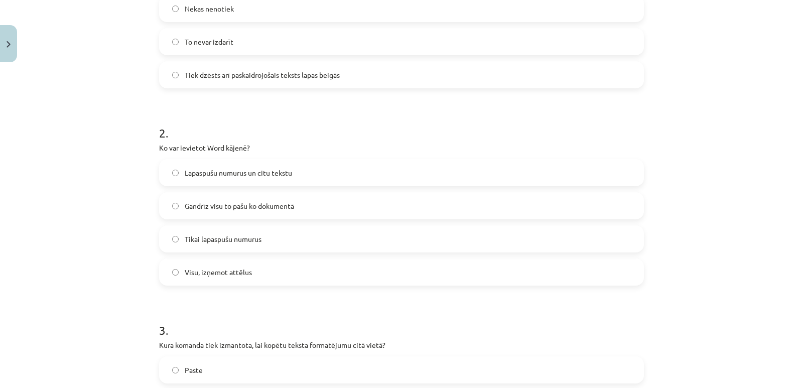
scroll to position [426, 0]
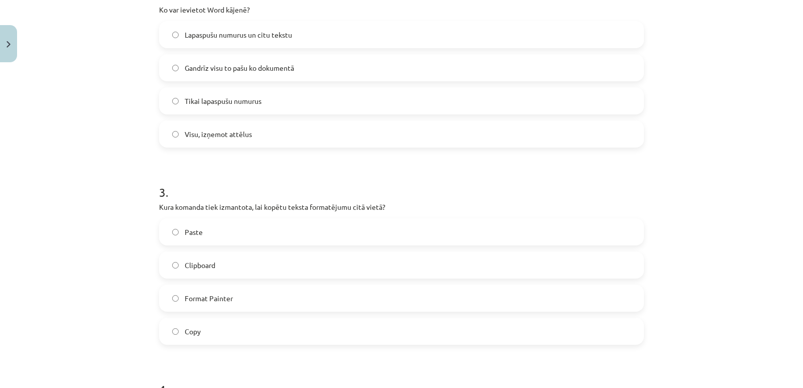
click at [179, 136] on label "Visu, izņemot attēlus" at bounding box center [401, 133] width 483 height 25
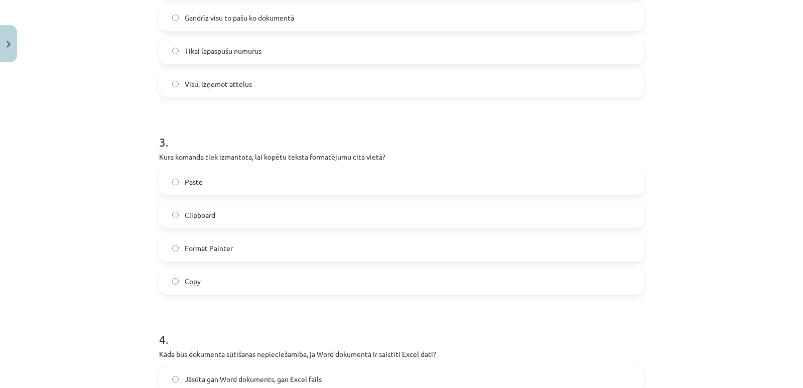
click at [295, 237] on label "Format Painter" at bounding box center [401, 247] width 483 height 25
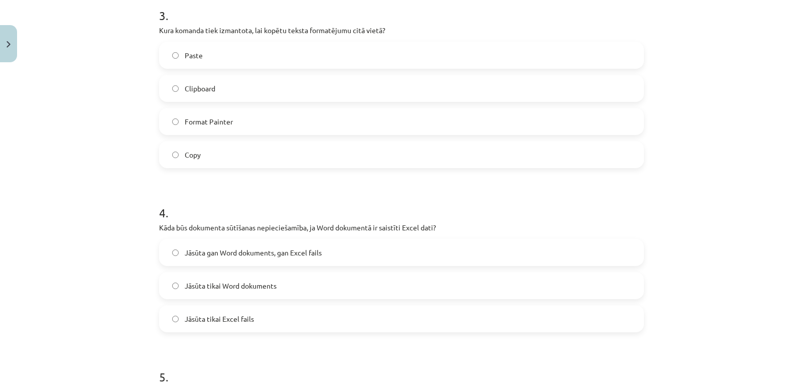
scroll to position [627, 0]
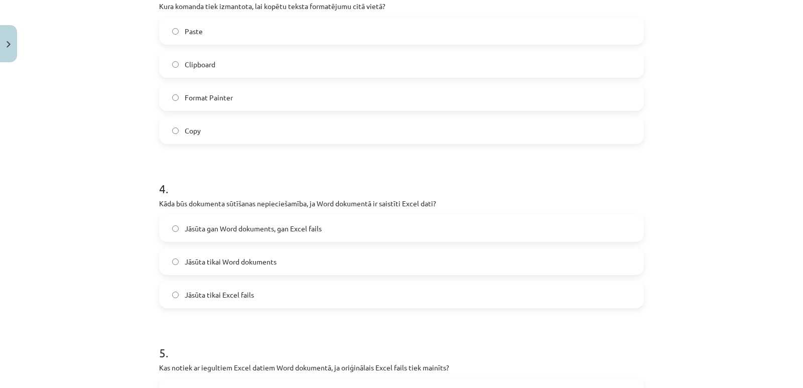
click at [288, 227] on span "Jāsūta gan Word dokuments, gan Excel fails" at bounding box center [253, 228] width 137 height 11
drag, startPoint x: 251, startPoint y: 259, endPoint x: 229, endPoint y: 304, distance: 50.0
click at [234, 288] on div "Jāsūta gan Word dokuments, gan [PERSON_NAME] fails Jāsūta tikai Word dokuments …" at bounding box center [401, 261] width 485 height 93
click at [237, 269] on label "Jāsūta tikai Word dokuments" at bounding box center [401, 261] width 483 height 25
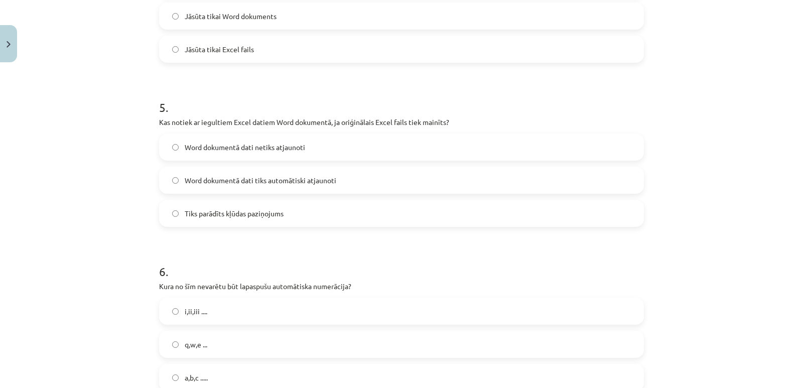
scroll to position [878, 0]
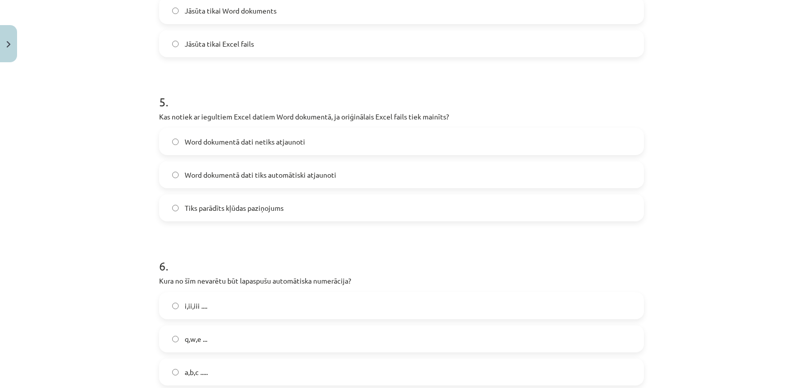
click at [326, 148] on label "Word dokumentā dati netiks atjaunoti" at bounding box center [401, 141] width 483 height 25
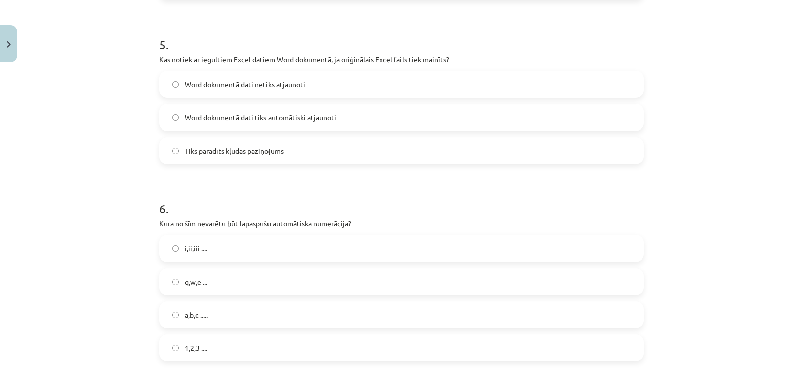
scroll to position [1029, 0]
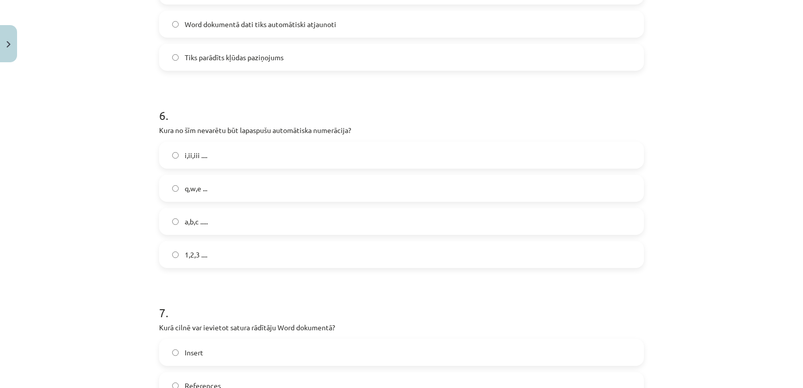
click at [226, 193] on label "q,w,e ..." at bounding box center [401, 188] width 483 height 25
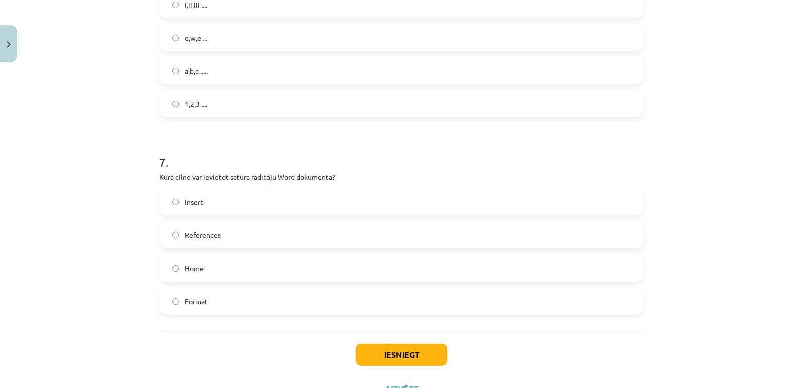
click at [235, 242] on label "References" at bounding box center [401, 234] width 483 height 25
click at [428, 351] on button "Iesniegt" at bounding box center [401, 355] width 91 height 22
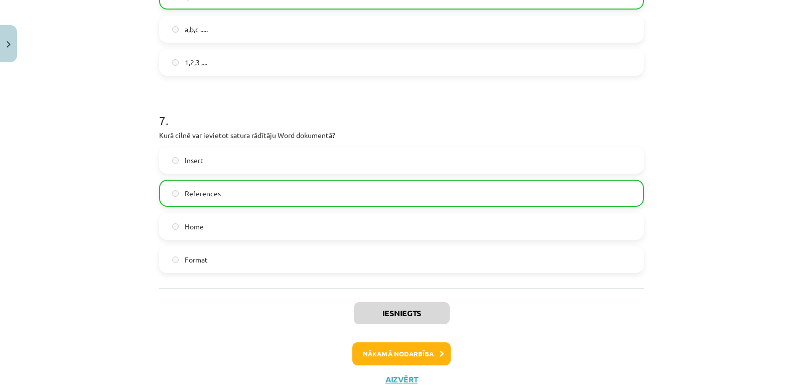
scroll to position [1254, 0]
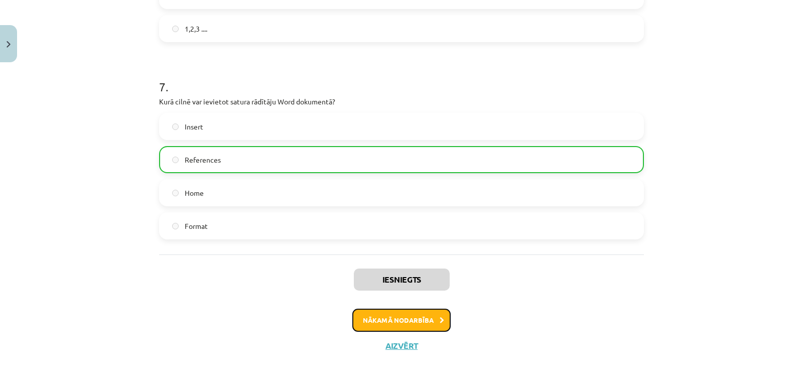
click at [436, 328] on button "Nākamā nodarbība" at bounding box center [401, 320] width 98 height 23
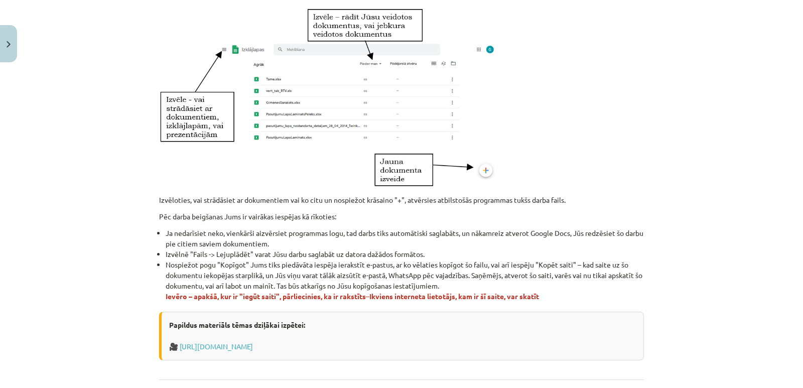
scroll to position [581, 0]
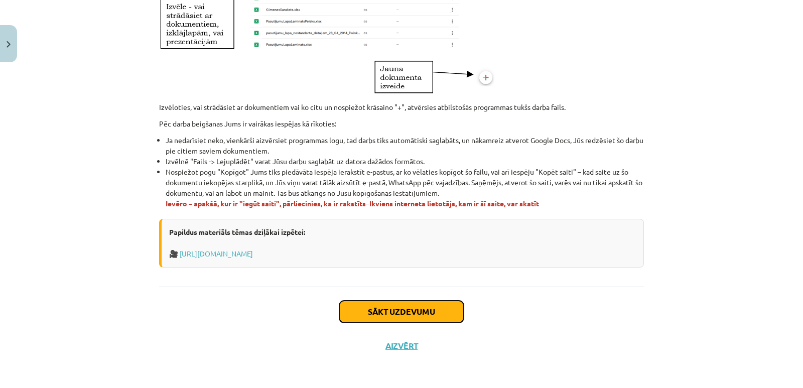
click at [380, 314] on button "Sākt uzdevumu" at bounding box center [401, 312] width 124 height 22
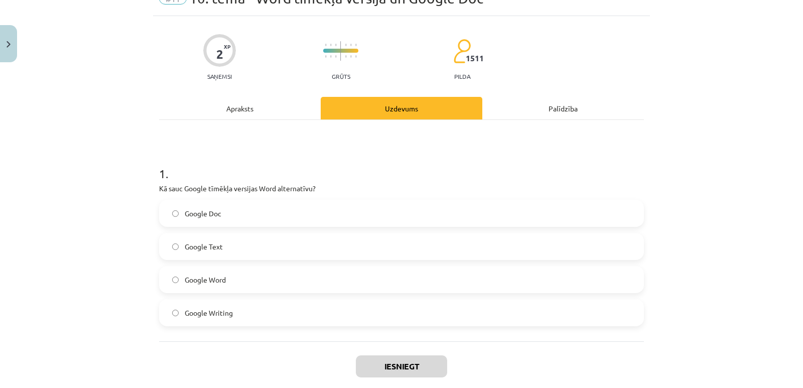
scroll to position [105, 0]
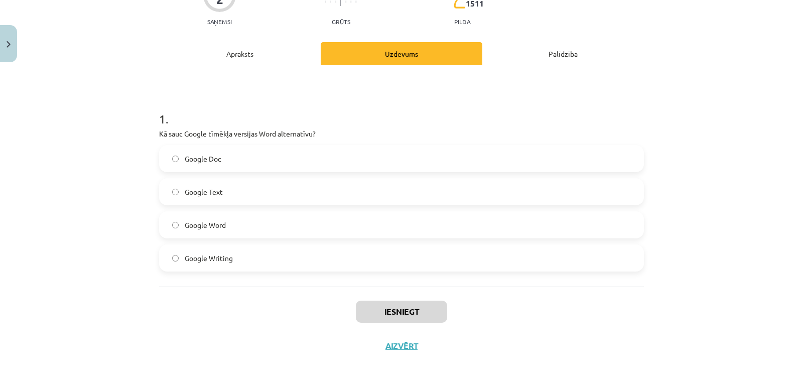
click at [249, 156] on label "Google Doc" at bounding box center [401, 158] width 483 height 25
click at [424, 311] on button "Iesniegt" at bounding box center [401, 312] width 91 height 22
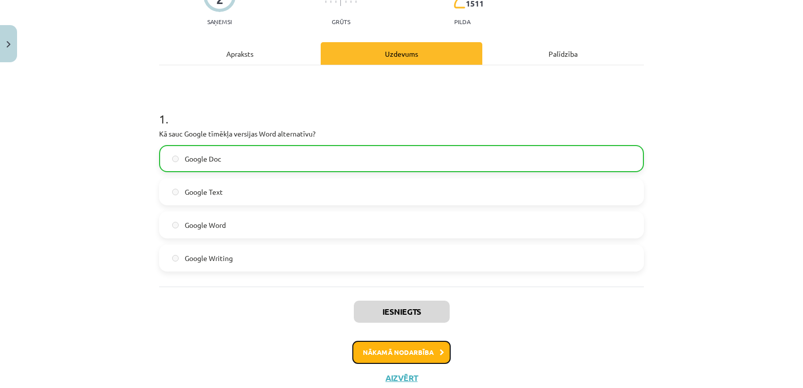
click at [376, 343] on button "Nākamā nodarbība" at bounding box center [401, 352] width 98 height 23
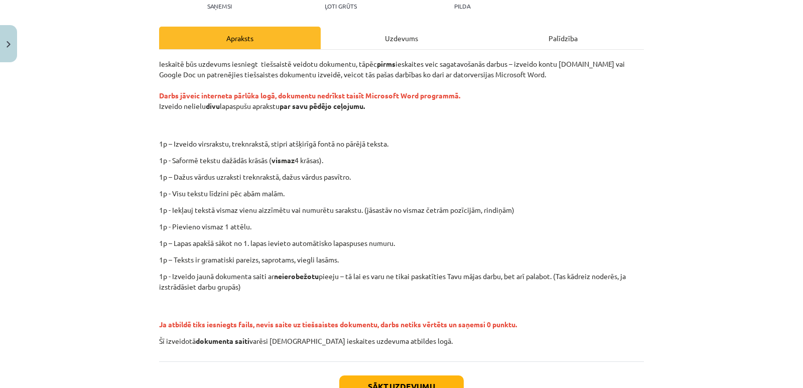
scroll to position [145, 0]
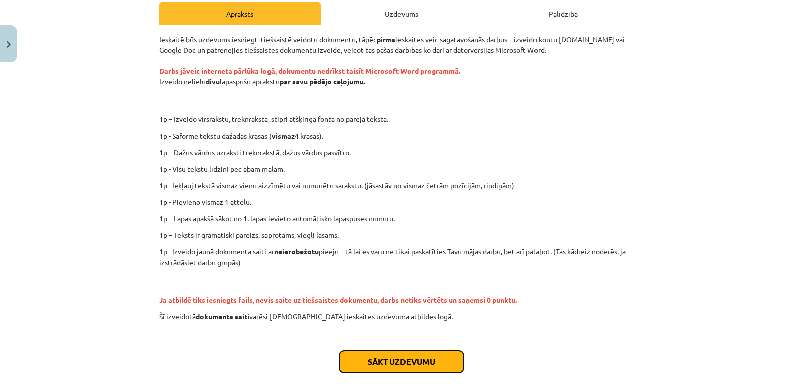
click at [392, 360] on button "Sākt uzdevumu" at bounding box center [401, 362] width 124 height 22
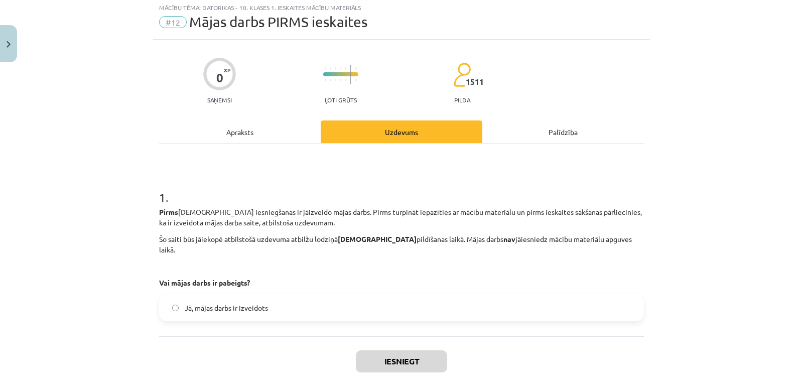
scroll to position [25, 0]
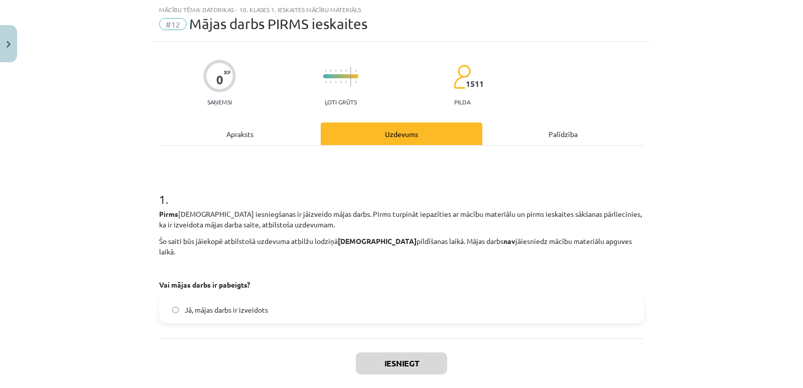
click at [234, 133] on div "Apraksts" at bounding box center [240, 133] width 162 height 23
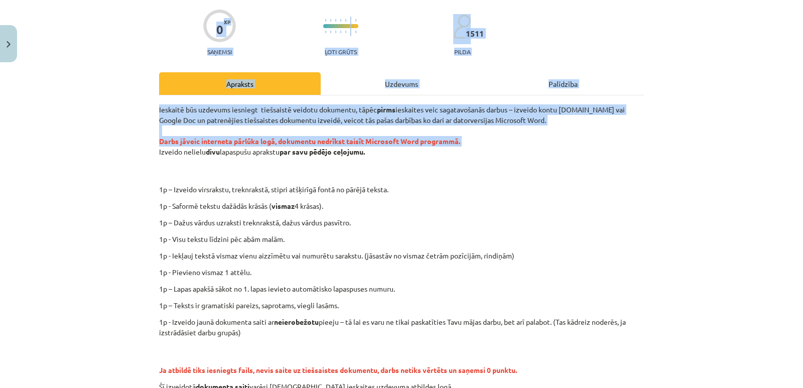
scroll to position [196, 0]
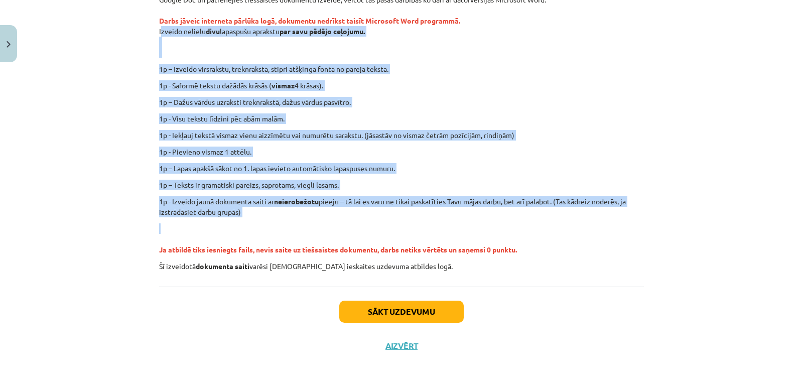
drag, startPoint x: 156, startPoint y: 151, endPoint x: 545, endPoint y: 221, distance: 395.6
click at [545, 221] on div "Ieskaitē būs uzdevums iesniegt tiešsaistē veidotu dokumentu, tāpēc pirms ieskai…" at bounding box center [401, 127] width 485 height 287
copy div "Izveido nelielu divu lapaspušu aprakstu par savu pēdējo ceļojumu. 1p – Izveido …"
